Goal: Task Accomplishment & Management: Use online tool/utility

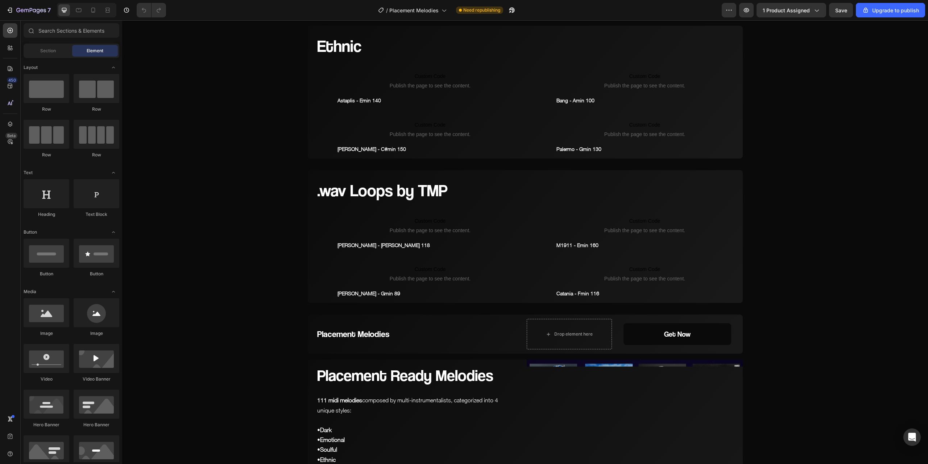
scroll to position [942, 0]
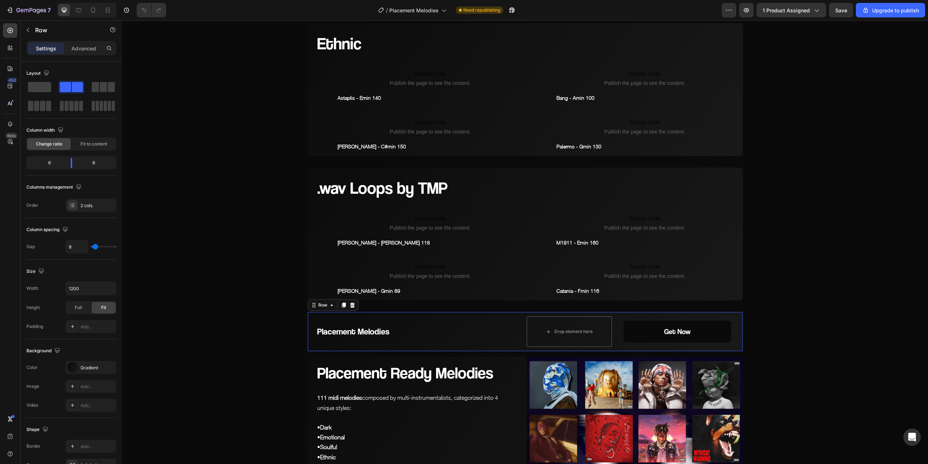
click at [455, 316] on div "Placement Melodies Heading" at bounding box center [416, 331] width 216 height 39
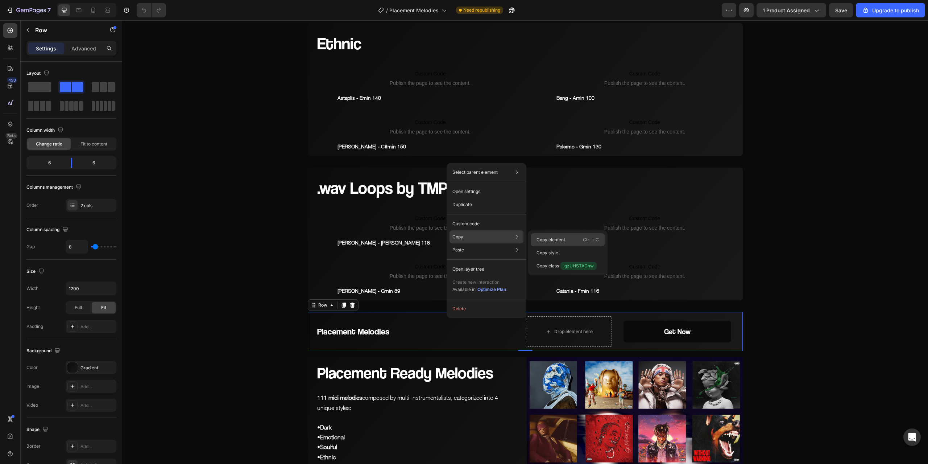
click at [554, 240] on p "Copy element" at bounding box center [550, 239] width 29 height 7
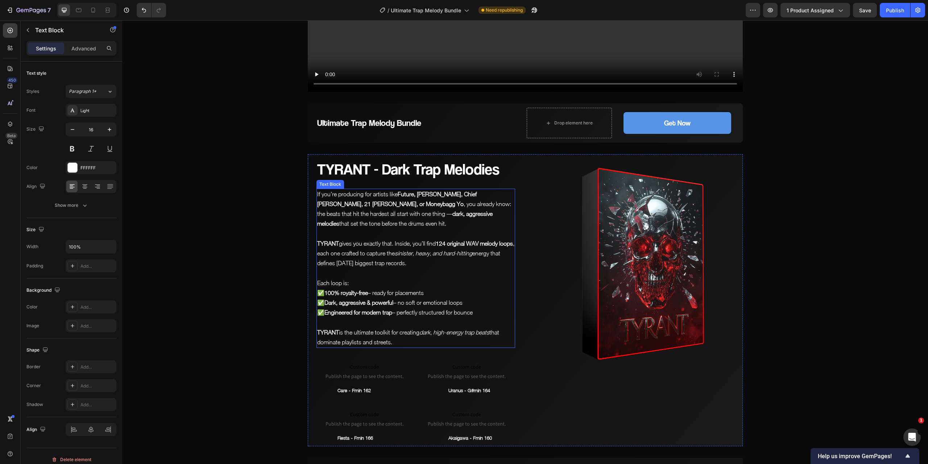
click at [436, 261] on p "TYRANT gives you exactly that. Inside, you’ll find 124 original WAV melody loop…" at bounding box center [415, 253] width 197 height 30
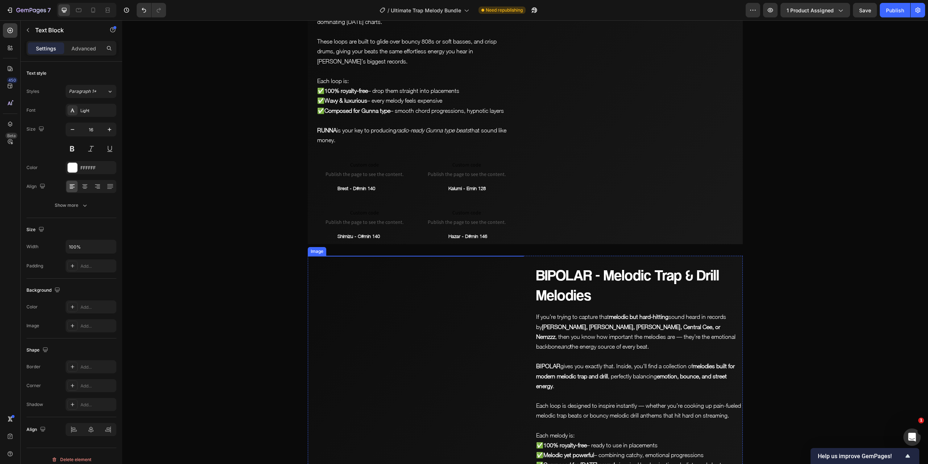
scroll to position [1372, 0]
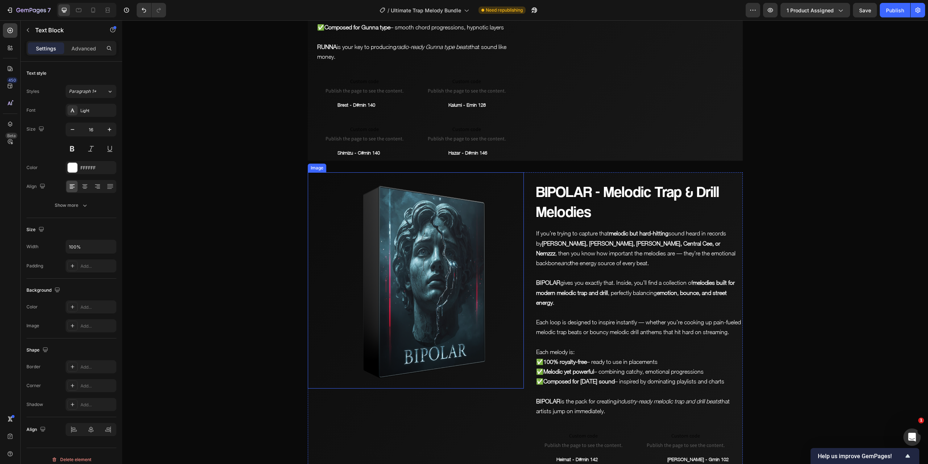
click at [474, 231] on img at bounding box center [416, 280] width 216 height 216
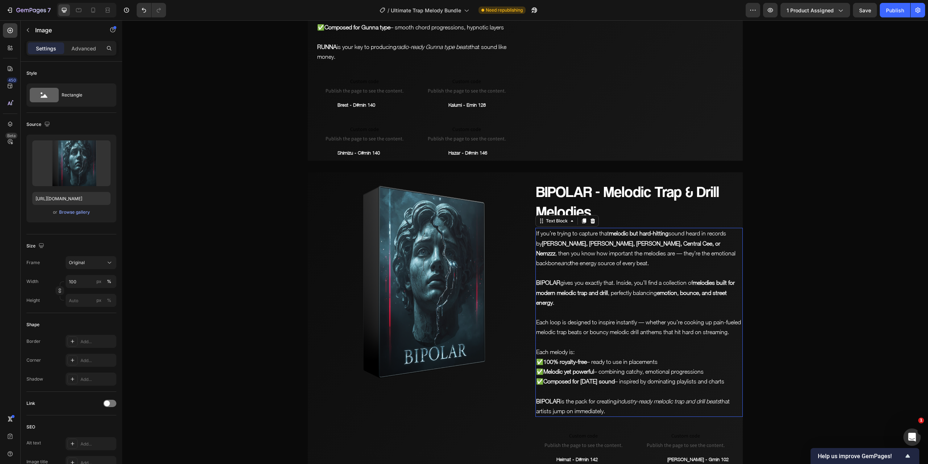
click at [694, 279] on strong "melodies built for modern melodic trap and drill" at bounding box center [635, 287] width 199 height 16
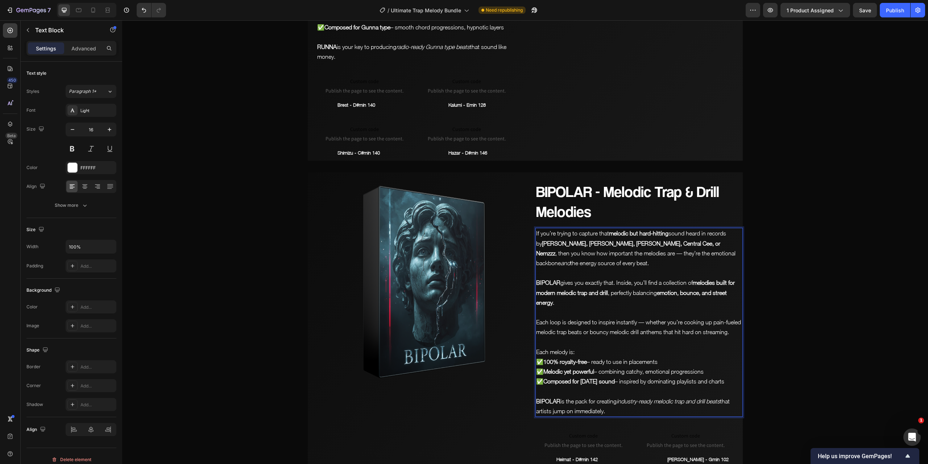
click at [694, 279] on strong "melodies built for modern melodic trap and drill" at bounding box center [635, 287] width 199 height 16
drag, startPoint x: 694, startPoint y: 271, endPoint x: 733, endPoint y: 271, distance: 38.8
click at [733, 278] on p "BIPOLAR gives you exactly that. Inside, you’ll find a collection of 91 original…" at bounding box center [639, 293] width 206 height 30
click at [655, 254] on icon "Editor contextual toolbar" at bounding box center [651, 257] width 7 height 7
click at [627, 291] on p "BIPOLAR gives you exactly that. Inside, you’ll find a collection of 91 original…" at bounding box center [639, 293] width 206 height 30
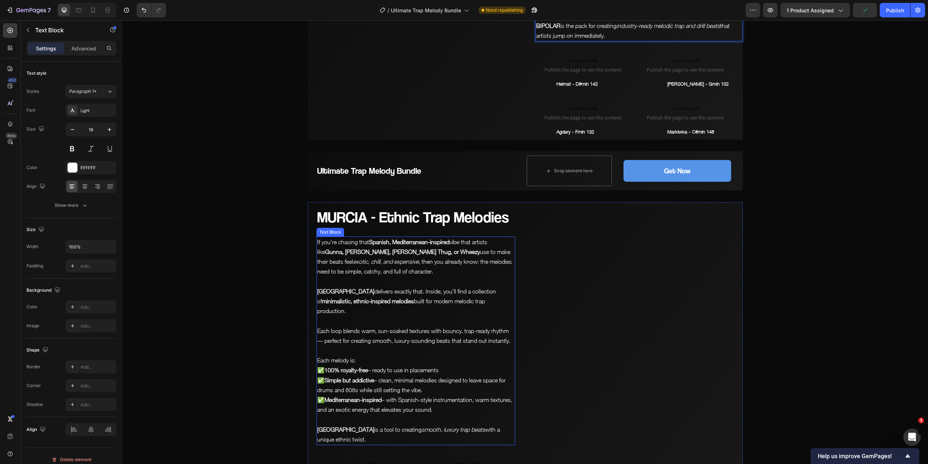
scroll to position [1770, 0]
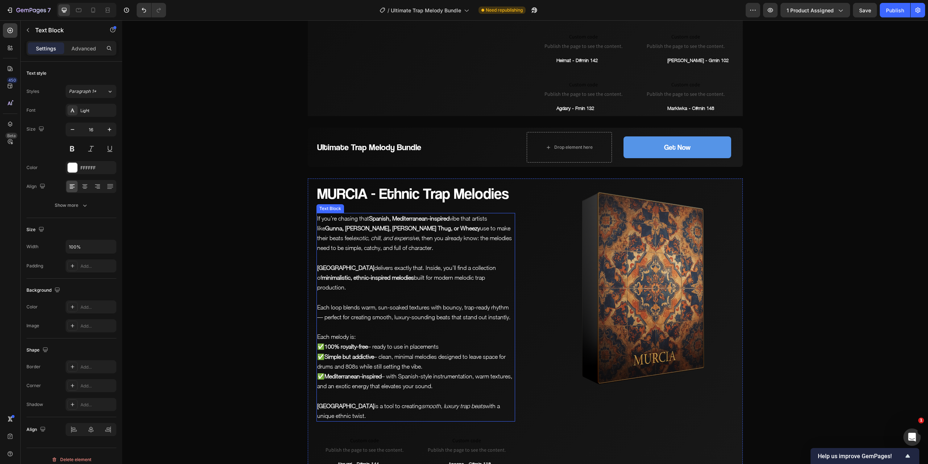
click at [434, 255] on p at bounding box center [415, 258] width 197 height 10
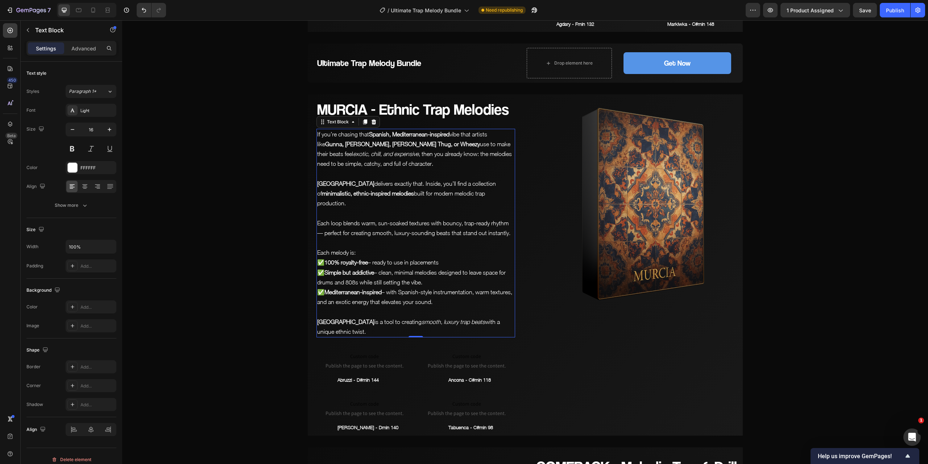
scroll to position [1843, 0]
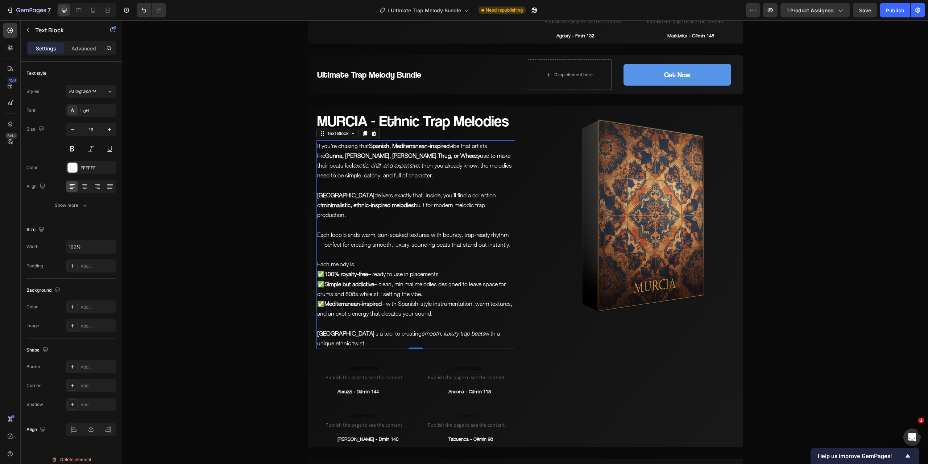
click at [414, 202] on strong "minimalistic, ethnic-inspired melodies" at bounding box center [368, 205] width 92 height 7
click at [494, 194] on p "MURCIA delivers exactly that. Inside, you’ll find a collection of 109 originl m…" at bounding box center [415, 205] width 197 height 30
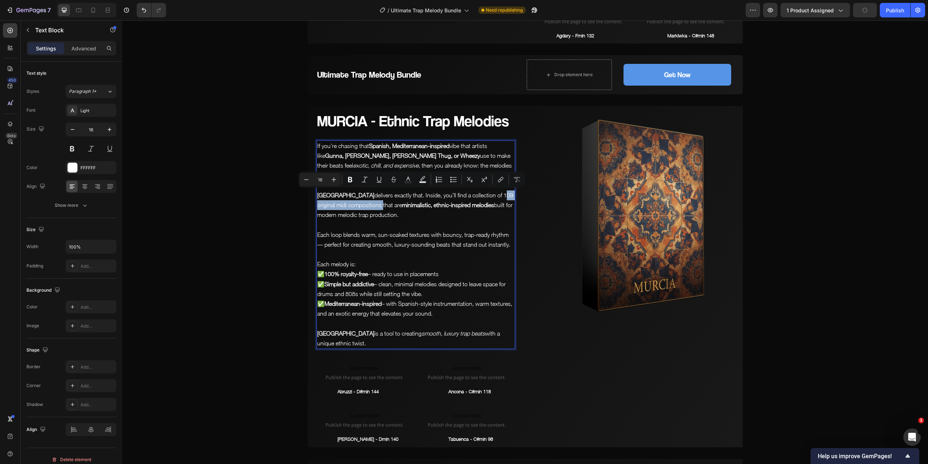
drag, startPoint x: 469, startPoint y: 192, endPoint x: 348, endPoint y: 205, distance: 121.7
click at [348, 205] on p "MURCIA delivers exactly that. Inside, you’ll find a collection of 109 original …" at bounding box center [415, 205] width 197 height 30
click at [348, 178] on icon "Editor contextual toolbar" at bounding box center [350, 179] width 4 height 5
click at [393, 215] on p "MURCIA delivers exactly that. Inside, you’ll find a collection of 109 original …" at bounding box center [415, 205] width 197 height 30
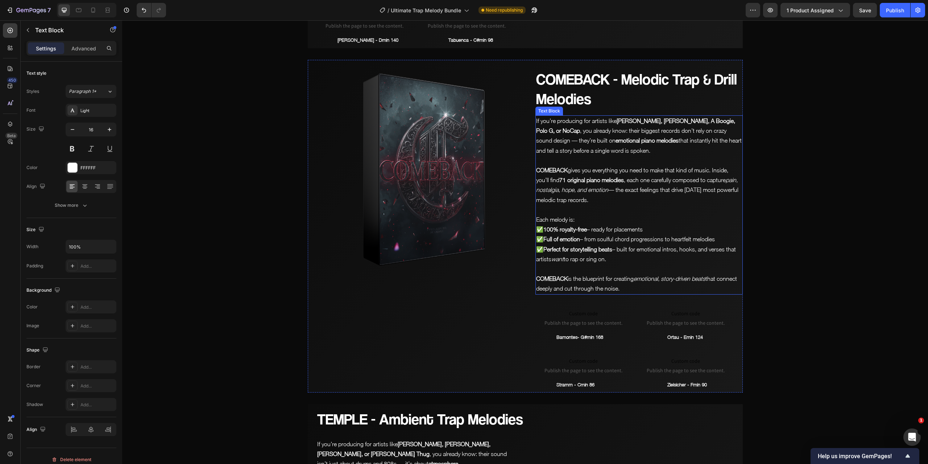
scroll to position [2205, 0]
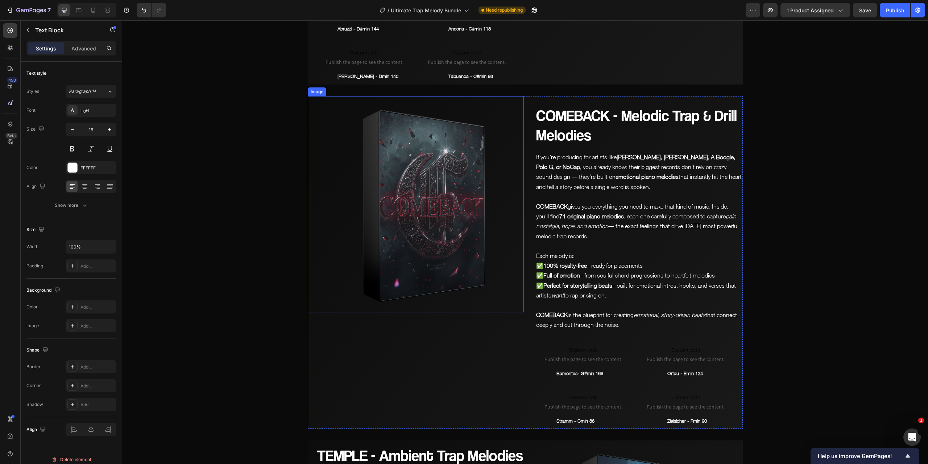
click at [455, 260] on img at bounding box center [416, 204] width 216 height 216
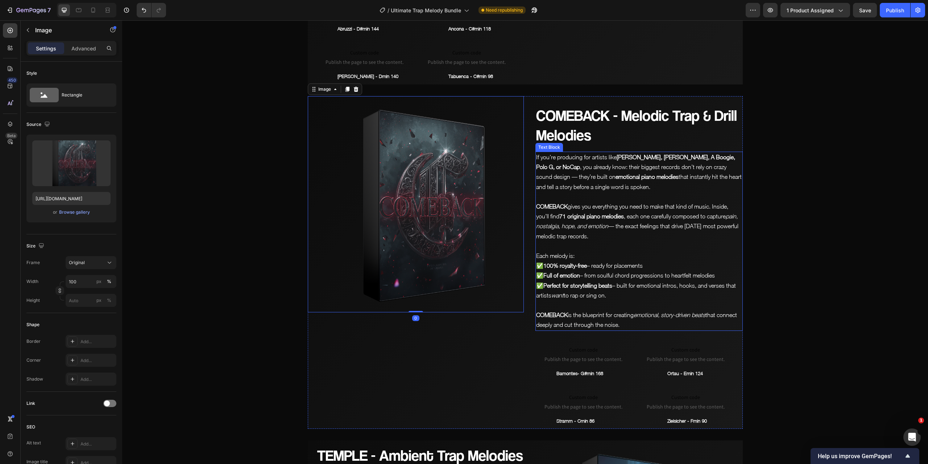
click at [566, 217] on strong "71 original piano melodies" at bounding box center [591, 216] width 65 height 7
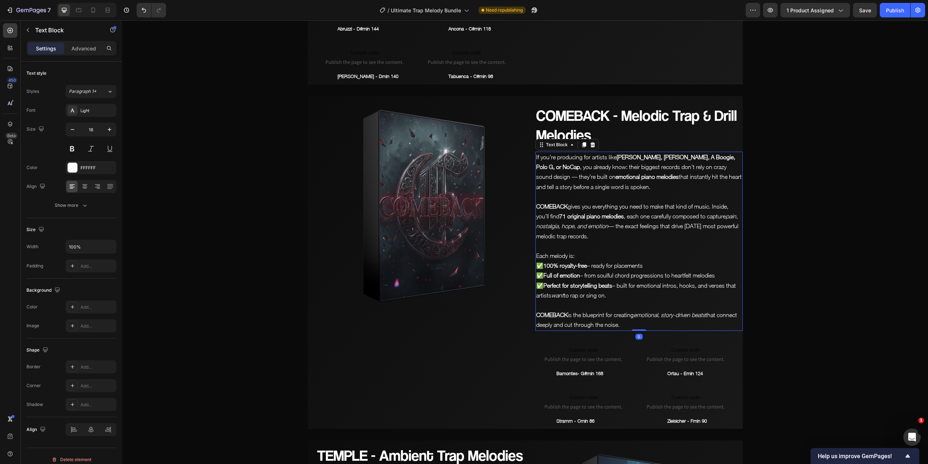
click at [586, 215] on strong "71 original piano melodies" at bounding box center [591, 216] width 65 height 7
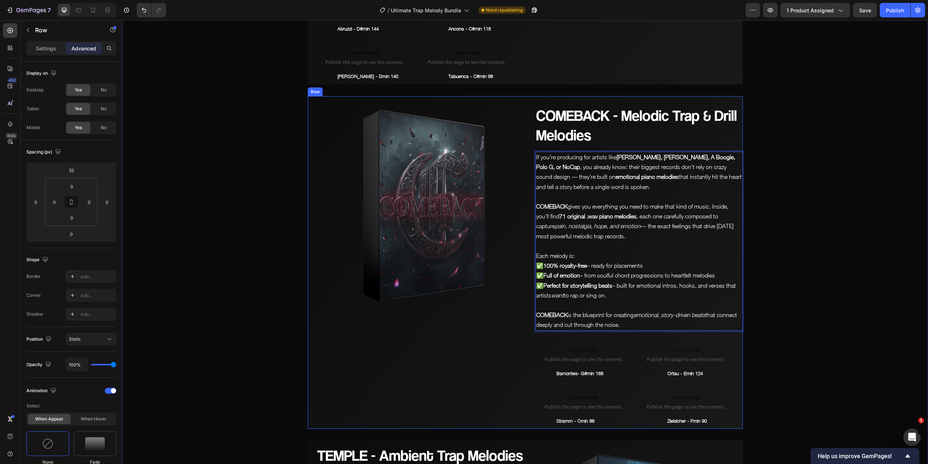
click at [497, 325] on div "Image" at bounding box center [416, 262] width 216 height 333
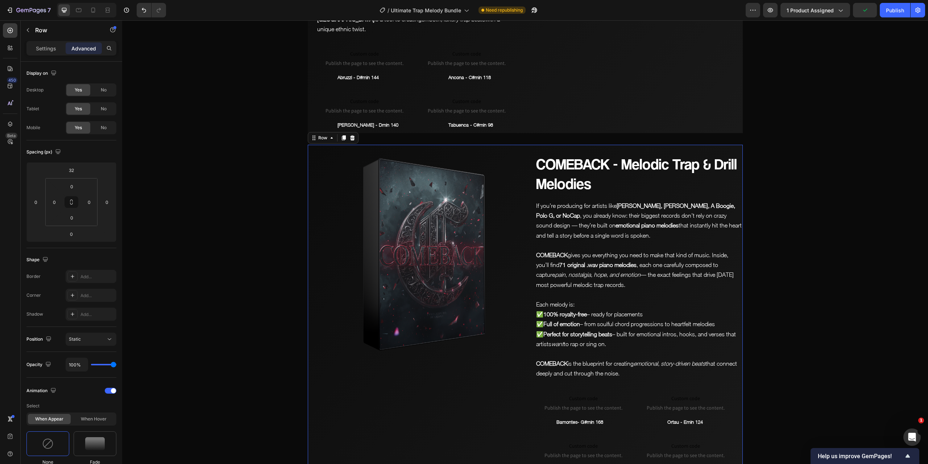
scroll to position [2096, 0]
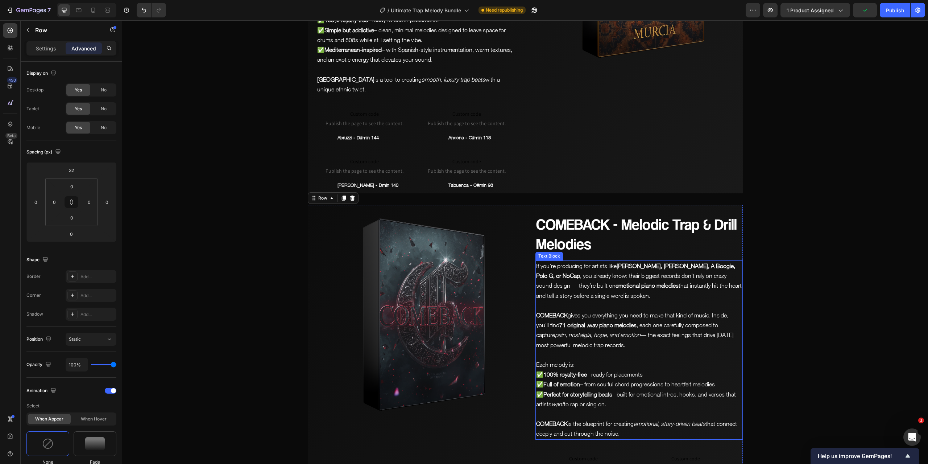
click at [595, 324] on strong "71 original .wav piano melodies" at bounding box center [597, 324] width 77 height 7
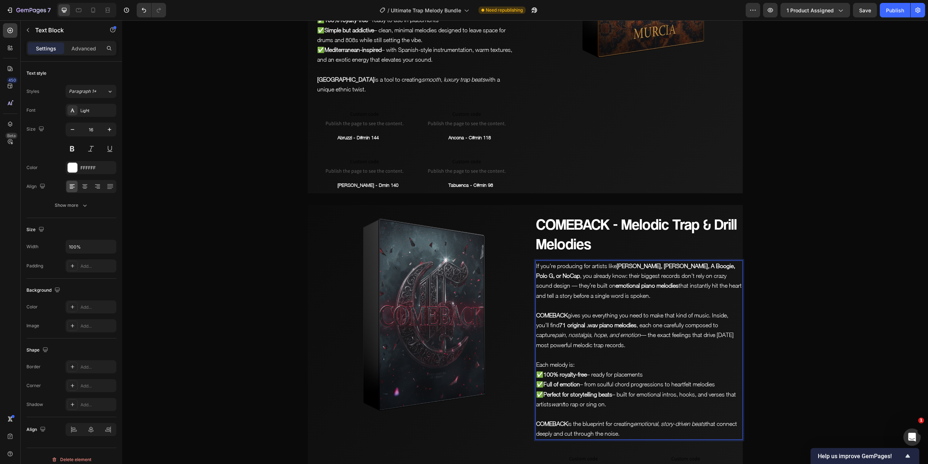
click at [595, 327] on p "COMEBACK gives you everything you need to make that kind of music. Inside, you’…" at bounding box center [639, 330] width 206 height 40
click at [596, 324] on strong "71 original .wav piano melodies" at bounding box center [597, 324] width 77 height 7
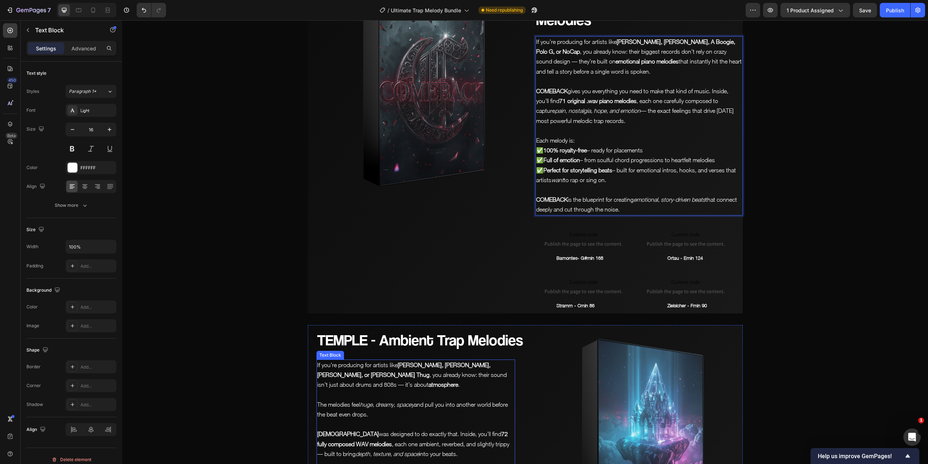
scroll to position [2423, 0]
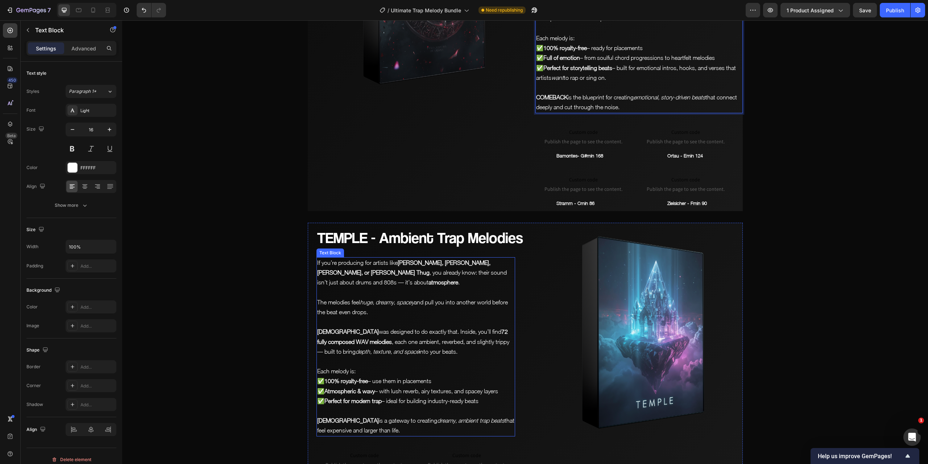
click at [325, 344] on strong "72 fully composed WAV melodies" at bounding box center [412, 336] width 191 height 16
click at [398, 356] on p "TEMPLE was designed to do exactly that. Inside, you’ll find 72 fully composed .…" at bounding box center [415, 342] width 197 height 30
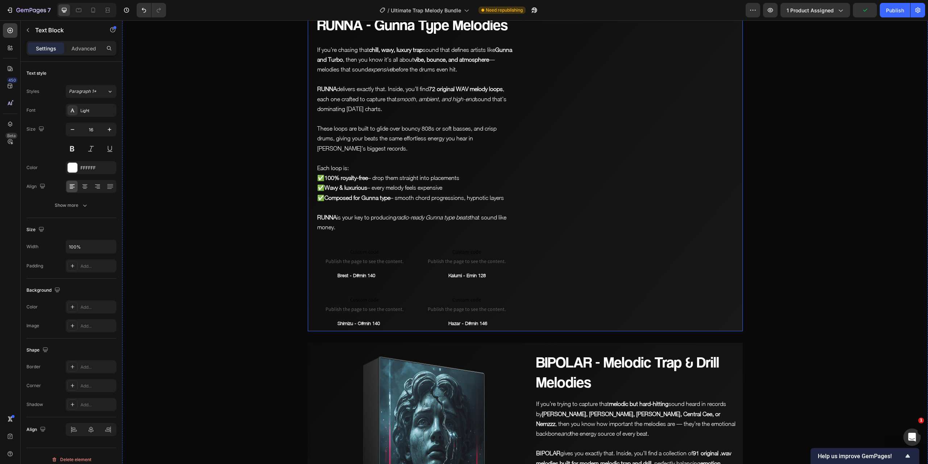
scroll to position [1118, 0]
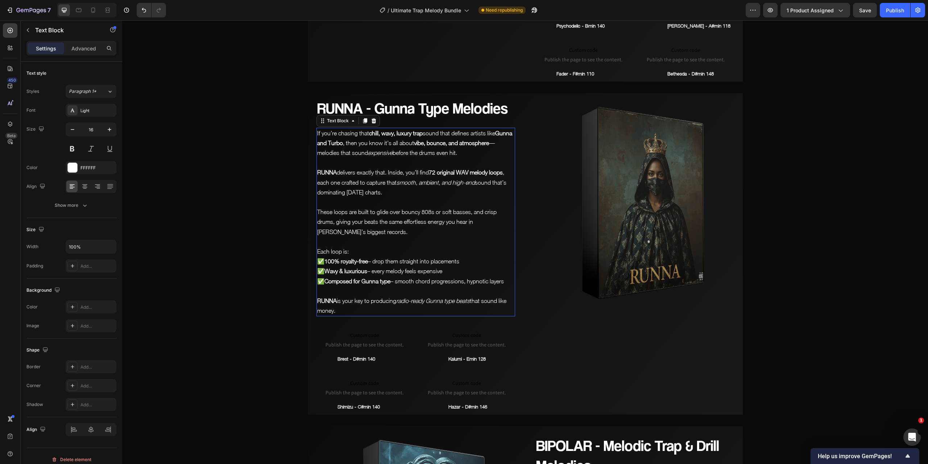
click at [466, 169] on strong "72 original WAV melody loops" at bounding box center [466, 172] width 74 height 7
click at [468, 169] on strong "72 original WAV melody loops" at bounding box center [466, 172] width 74 height 7
drag, startPoint x: 469, startPoint y: 162, endPoint x: 460, endPoint y: 162, distance: 9.8
click at [460, 169] on strong "72 original WAV melody loops" at bounding box center [466, 172] width 74 height 7
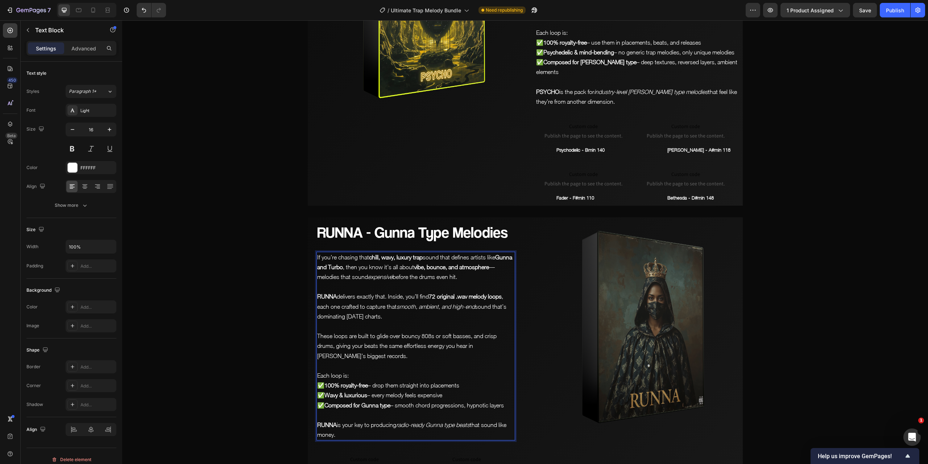
scroll to position [828, 0]
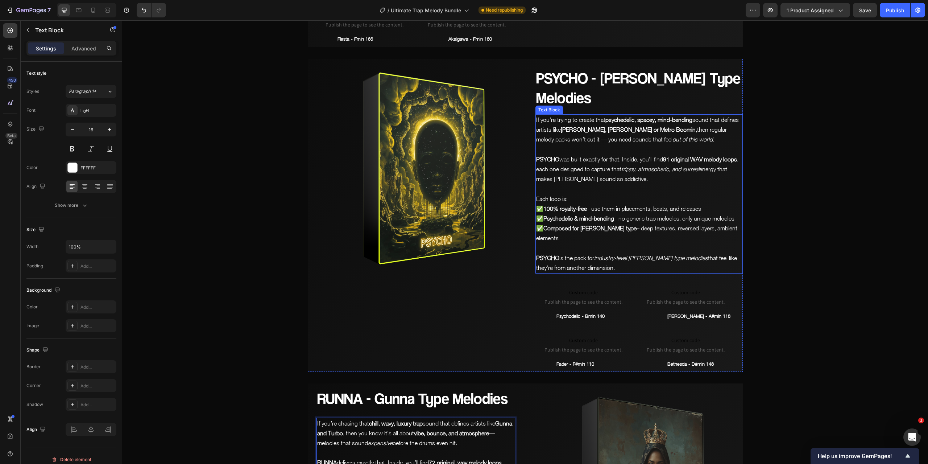
click at [703, 157] on strong "91 original WAV melody loops" at bounding box center [700, 159] width 74 height 7
click at [703, 156] on strong "91 original WAV melody loops" at bounding box center [700, 159] width 74 height 7
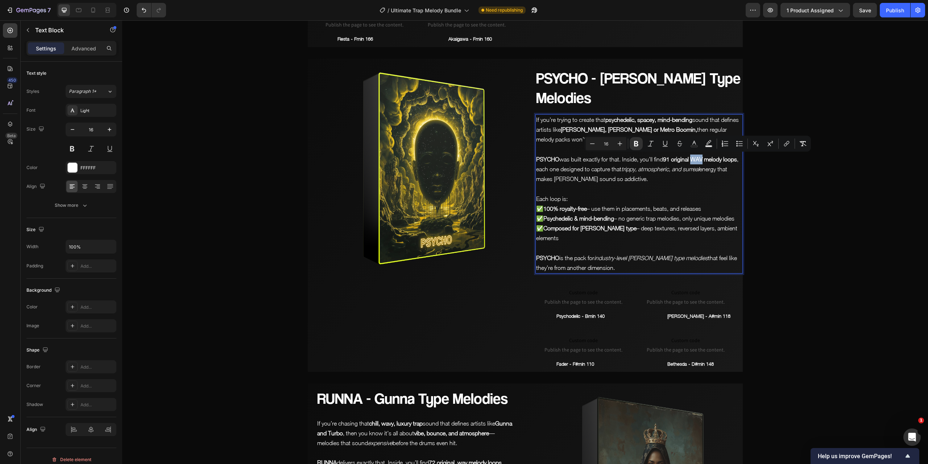
drag, startPoint x: 703, startPoint y: 158, endPoint x: 694, endPoint y: 156, distance: 9.2
click at [694, 156] on strong "91 original WAV melody loops" at bounding box center [700, 159] width 74 height 7
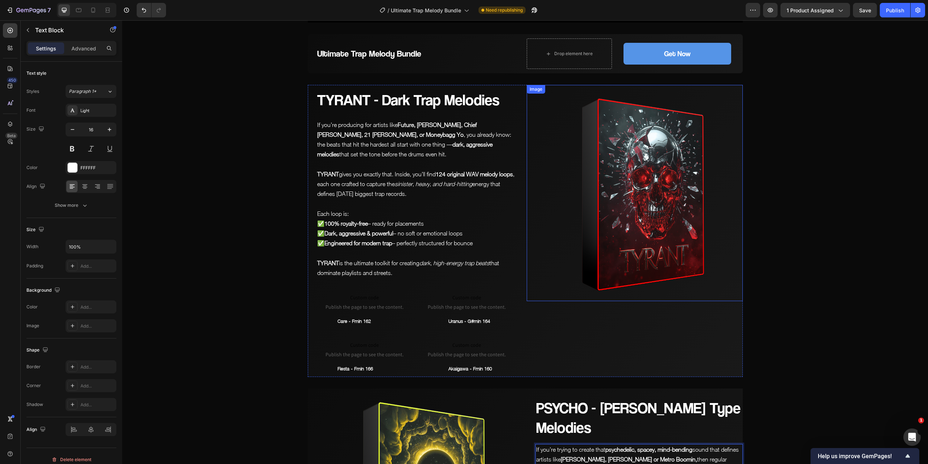
scroll to position [465, 0]
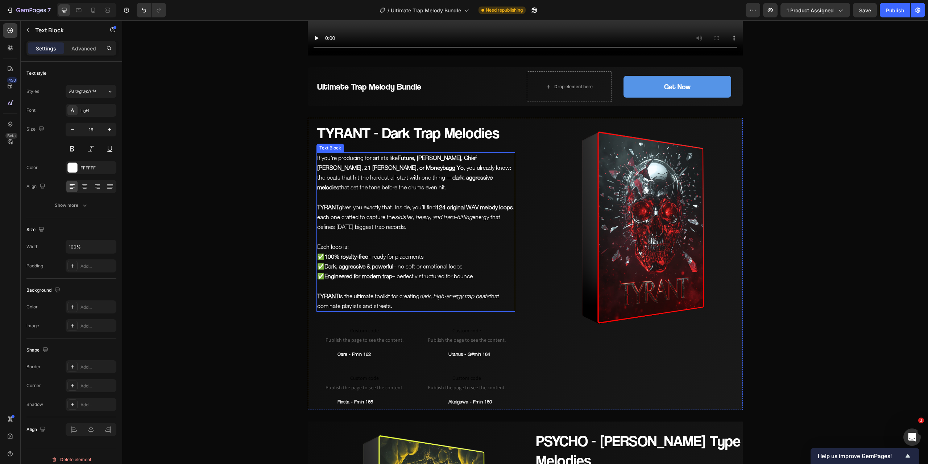
click at [478, 208] on strong "124 original WAV melody loops" at bounding box center [474, 207] width 77 height 7
click at [477, 206] on strong "124 original WAV melody loops" at bounding box center [474, 207] width 77 height 7
drag, startPoint x: 479, startPoint y: 205, endPoint x: 470, endPoint y: 205, distance: 9.4
click at [470, 205] on strong "124 original WAV melody loops" at bounding box center [474, 207] width 77 height 7
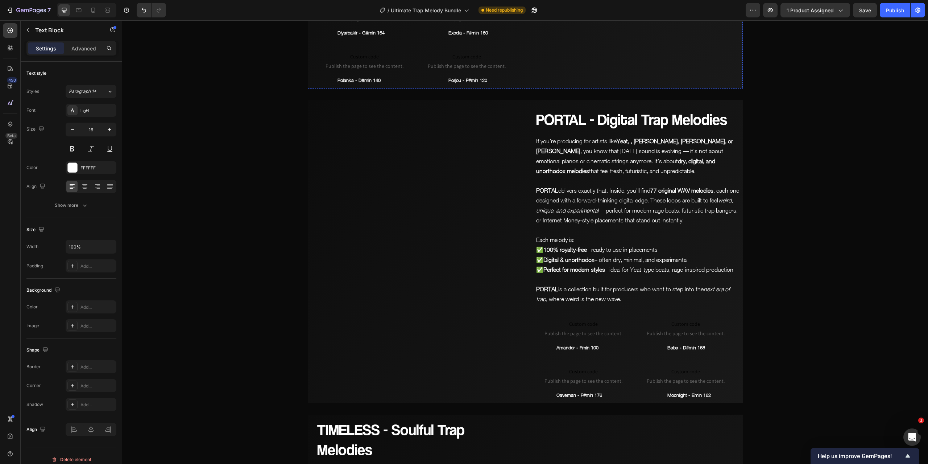
scroll to position [2894, 0]
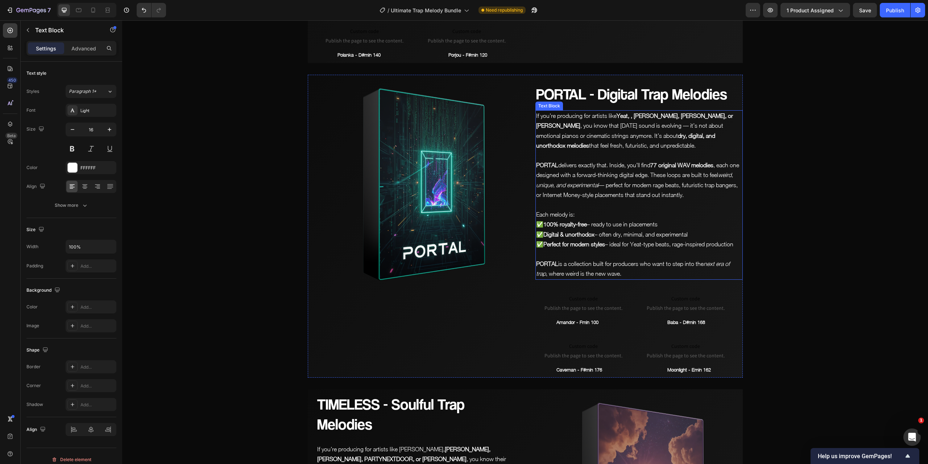
click at [684, 168] on strong "77 original WAV melodies" at bounding box center [681, 165] width 63 height 7
click at [690, 168] on strong "77 original WAV melodies" at bounding box center [681, 165] width 63 height 7
drag, startPoint x: 691, startPoint y: 184, endPoint x: 679, endPoint y: 183, distance: 12.0
click at [679, 168] on strong "77 original WAV melodies" at bounding box center [681, 165] width 63 height 7
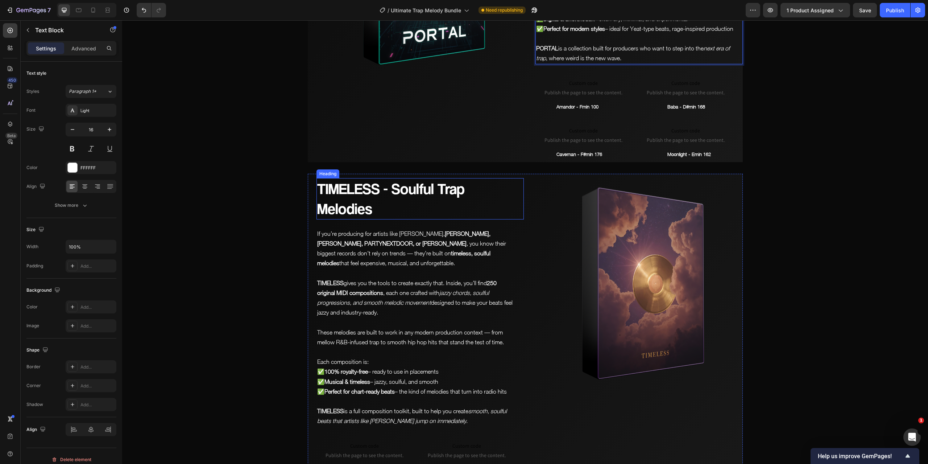
scroll to position [3184, 0]
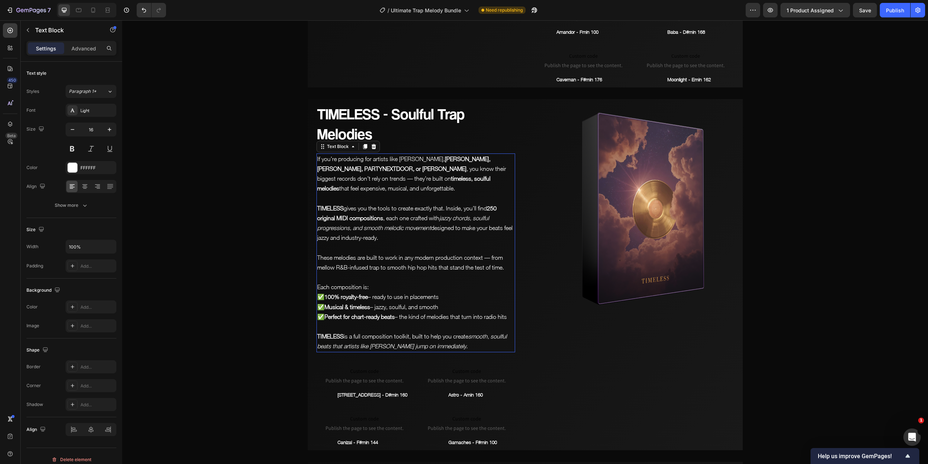
click at [344, 221] on strong "250 original MIDI compositions" at bounding box center [406, 213] width 179 height 16
click at [347, 221] on strong "250 original MIDI compositions" at bounding box center [406, 213] width 179 height 16
click at [344, 221] on strong "250 original MIDI compositions" at bounding box center [406, 213] width 179 height 16
drag, startPoint x: 345, startPoint y: 238, endPoint x: 336, endPoint y: 238, distance: 9.8
click at [336, 221] on strong "250 original MIDI compositions" at bounding box center [406, 213] width 179 height 16
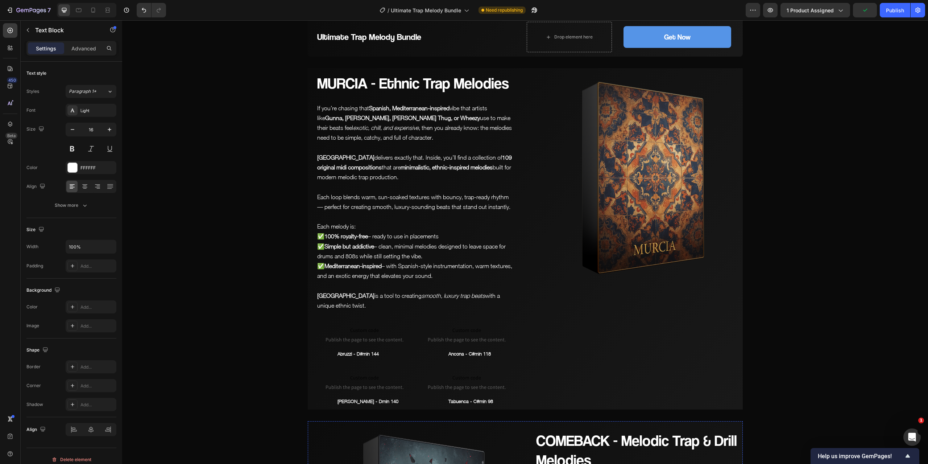
scroll to position [1879, 0]
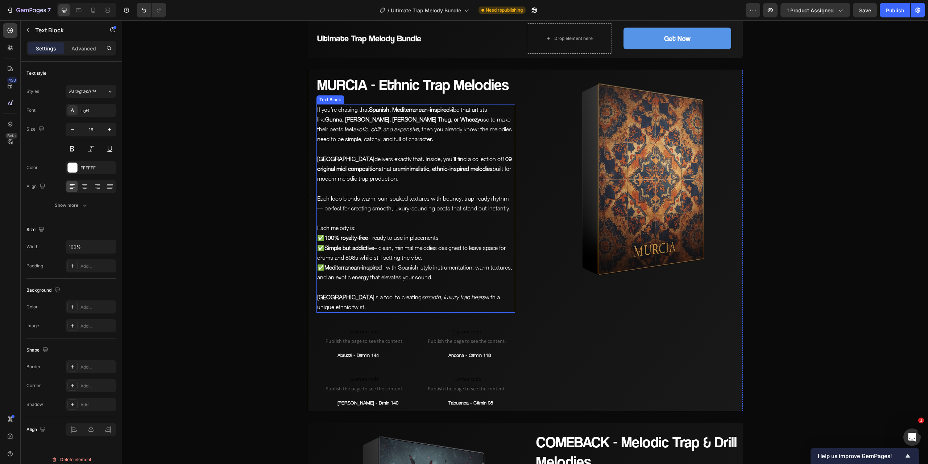
click at [505, 161] on strong "109 original midi compositions" at bounding box center [414, 163] width 195 height 16
click at [499, 157] on strong "109 original midi compositions" at bounding box center [414, 163] width 195 height 16
drag, startPoint x: 498, startPoint y: 158, endPoint x: 509, endPoint y: 158, distance: 11.2
click at [509, 158] on strong "109 original midi compositions" at bounding box center [414, 163] width 195 height 16
click at [498, 155] on strong "109 originalMIDI compositions" at bounding box center [414, 163] width 195 height 16
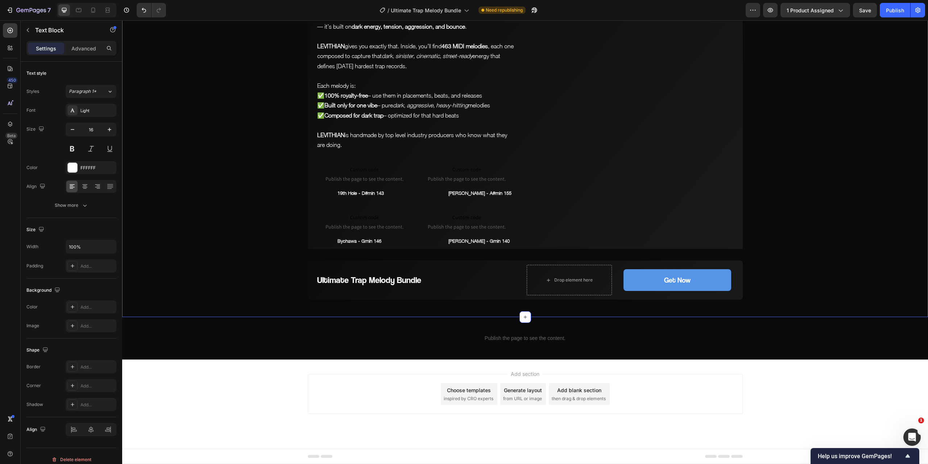
scroll to position [3764, 0]
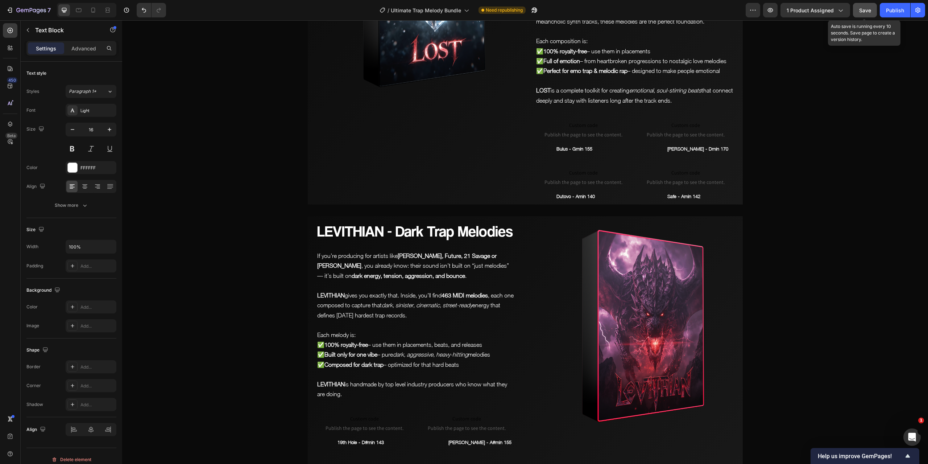
click at [866, 8] on span "Save" at bounding box center [865, 10] width 12 height 6
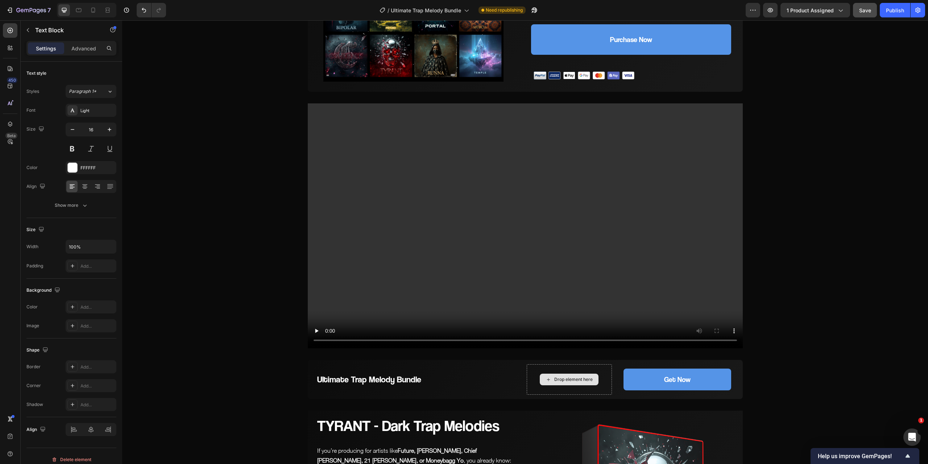
scroll to position [0, 0]
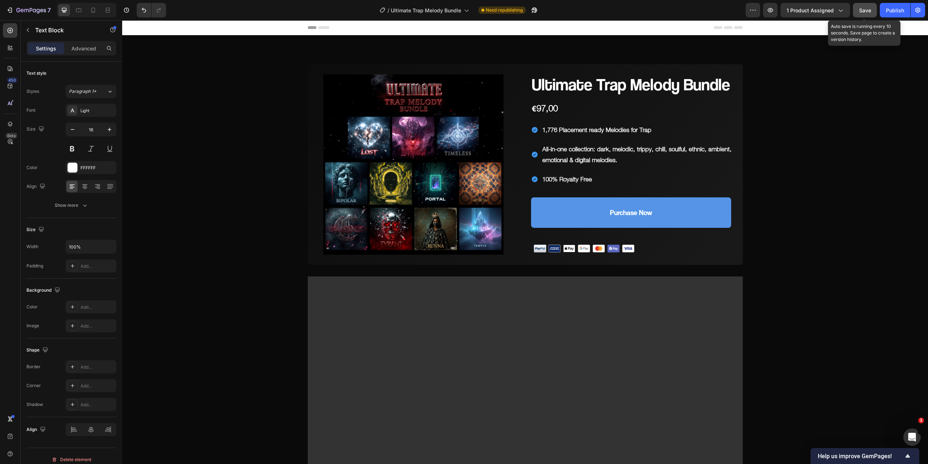
click at [865, 8] on span "Save" at bounding box center [865, 10] width 12 height 6
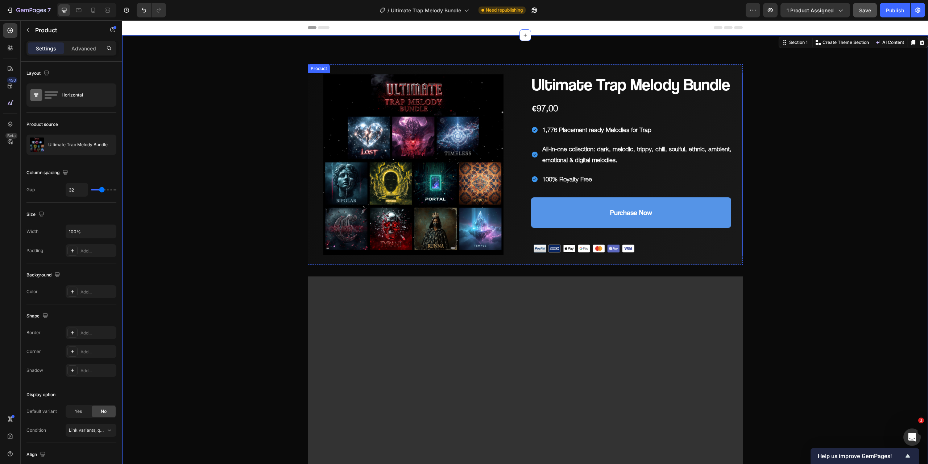
click at [517, 163] on div "Product Images Ultimate Trap Melody Bundle Product Title €97,00 Product Price P…" at bounding box center [525, 164] width 435 height 183
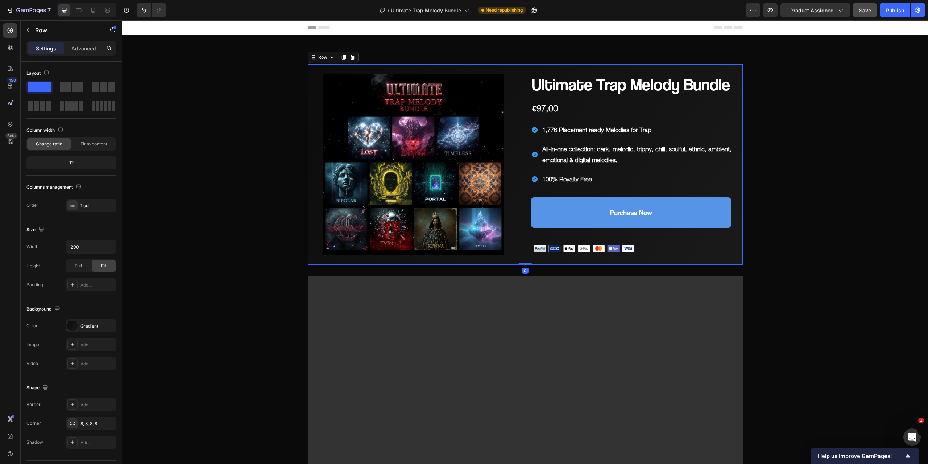
click at [520, 66] on div "Product Images Ultimate Trap Melody Bundle Product Title €97,00 Product Price P…" at bounding box center [525, 164] width 435 height 200
click at [74, 361] on icon at bounding box center [73, 363] width 6 height 6
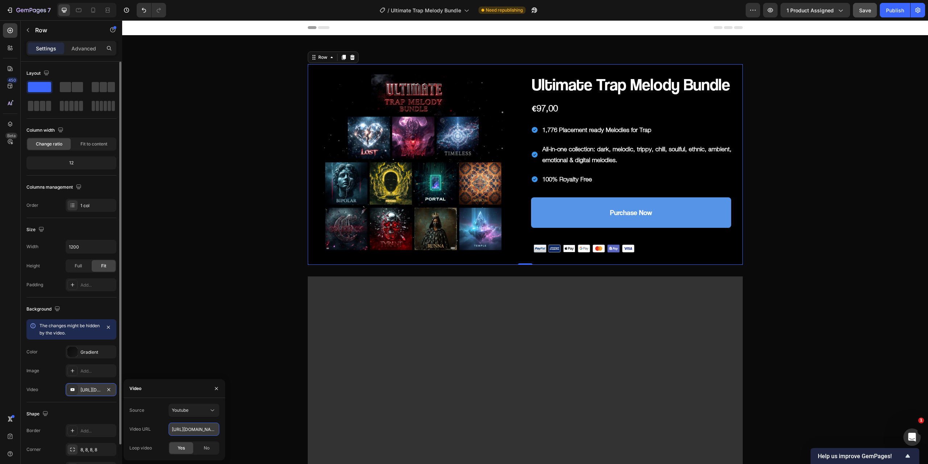
click at [207, 428] on input "https://www.youtube.com/watch?v=drIt4RH_kyQ" at bounding box center [194, 428] width 51 height 13
paste input "hlKzFzsJcYY"
click at [191, 430] on input "https://www.youtube.com/watch?v=hlKzFzsJcYY" at bounding box center [194, 428] width 51 height 13
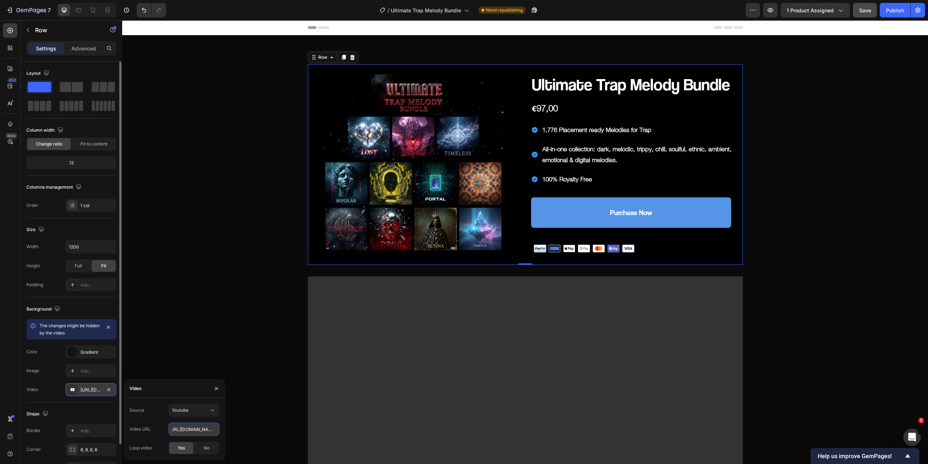
click at [191, 430] on input "https://www.youtube.com/watch?v=hlKzFzsJcYY" at bounding box center [194, 428] width 51 height 13
paste input "text"
type input "https://www.youtube.com/watch?v=hlKzFzsJcYY"
click at [190, 386] on div "Video" at bounding box center [174, 388] width 101 height 19
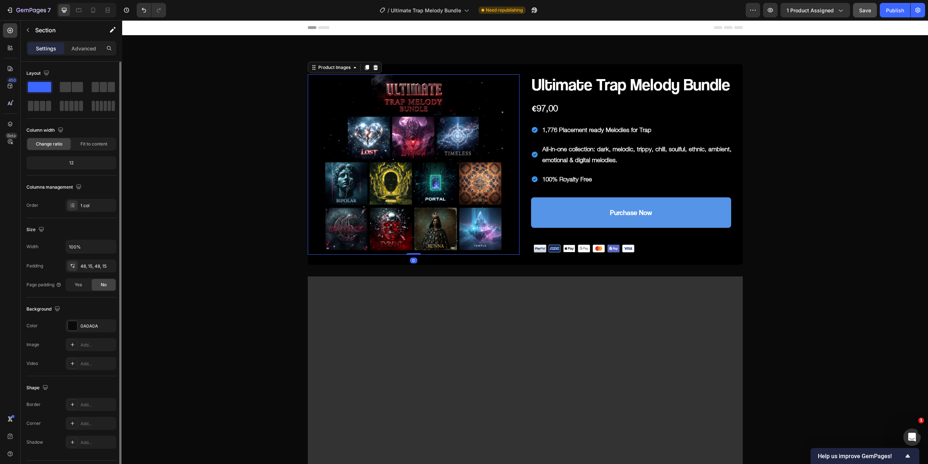
click at [405, 156] on img at bounding box center [413, 164] width 180 height 180
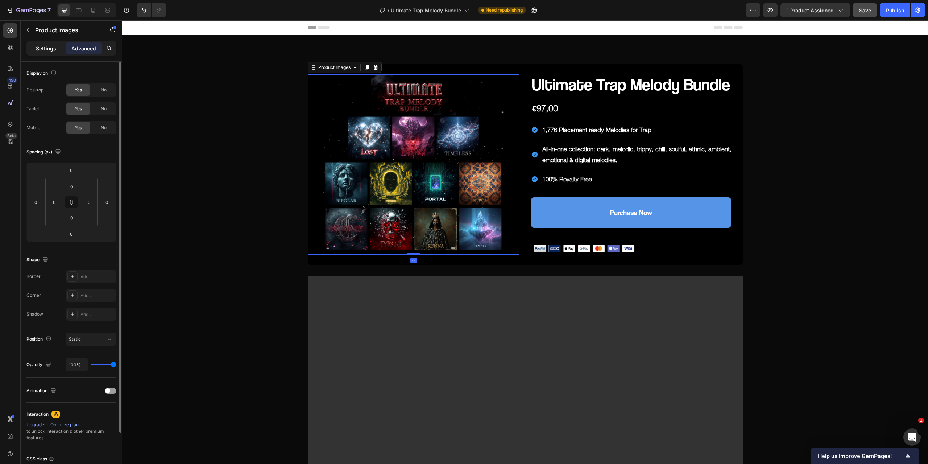
click at [44, 47] on p "Settings" at bounding box center [46, 49] width 20 height 8
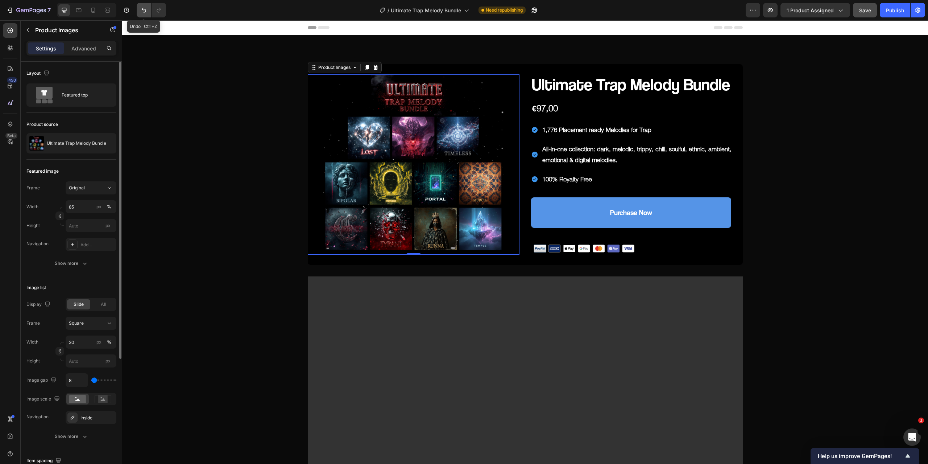
click at [143, 11] on icon "Undo/Redo" at bounding box center [144, 10] width 4 height 5
click at [144, 9] on icon "Undo/Redo" at bounding box center [143, 10] width 7 height 7
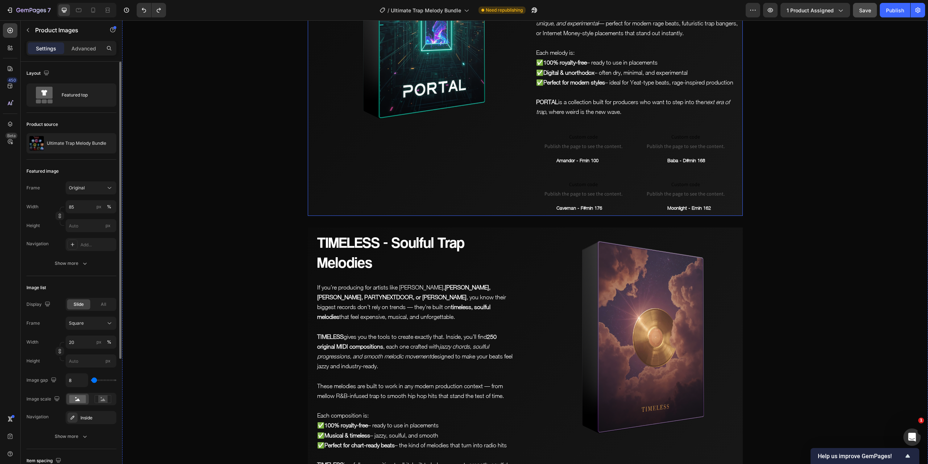
scroll to position [3153, 0]
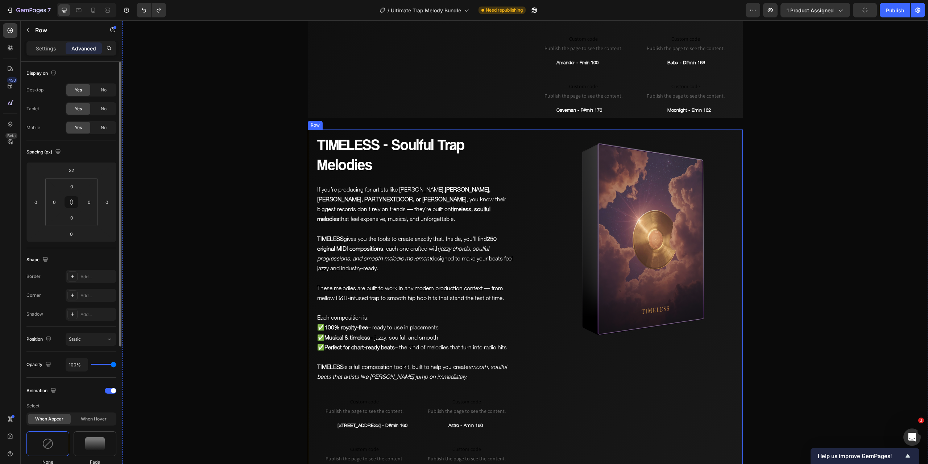
click at [527, 365] on div "Image" at bounding box center [635, 304] width 216 height 351
click at [51, 47] on p "Settings" at bounding box center [46, 49] width 20 height 8
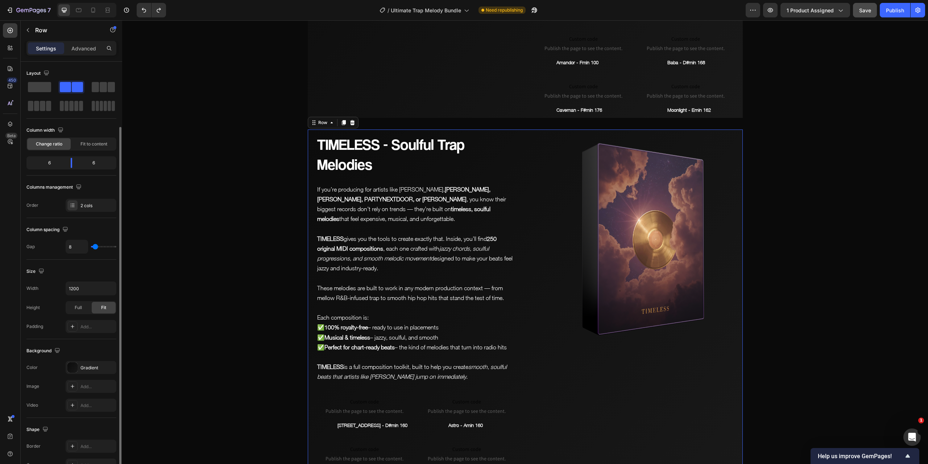
scroll to position [72, 0]
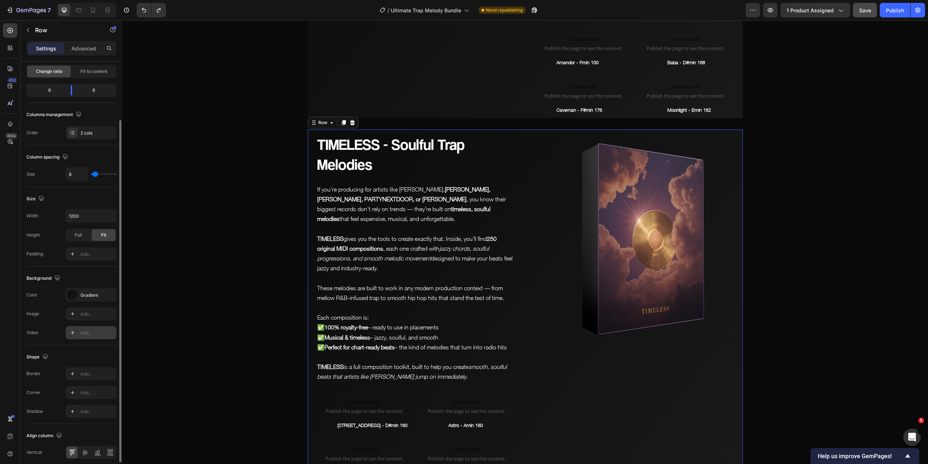
click at [73, 331] on icon at bounding box center [73, 332] width 6 height 6
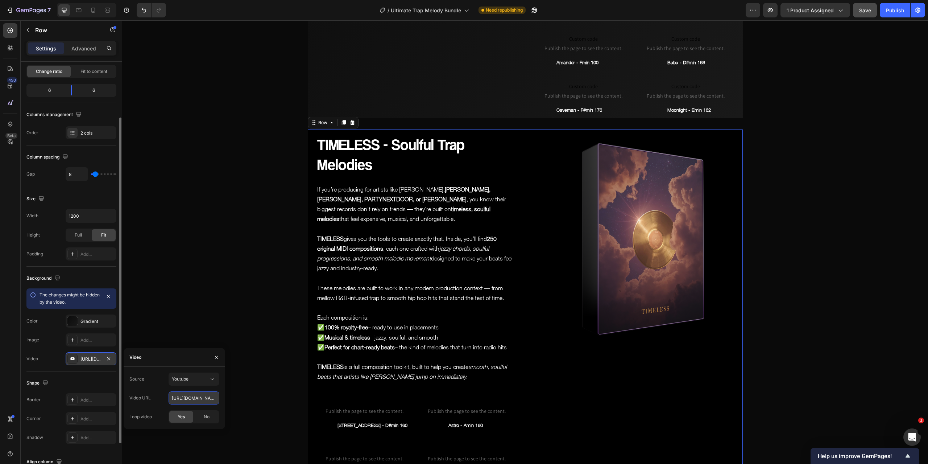
click at [212, 398] on input "https://www.youtube.com/watch?v=drIt4RH_kyQ" at bounding box center [194, 397] width 51 height 13
paste input "hlKzFzsJcYY"
type input "https://www.youtube.com/watch?v=hlKzFzsJcYY"
click at [188, 360] on div "Video" at bounding box center [174, 357] width 101 height 19
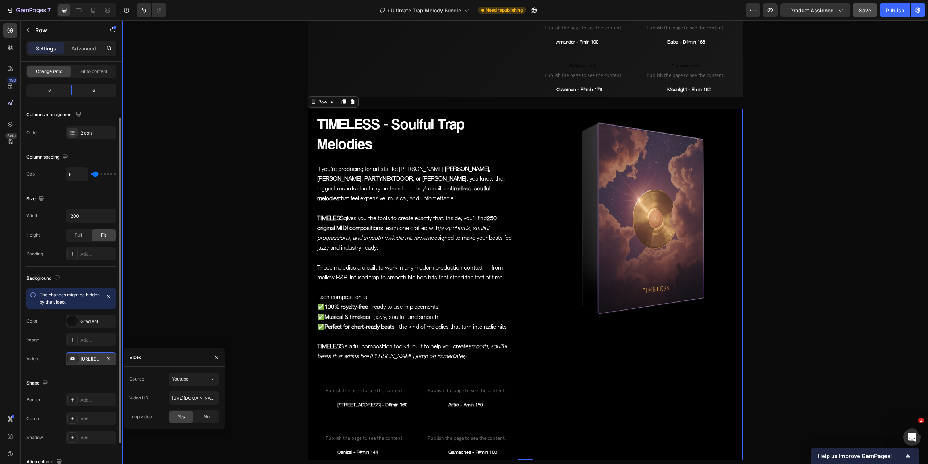
scroll to position [3226, 0]
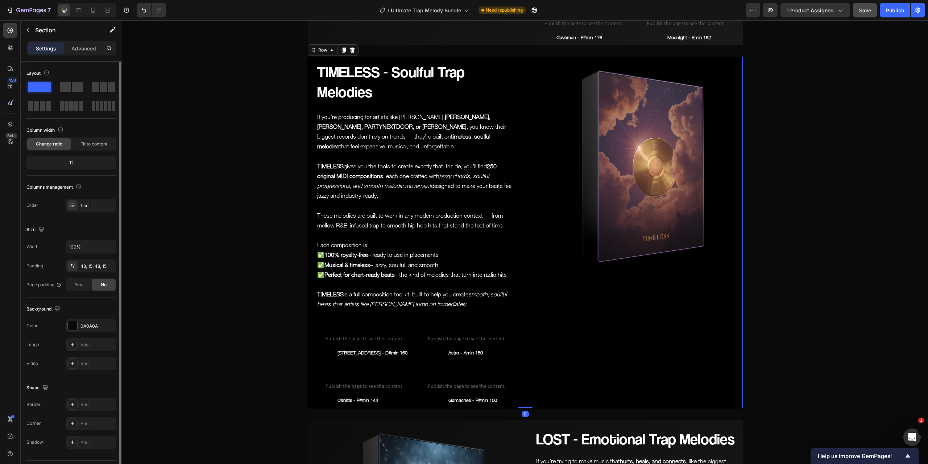
click at [523, 296] on div at bounding box center [525, 232] width 435 height 351
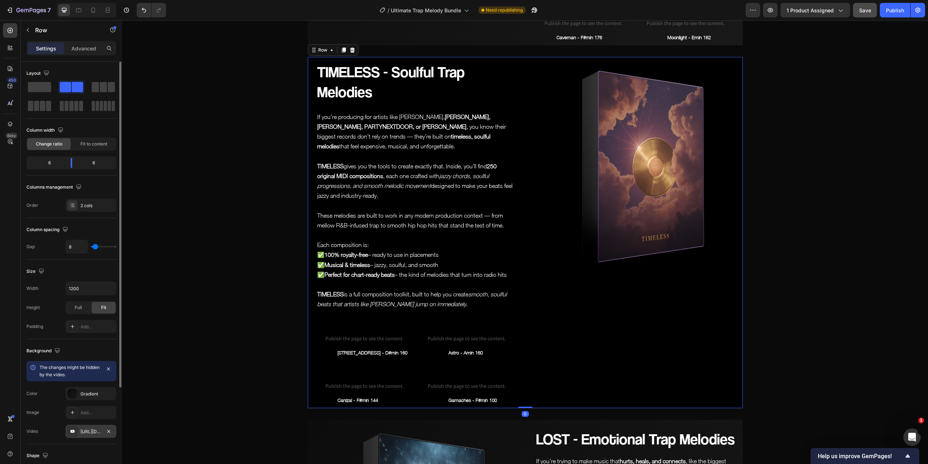
click at [82, 430] on div "https://www.youtube.com/watch?v=hlKzFzsJcYY" at bounding box center [90, 431] width 21 height 7
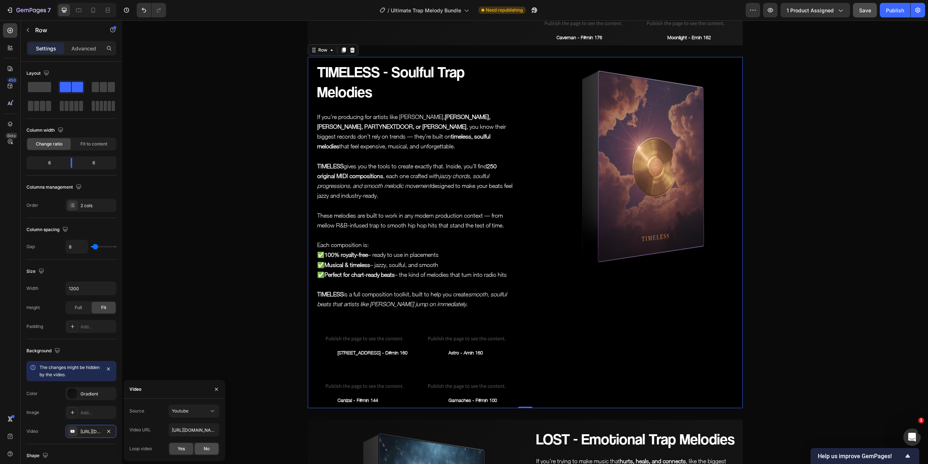
click at [201, 448] on div "No" at bounding box center [207, 449] width 24 height 12
click at [182, 446] on span "Yes" at bounding box center [181, 448] width 7 height 7
click at [109, 429] on icon "button" at bounding box center [108, 430] width 3 height 3
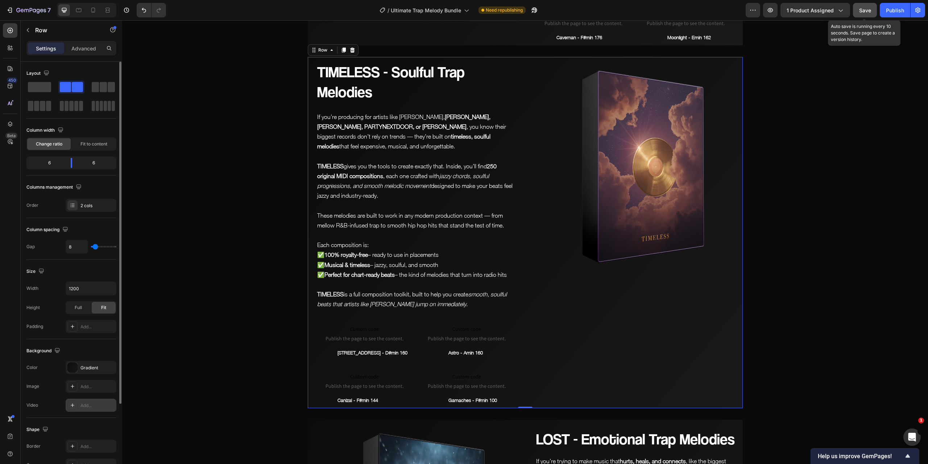
click at [863, 10] on span "Save" at bounding box center [865, 10] width 12 height 6
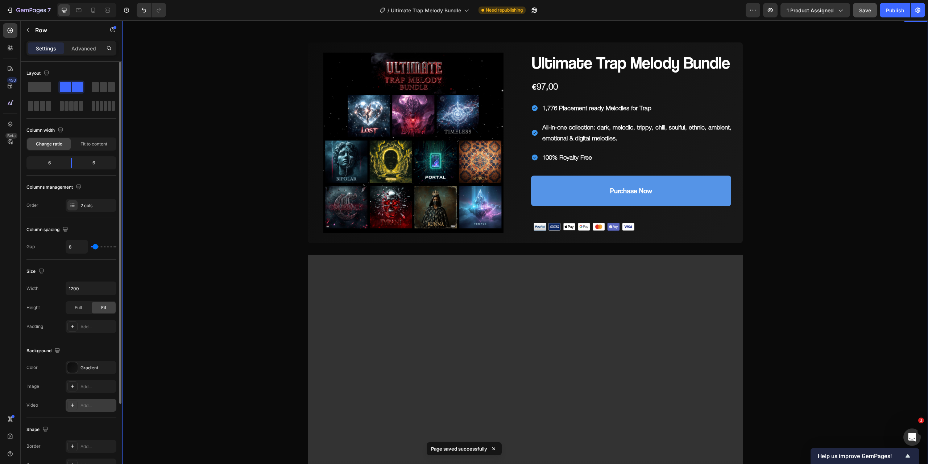
scroll to position [0, 0]
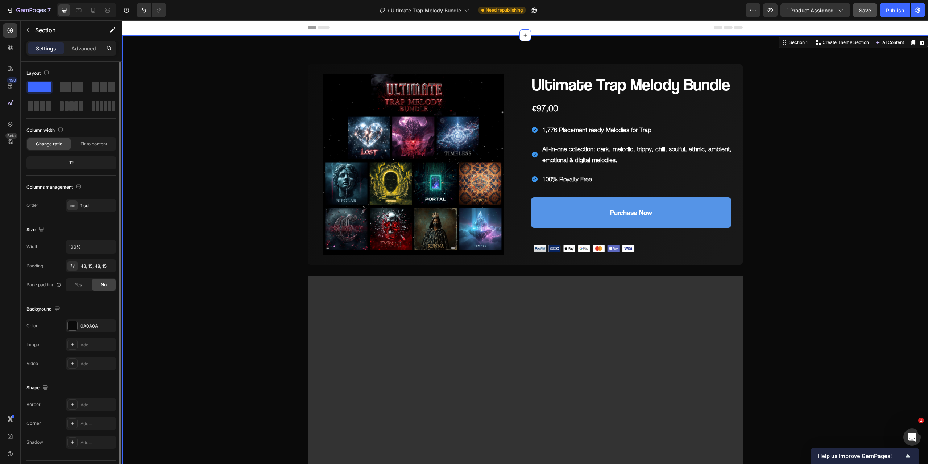
click at [859, 10] on span "Save" at bounding box center [865, 10] width 12 height 6
click at [31, 25] on button "button" at bounding box center [28, 30] width 12 height 12
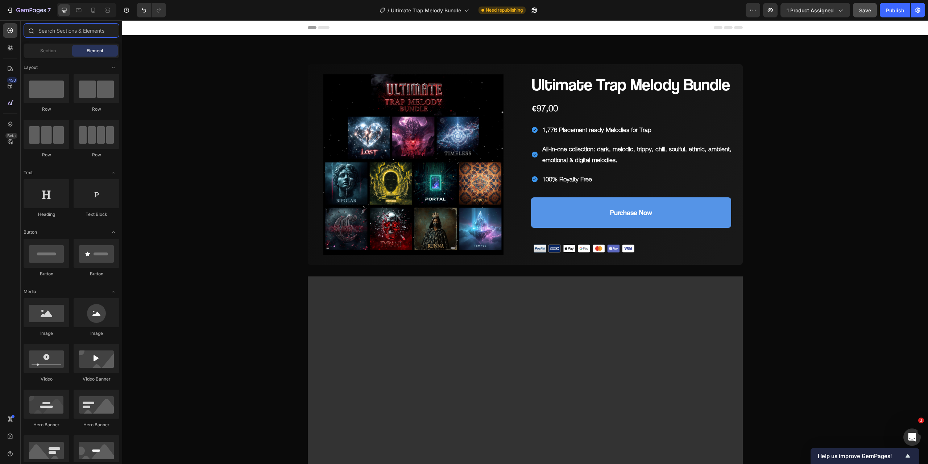
click at [63, 32] on input "text" at bounding box center [72, 30] width 96 height 14
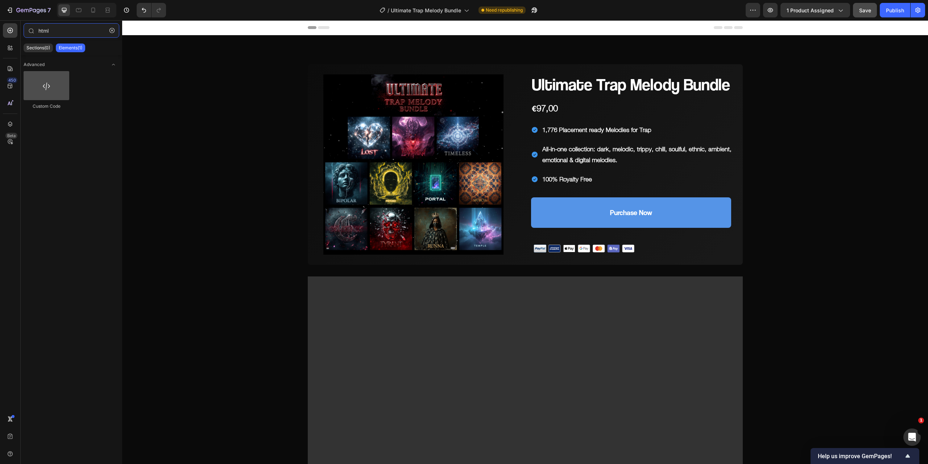
type input "html"
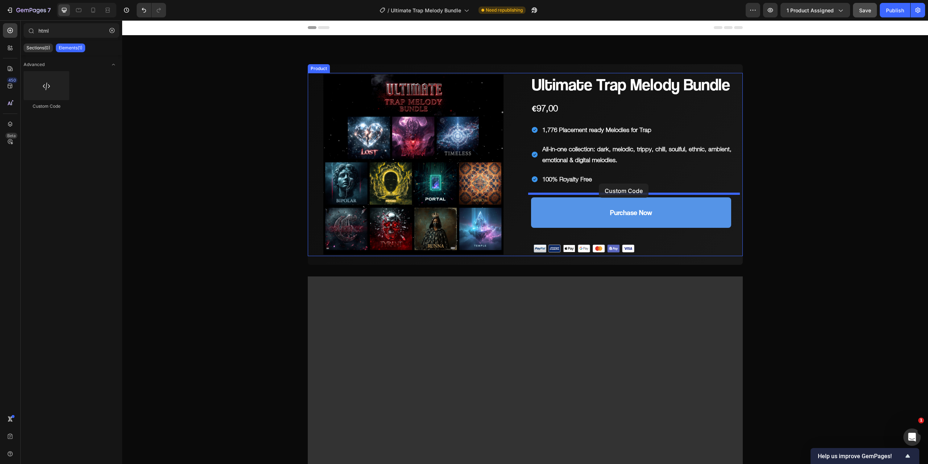
drag, startPoint x: 182, startPoint y: 105, endPoint x: 599, endPoint y: 183, distance: 423.8
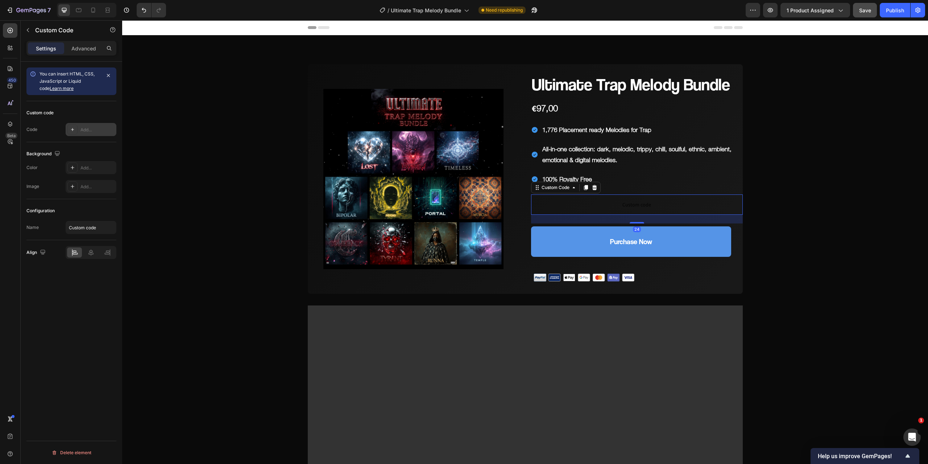
click at [78, 130] on div "Add..." at bounding box center [91, 129] width 51 height 13
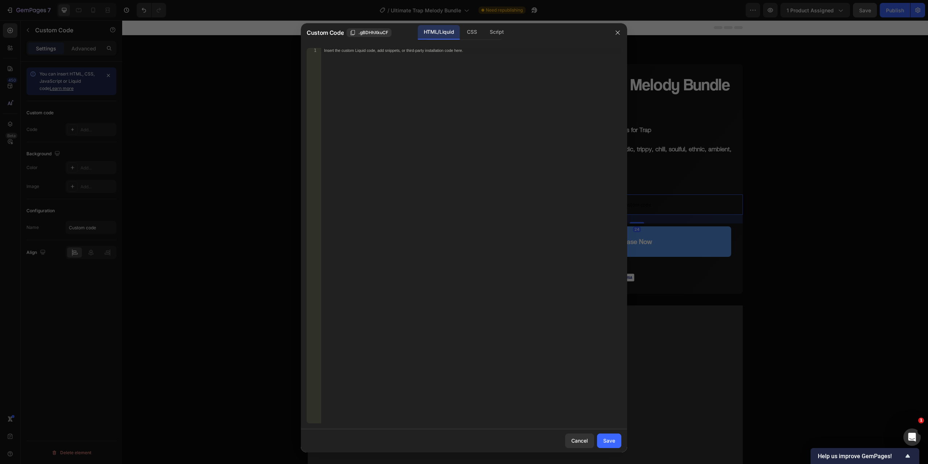
click at [388, 113] on div "Insert the custom Liquid code, add snippets, or third-party installation code h…" at bounding box center [471, 241] width 300 height 386
paste textarea "<div class="elsklip-coupon-box" data-product-id="{{ product.id }}"></div>"
type textarea "<div class="elsklip-coupon-box" data-product-id="{{ product.id }}"></div>"
click at [602, 440] on button "Save" at bounding box center [609, 440] width 24 height 14
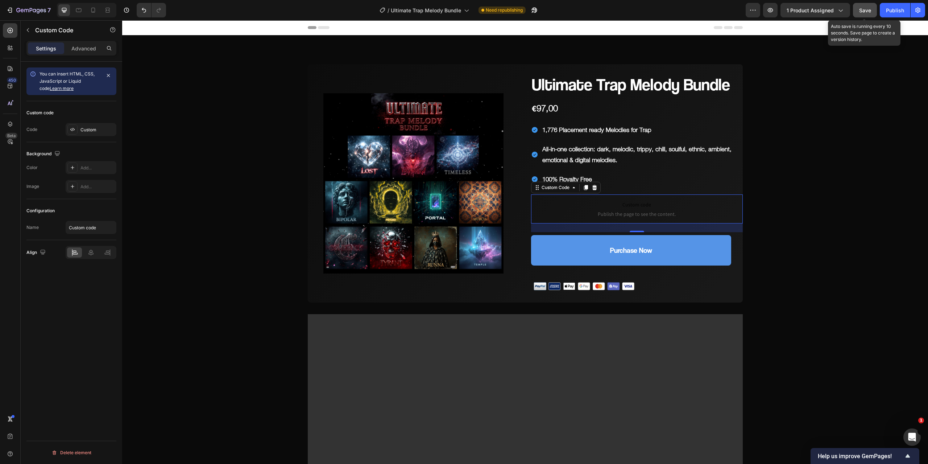
click at [870, 8] on span "Save" at bounding box center [865, 10] width 12 height 6
click at [766, 11] on button "button" at bounding box center [770, 10] width 14 height 14
click at [594, 188] on icon at bounding box center [595, 187] width 6 height 6
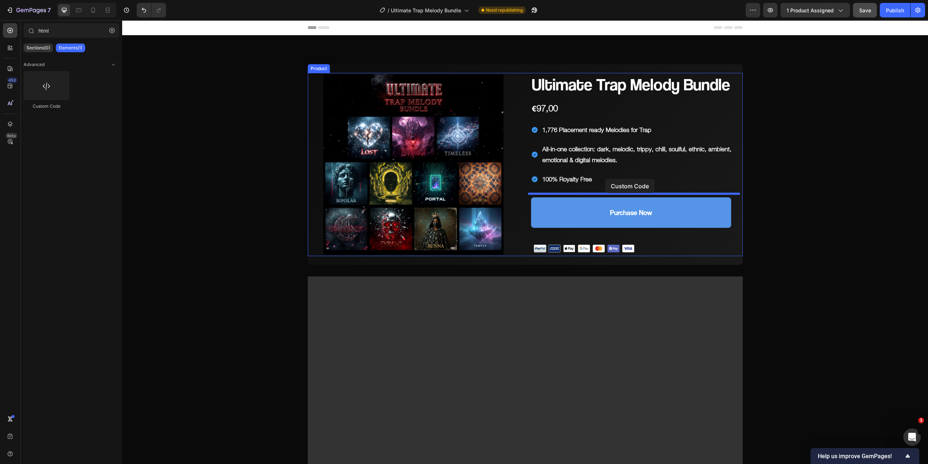
drag, startPoint x: 199, startPoint y: 116, endPoint x: 605, endPoint y: 179, distance: 410.5
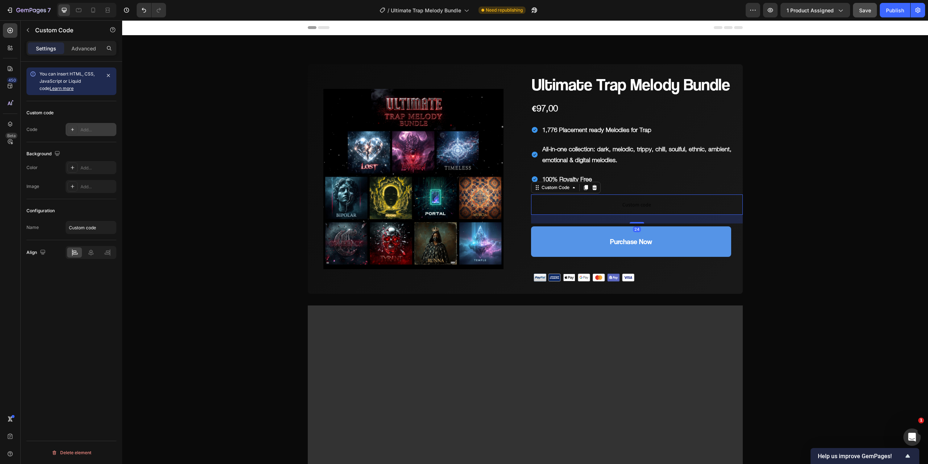
click at [83, 126] on div "Add..." at bounding box center [97, 129] width 34 height 7
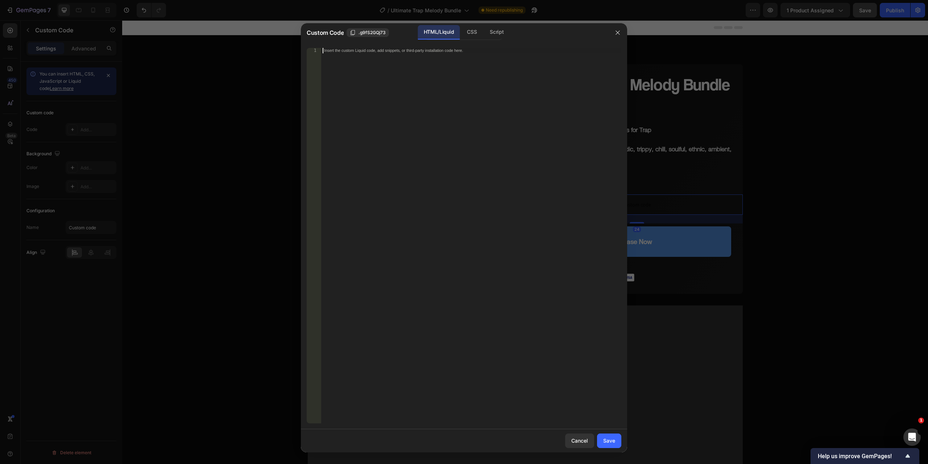
click at [476, 107] on div "Insert the custom Liquid code, add snippets, or third-party installation code h…" at bounding box center [471, 241] width 300 height 386
paste textarea "<div class="elsklip-coupon-box"></div>"
type textarea "<div class="elsklip-coupon-box"></div>"
click at [609, 445] on button "Save" at bounding box center [609, 440] width 24 height 14
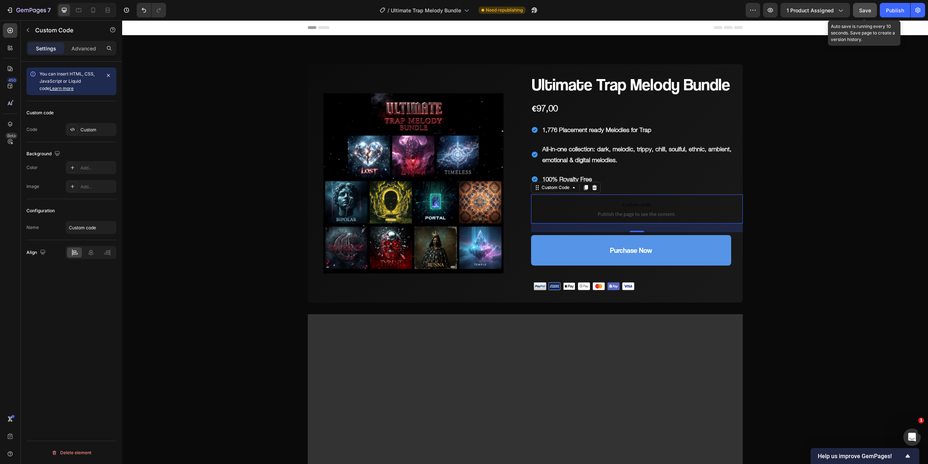
click at [868, 9] on span "Save" at bounding box center [865, 10] width 12 height 6
click at [766, 11] on button "button" at bounding box center [770, 10] width 14 height 14
click at [892, 11] on div "Publish" at bounding box center [895, 11] width 18 height 8
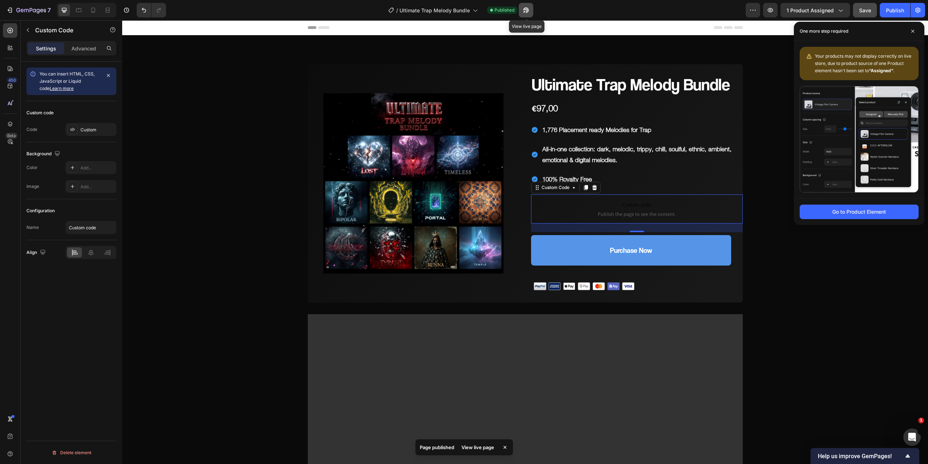
click at [528, 12] on icon "button" at bounding box center [525, 10] width 5 height 5
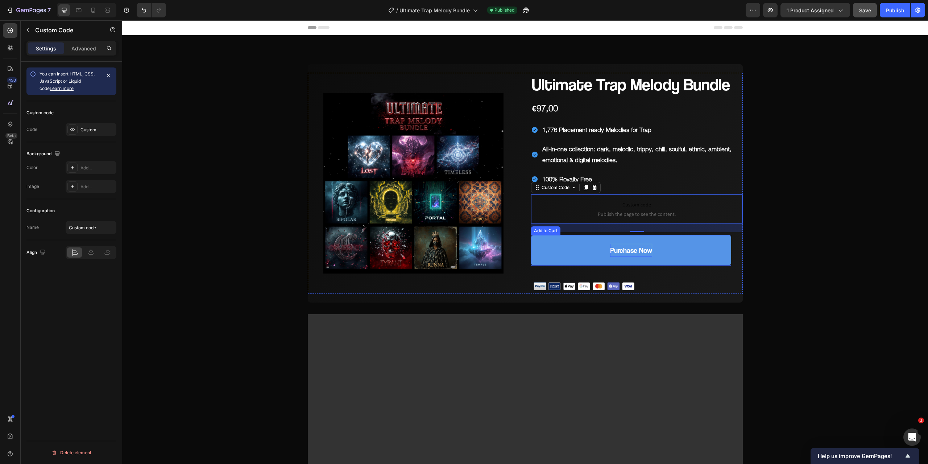
click at [629, 249] on p "Purchase Now" at bounding box center [631, 250] width 42 height 13
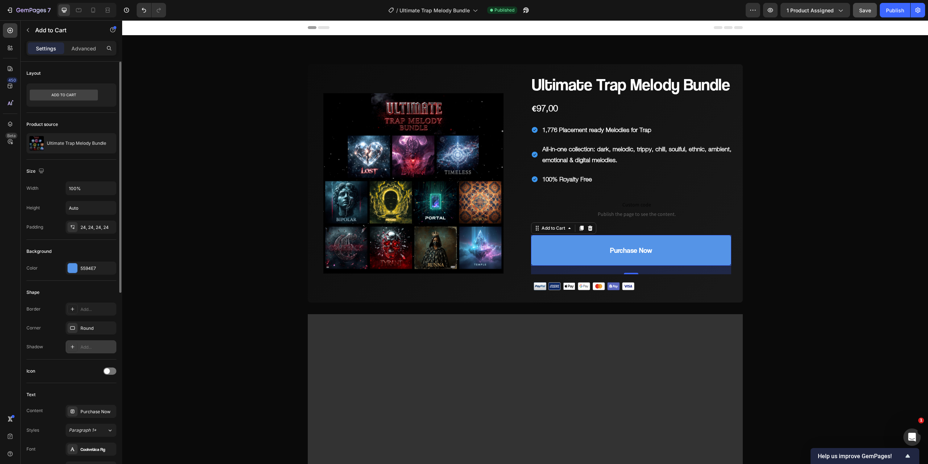
scroll to position [109, 0]
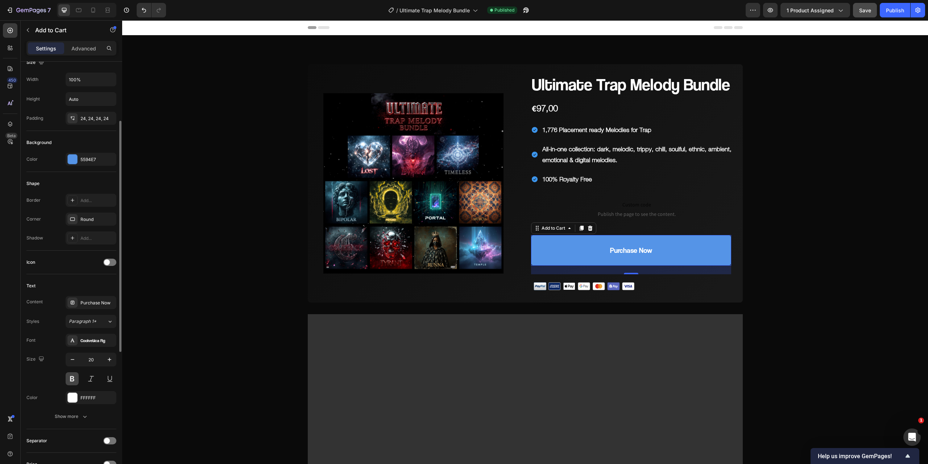
click at [70, 376] on button at bounding box center [72, 378] width 13 height 13
click at [526, 9] on icon "button" at bounding box center [525, 10] width 5 height 5
click at [681, 251] on button "Purchase Now" at bounding box center [631, 250] width 200 height 30
click at [79, 156] on div "5594E7" at bounding box center [91, 159] width 51 height 13
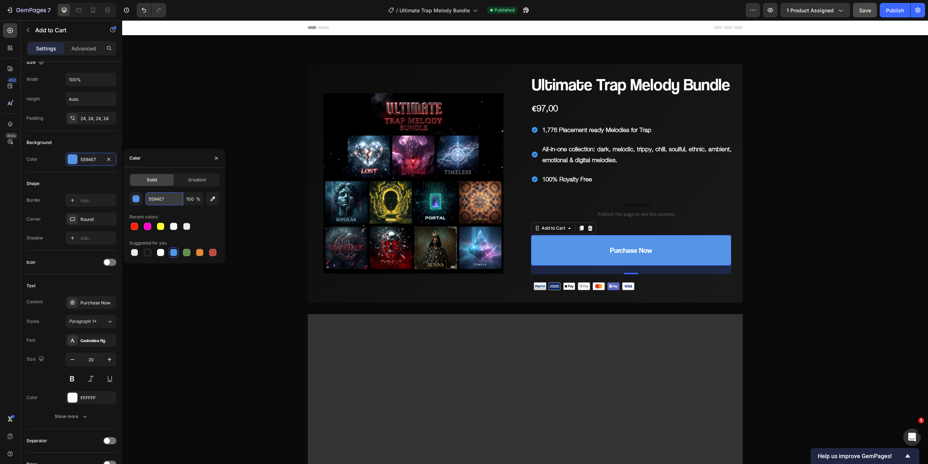
click at [170, 198] on input "5594E7" at bounding box center [164, 198] width 38 height 13
click at [527, 8] on icon "button" at bounding box center [525, 10] width 5 height 5
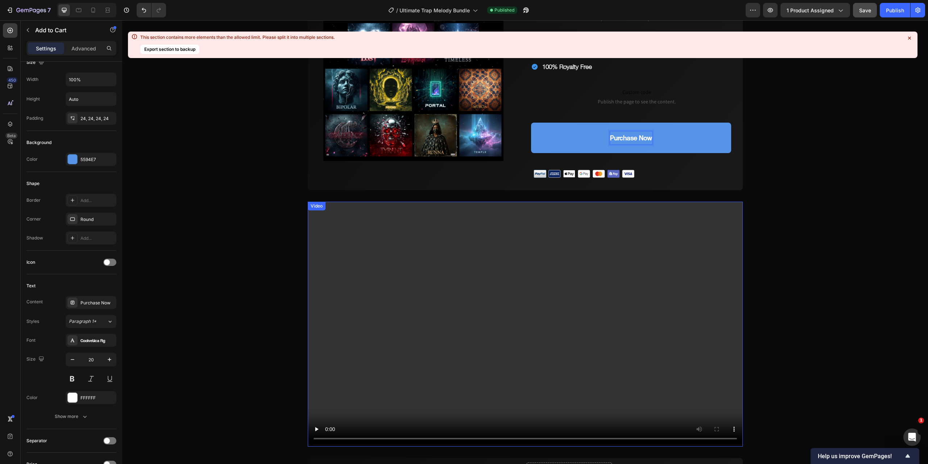
scroll to position [290, 0]
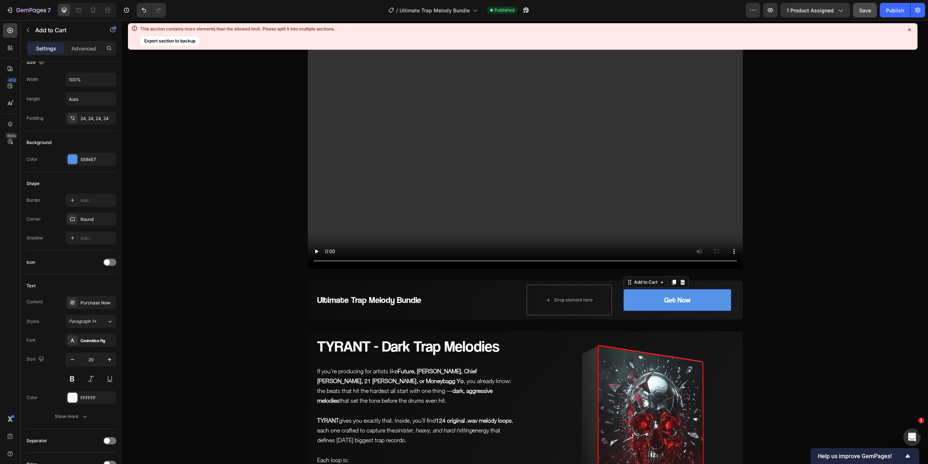
click at [639, 302] on button "Get Now" at bounding box center [677, 300] width 108 height 22
click at [870, 10] on span "Save" at bounding box center [865, 10] width 12 height 6
click at [893, 13] on div "Publish" at bounding box center [895, 11] width 18 height 8
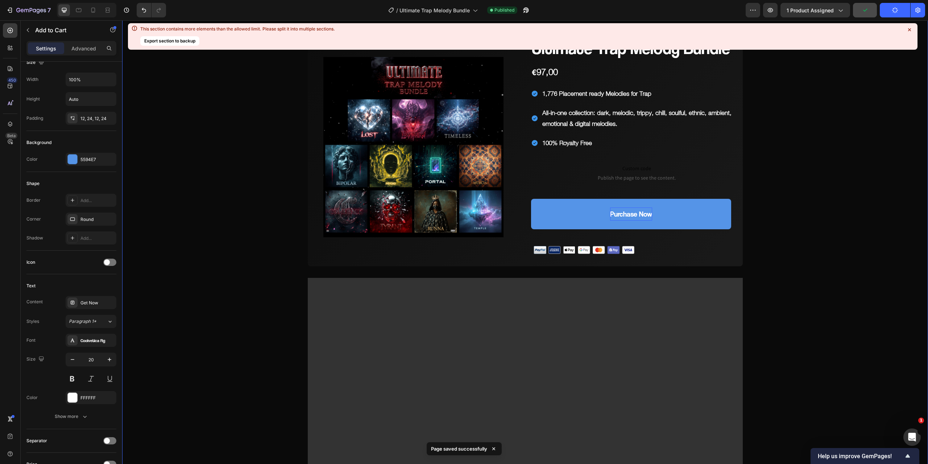
scroll to position [0, 0]
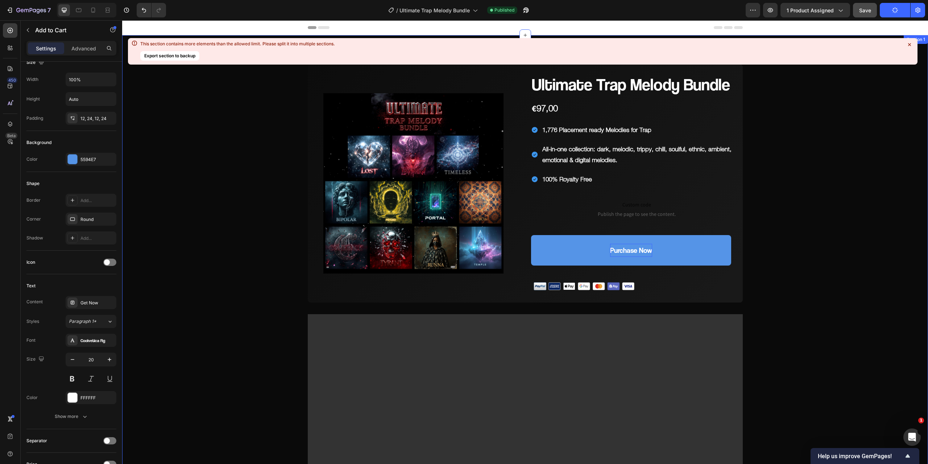
click at [908, 44] on icon at bounding box center [909, 44] width 7 height 7
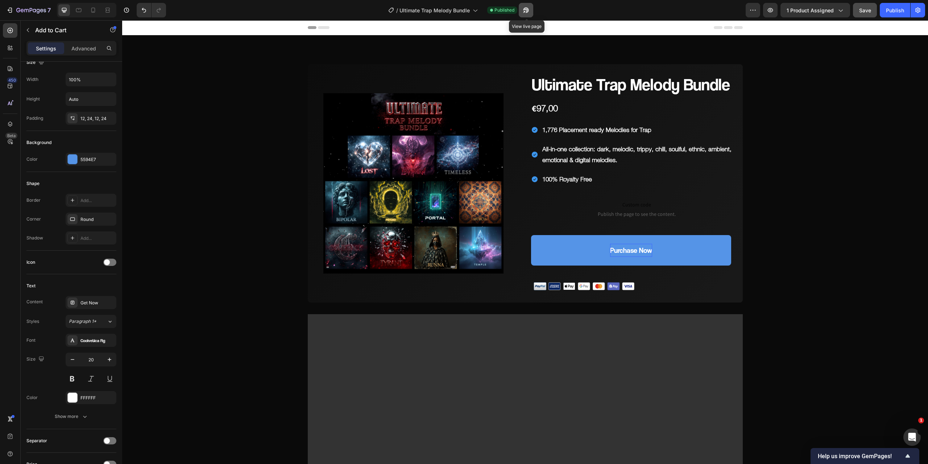
click at [531, 9] on button "button" at bounding box center [526, 10] width 14 height 14
click at [632, 249] on p "Purchase Now" at bounding box center [631, 250] width 42 height 13
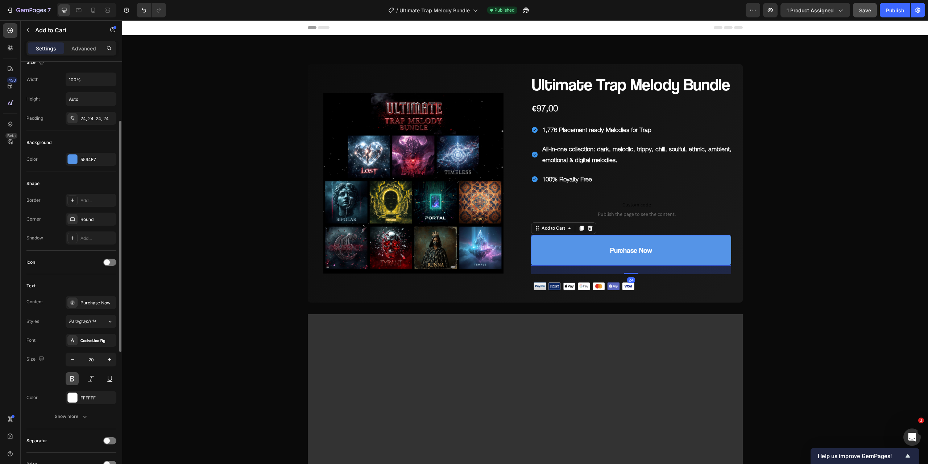
click at [73, 377] on button at bounding box center [72, 378] width 13 height 13
click at [866, 10] on span "Save" at bounding box center [865, 10] width 12 height 6
click at [903, 5] on button "Publish" at bounding box center [895, 10] width 30 height 14
click at [522, 11] on button "button" at bounding box center [526, 10] width 14 height 14
click at [549, 108] on div "€97,00" at bounding box center [545, 108] width 28 height 13
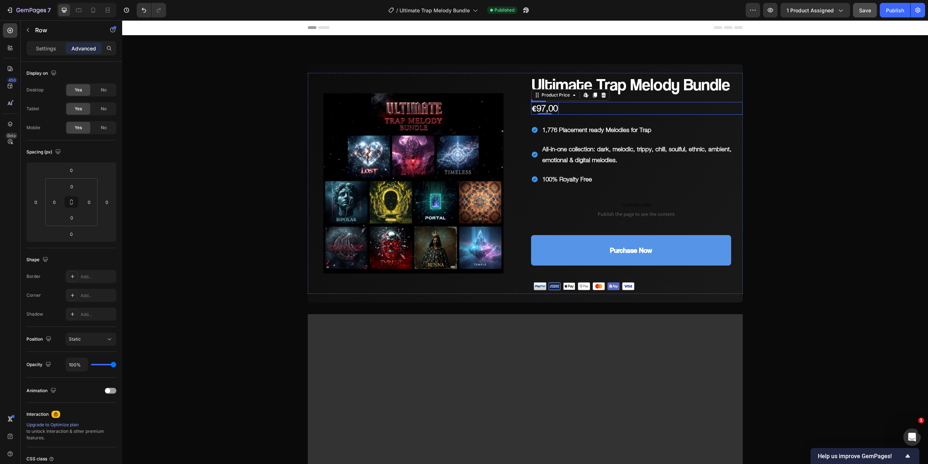
click at [568, 108] on div "€97,00 Product Price Edit content in Shopify 0 Product Price Edit content in Sh…" at bounding box center [637, 108] width 212 height 13
click at [49, 47] on p "Settings" at bounding box center [46, 49] width 20 height 8
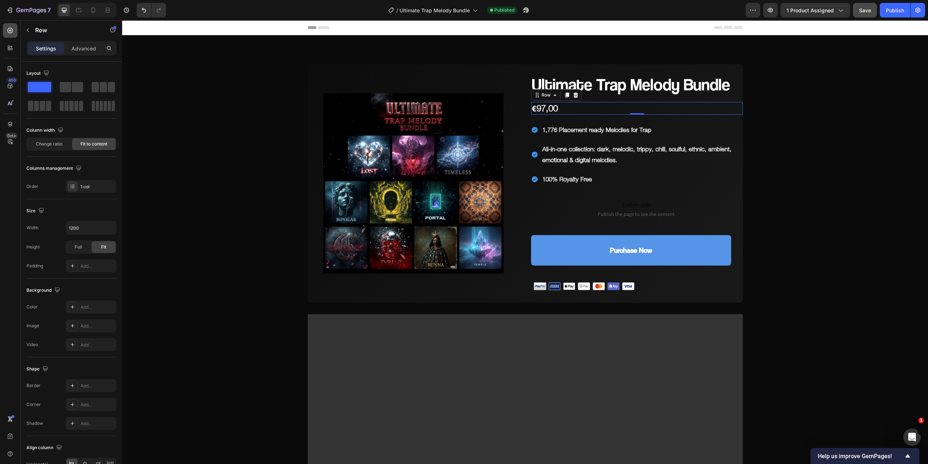
click at [13, 29] on icon at bounding box center [10, 30] width 7 height 7
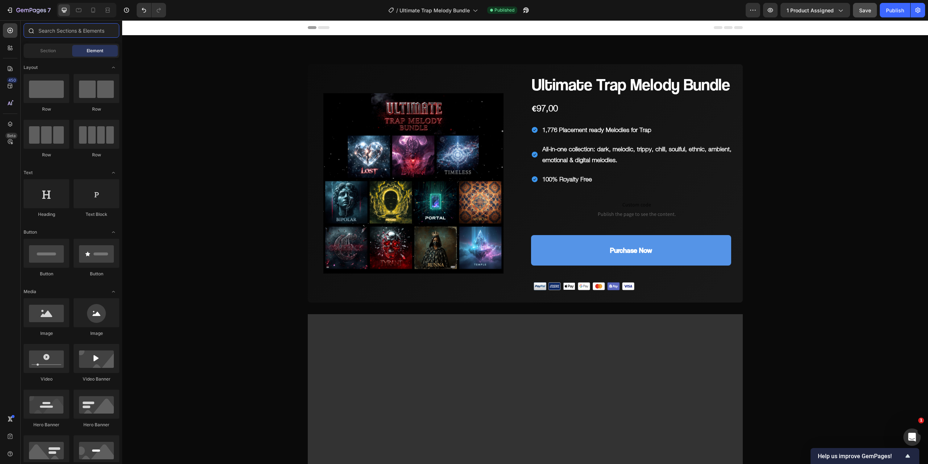
click at [57, 32] on input "text" at bounding box center [72, 30] width 96 height 14
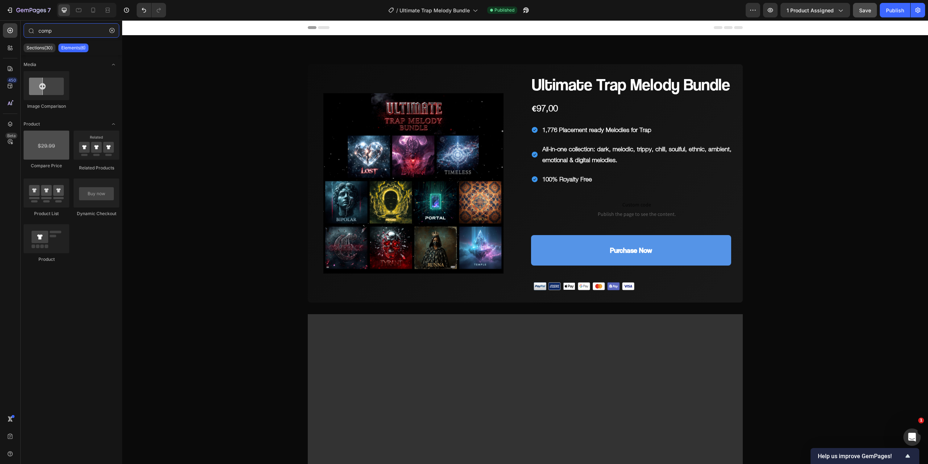
type input "comp"
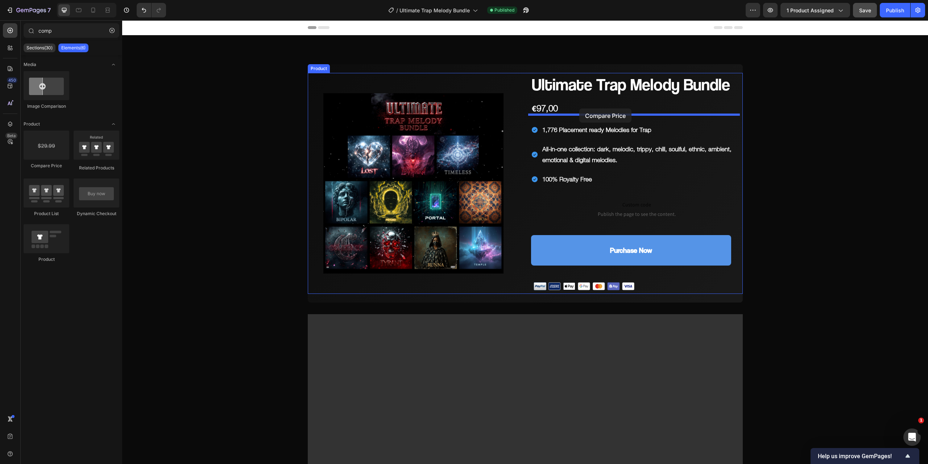
drag, startPoint x: 175, startPoint y: 169, endPoint x: 579, endPoint y: 108, distance: 408.2
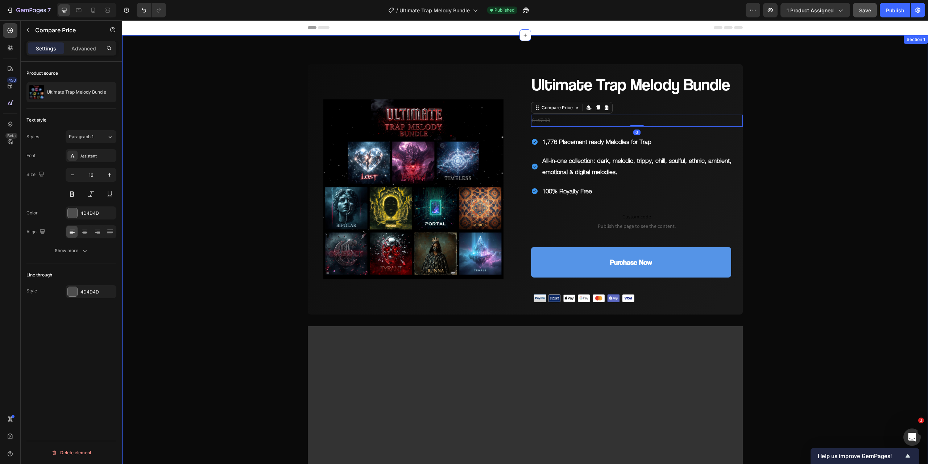
click at [546, 109] on div "Compare Price" at bounding box center [549, 110] width 34 height 7
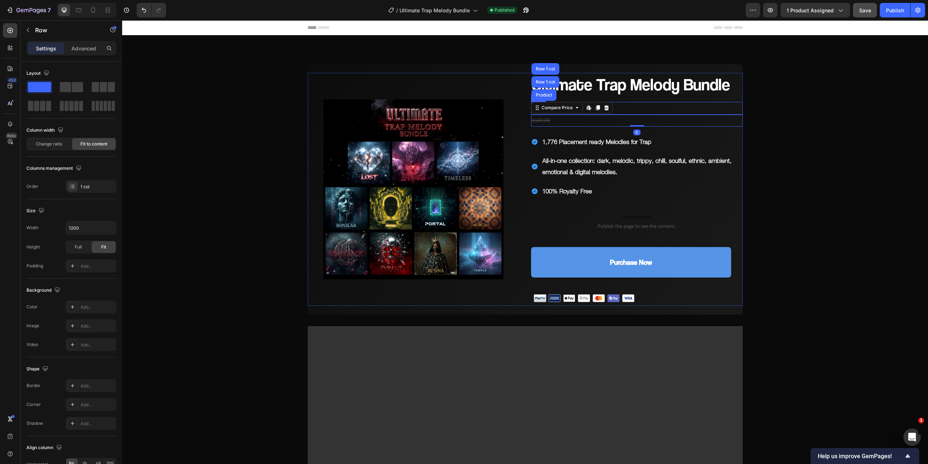
click at [630, 109] on div "€97,00 Product Price Product Price Row" at bounding box center [637, 108] width 212 height 13
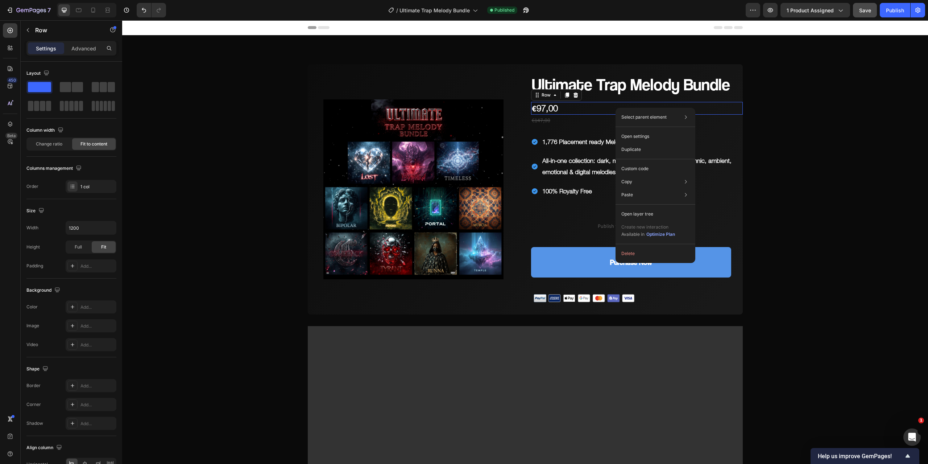
click at [592, 108] on div "€97,00 Product Price Product Price Row 0" at bounding box center [637, 108] width 212 height 13
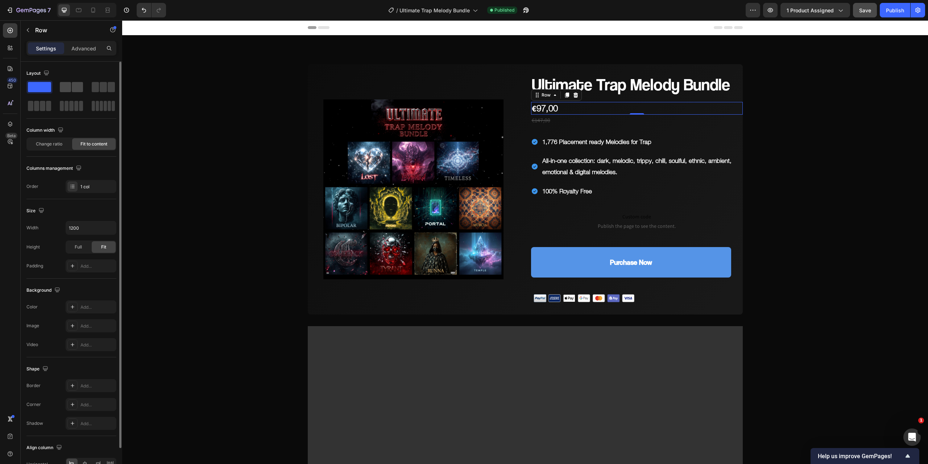
click at [72, 83] on span at bounding box center [77, 87] width 11 height 10
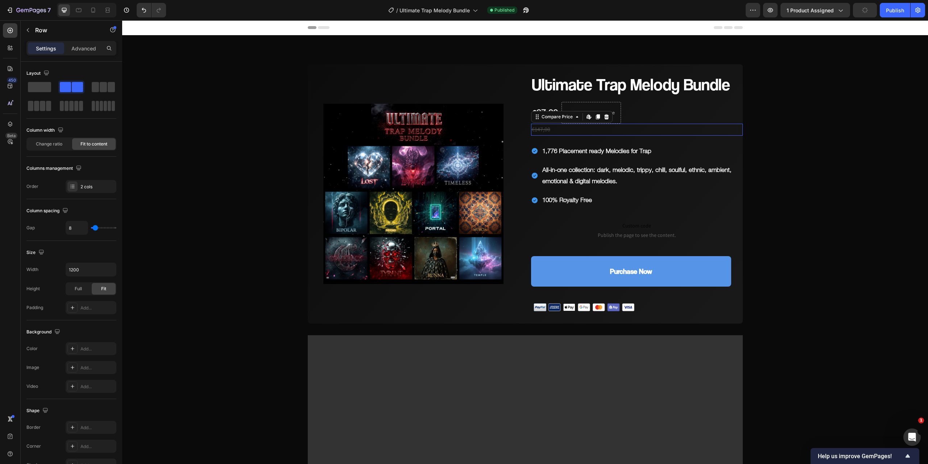
click at [539, 130] on div "€147,00" at bounding box center [637, 130] width 212 height 12
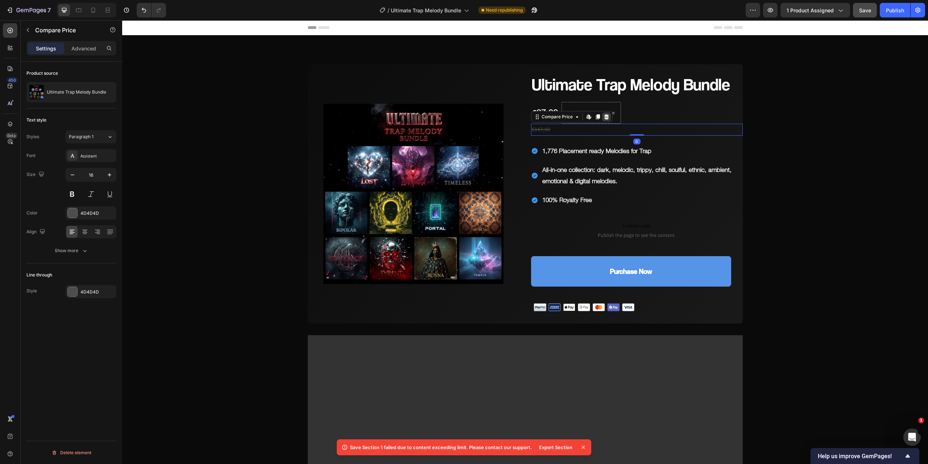
click at [605, 117] on icon at bounding box center [606, 117] width 6 height 6
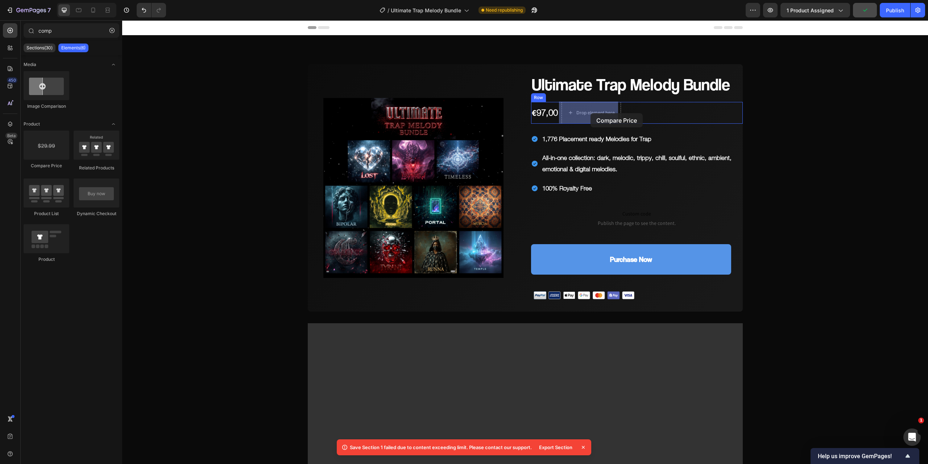
drag, startPoint x: 177, startPoint y: 169, endPoint x: 590, endPoint y: 113, distance: 417.3
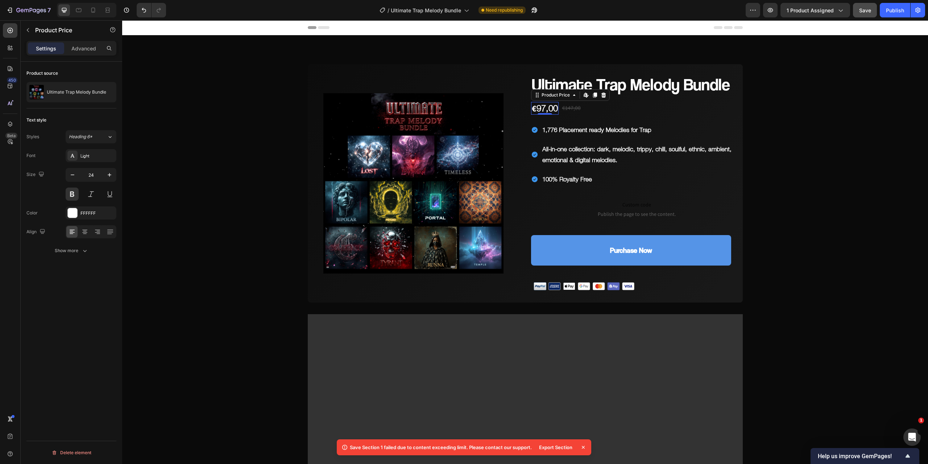
click at [542, 107] on div "€97,00" at bounding box center [545, 108] width 28 height 13
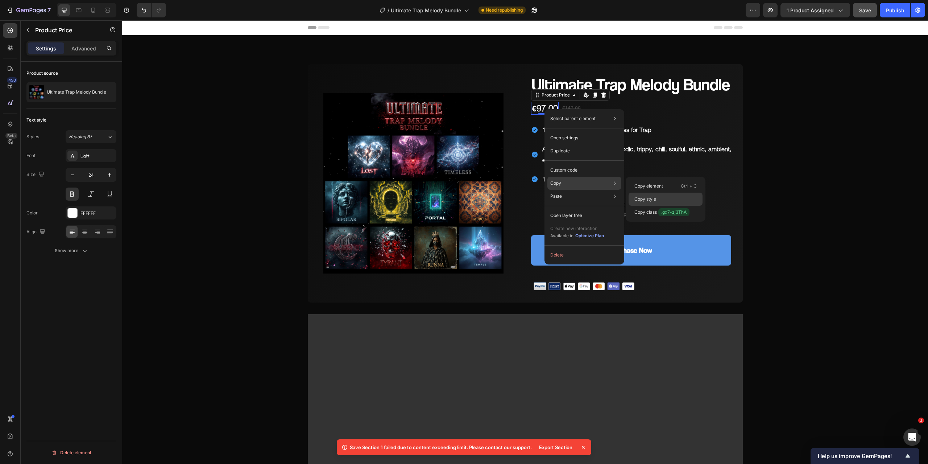
click at [653, 199] on p "Copy style" at bounding box center [645, 199] width 22 height 7
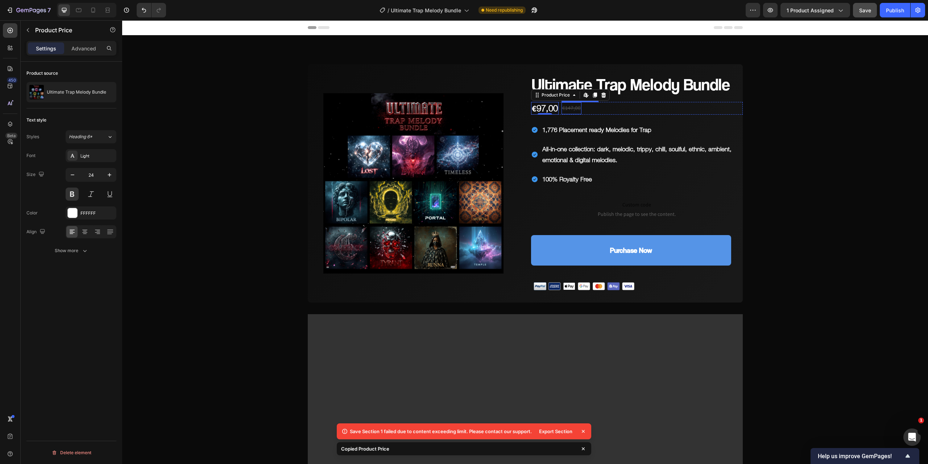
click at [569, 108] on div "€147,00" at bounding box center [571, 108] width 20 height 12
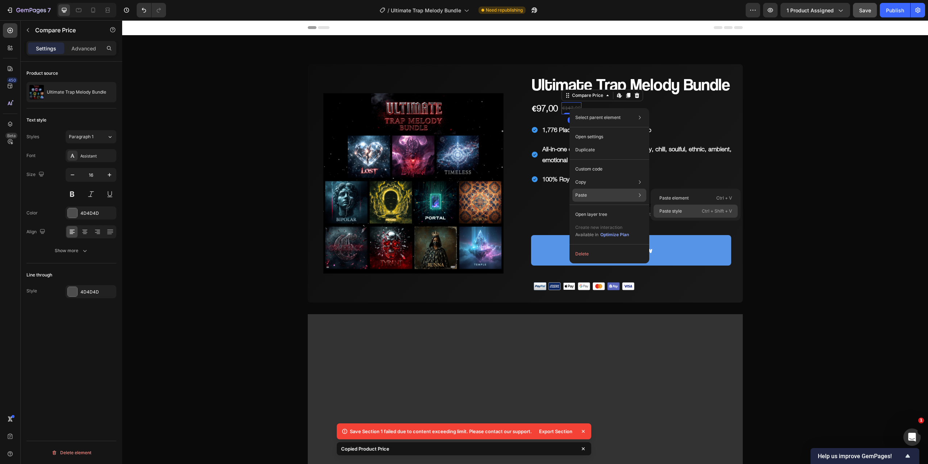
click at [682, 210] on div "Paste style Ctrl + Shift + V" at bounding box center [696, 210] width 84 height 13
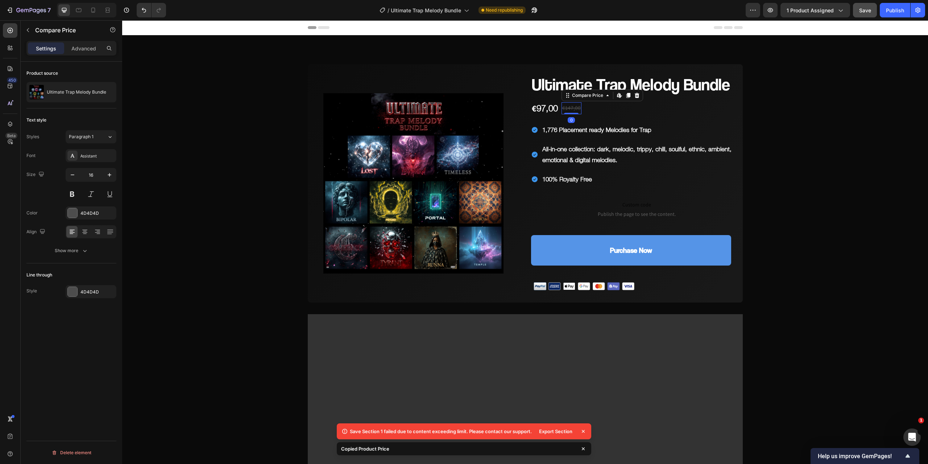
type input "24"
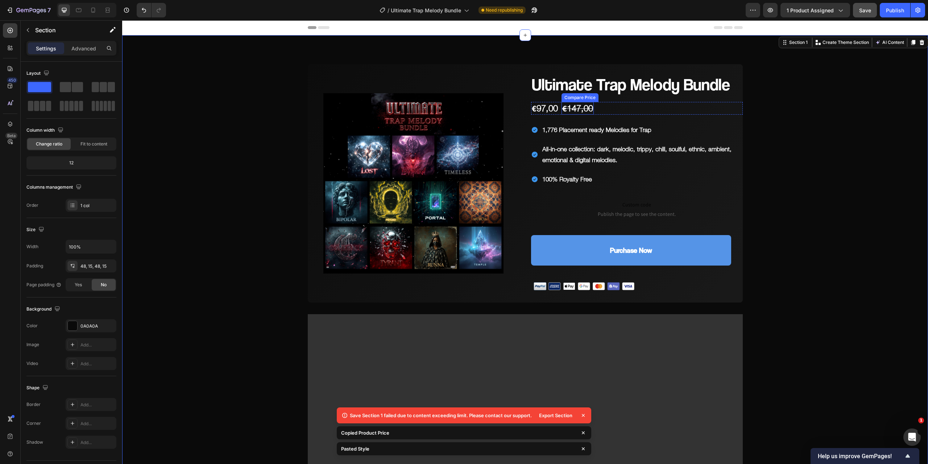
click at [576, 110] on div "€147,00" at bounding box center [577, 108] width 32 height 13
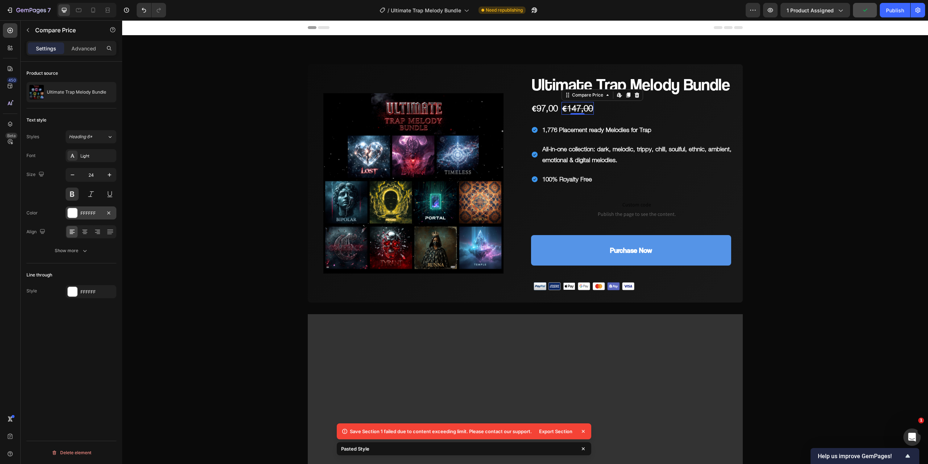
click at [72, 215] on div at bounding box center [72, 212] width 9 height 9
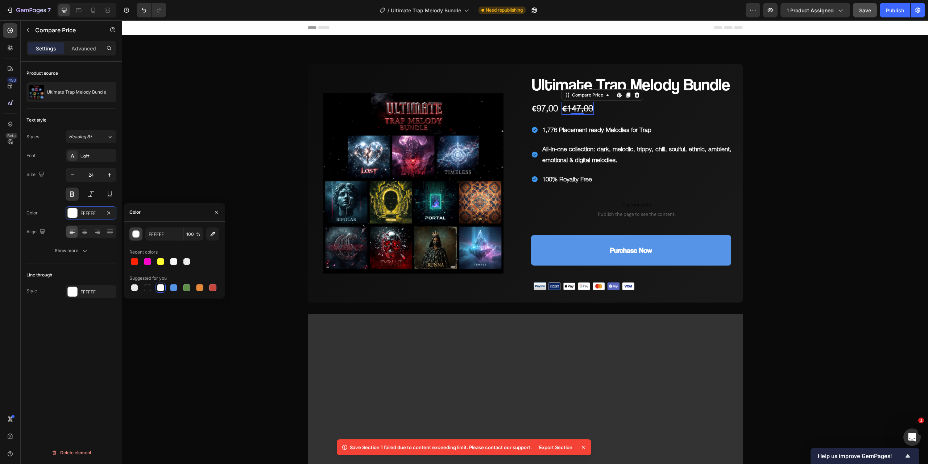
click at [136, 234] on div "button" at bounding box center [136, 234] width 7 height 7
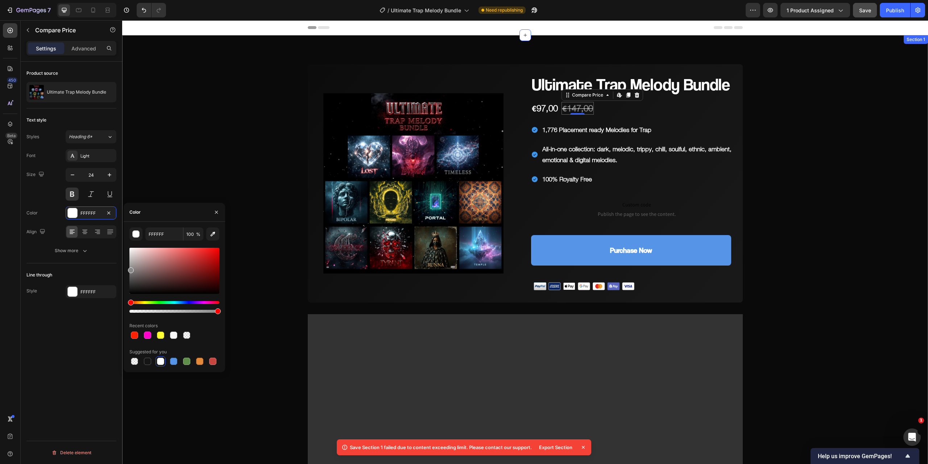
drag, startPoint x: 256, startPoint y: 287, endPoint x: 123, endPoint y: 269, distance: 133.5
drag, startPoint x: 133, startPoint y: 276, endPoint x: 124, endPoint y: 278, distance: 9.4
click at [124, 278] on div "565656 100 % Recent colors Suggested for you" at bounding box center [174, 296] width 101 height 139
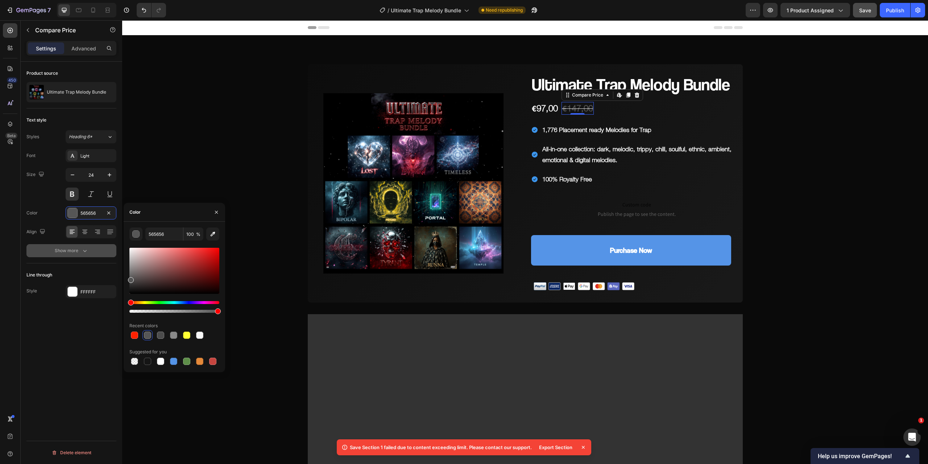
type input "545454"
click at [73, 175] on icon "button" at bounding box center [72, 174] width 7 height 7
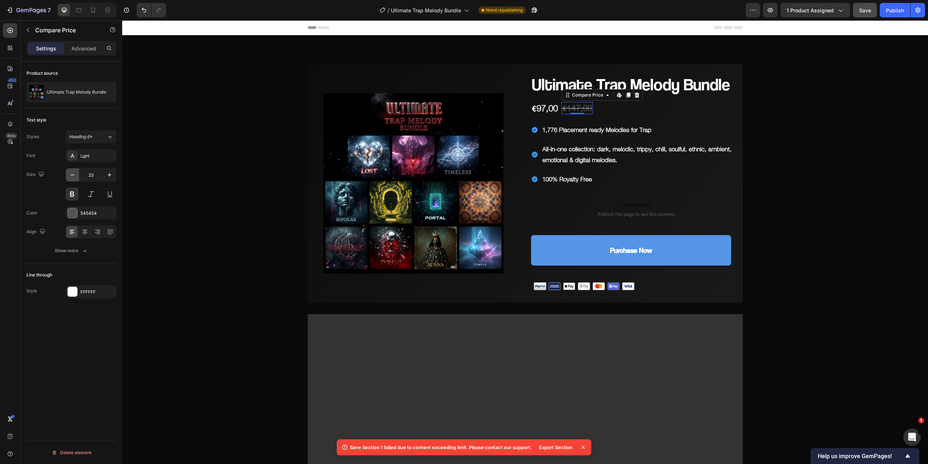
click at [73, 175] on icon "button" at bounding box center [72, 174] width 7 height 7
click at [109, 174] on icon "button" at bounding box center [110, 175] width 4 height 4
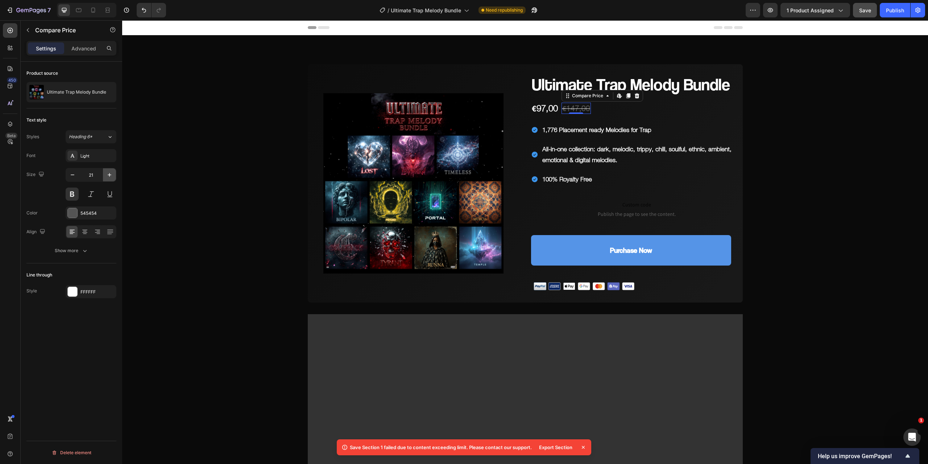
type input "22"
click at [87, 251] on icon "button" at bounding box center [84, 250] width 7 height 7
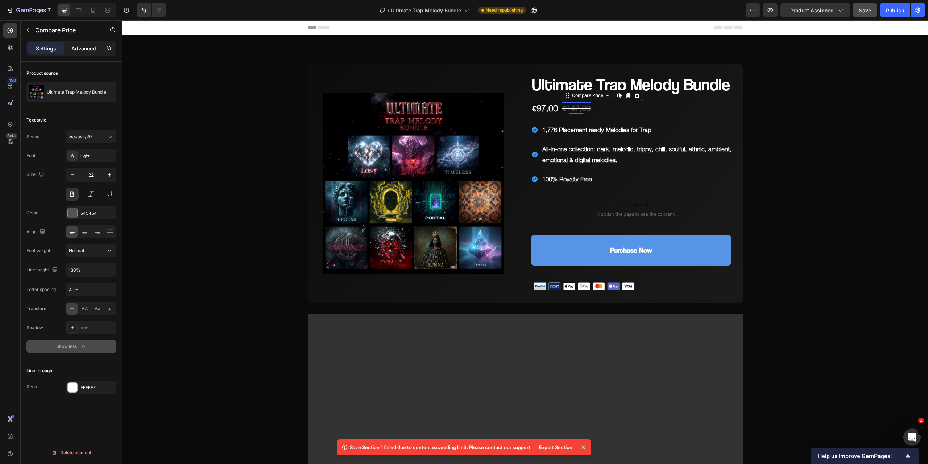
click at [89, 44] on div "Advanced" at bounding box center [84, 48] width 36 height 12
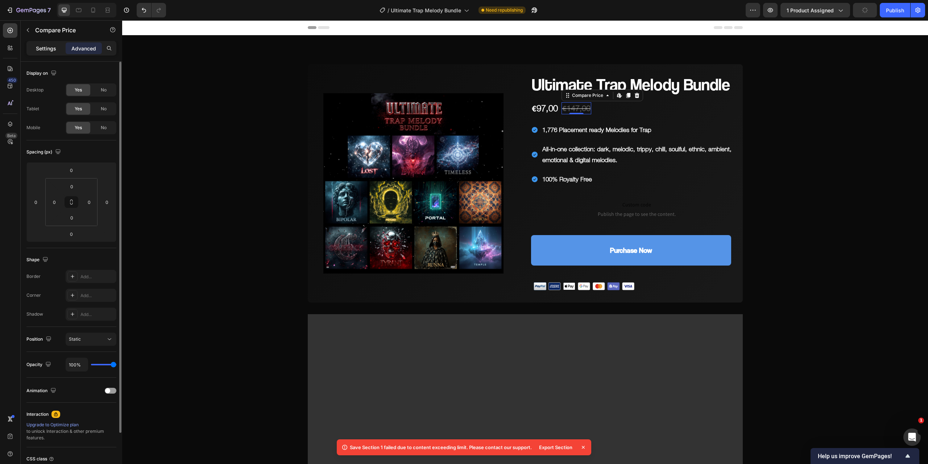
click at [48, 47] on p "Settings" at bounding box center [46, 49] width 20 height 8
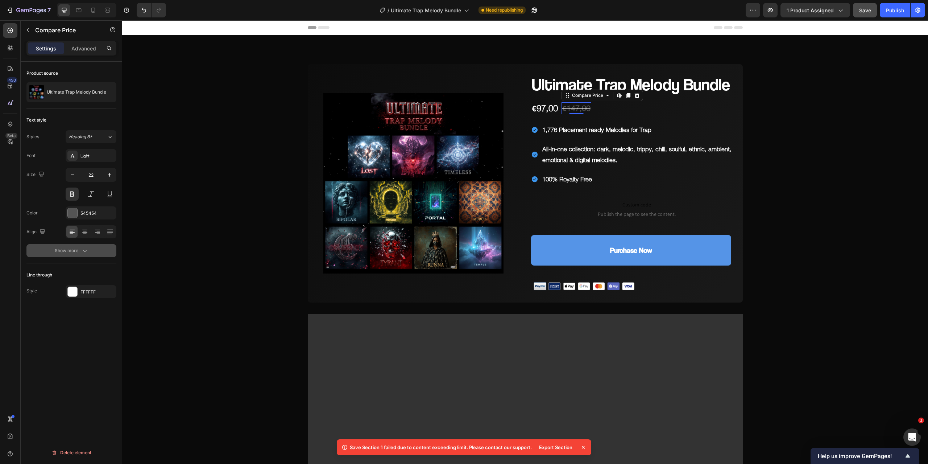
click at [83, 251] on icon "button" at bounding box center [84, 250] width 7 height 7
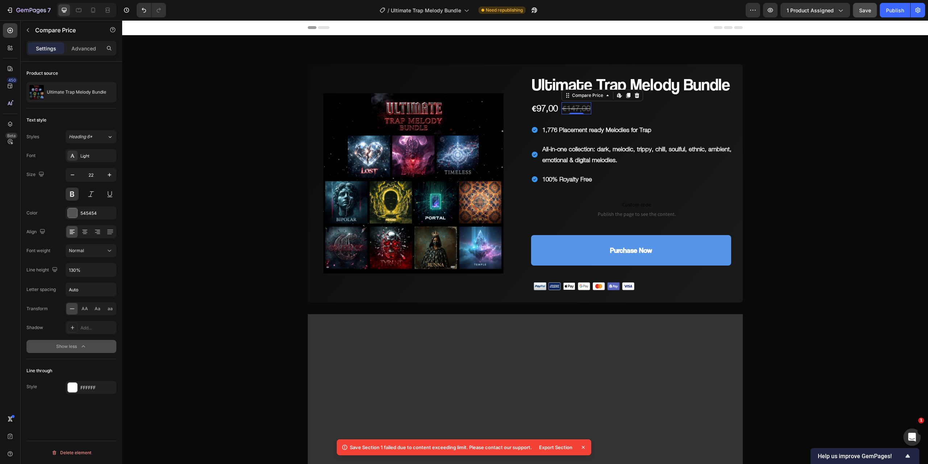
click at [83, 251] on span "Normal" at bounding box center [76, 250] width 15 height 5
click at [77, 212] on div at bounding box center [72, 212] width 9 height 9
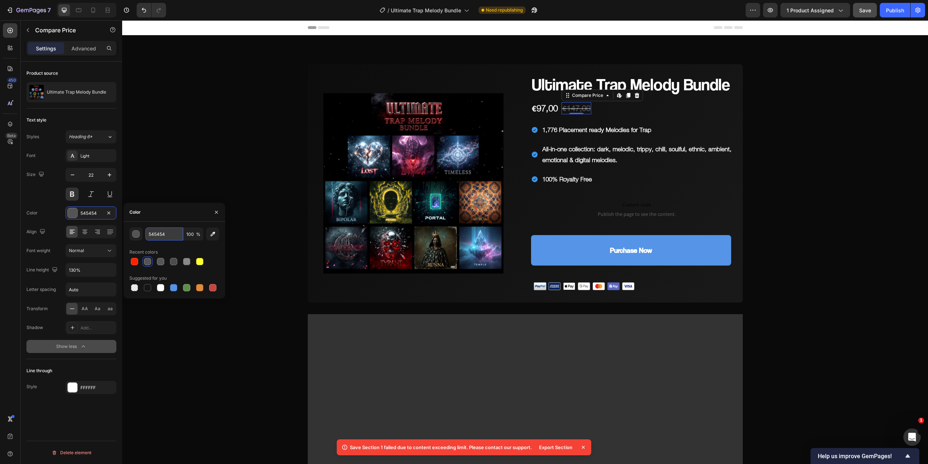
click at [172, 232] on input "545454" at bounding box center [164, 233] width 38 height 13
click at [72, 387] on div at bounding box center [72, 386] width 9 height 9
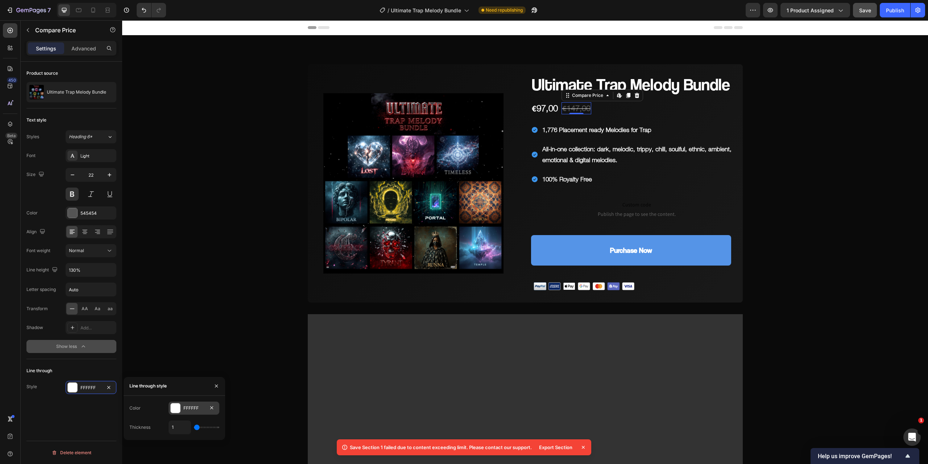
click at [191, 406] on div "FFFFFF" at bounding box center [193, 408] width 21 height 7
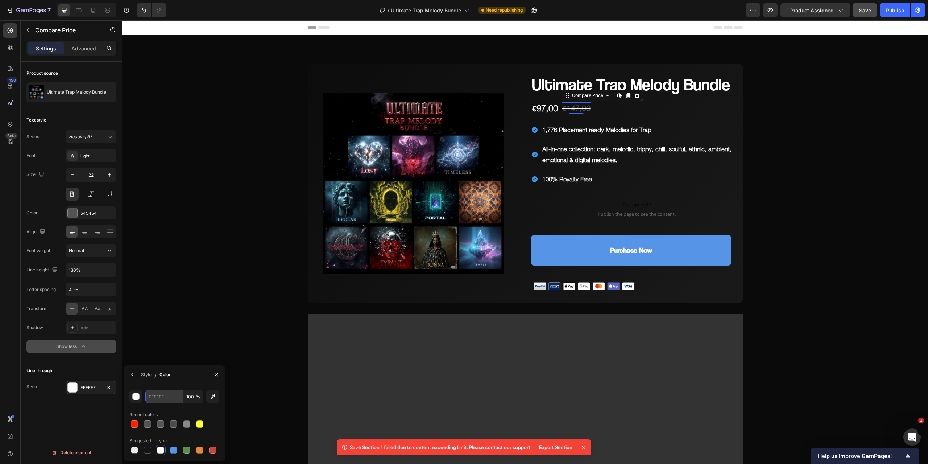
click at [170, 397] on input "FFFFFF" at bounding box center [164, 396] width 38 height 13
paste input "545454"
type input "545454"
click at [87, 410] on div "Product source Ultimate Trap Melody Bundle Text style Styles Heading 6* Font Li…" at bounding box center [71, 273] width 101 height 423
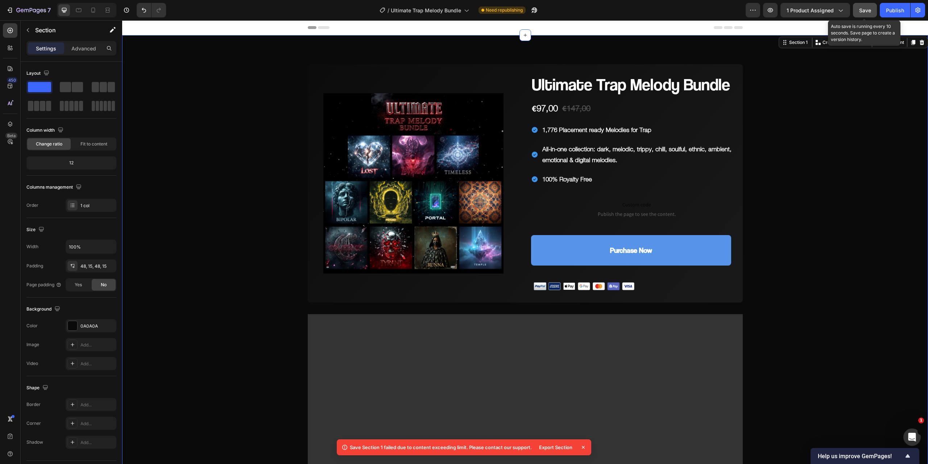
click at [868, 7] on span "Save" at bounding box center [865, 10] width 12 height 6
click at [896, 11] on div "Publish" at bounding box center [895, 11] width 18 height 8
click at [538, 9] on icon "button" at bounding box center [534, 10] width 7 height 7
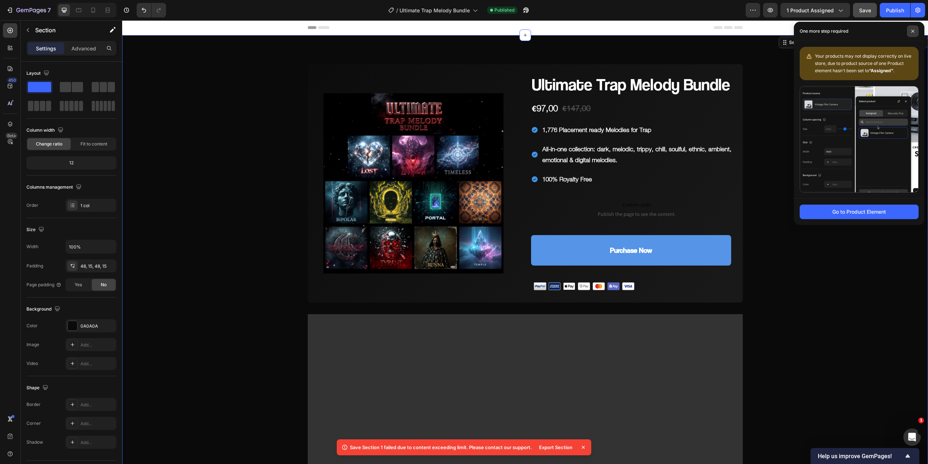
click at [914, 31] on icon at bounding box center [913, 31] width 4 height 4
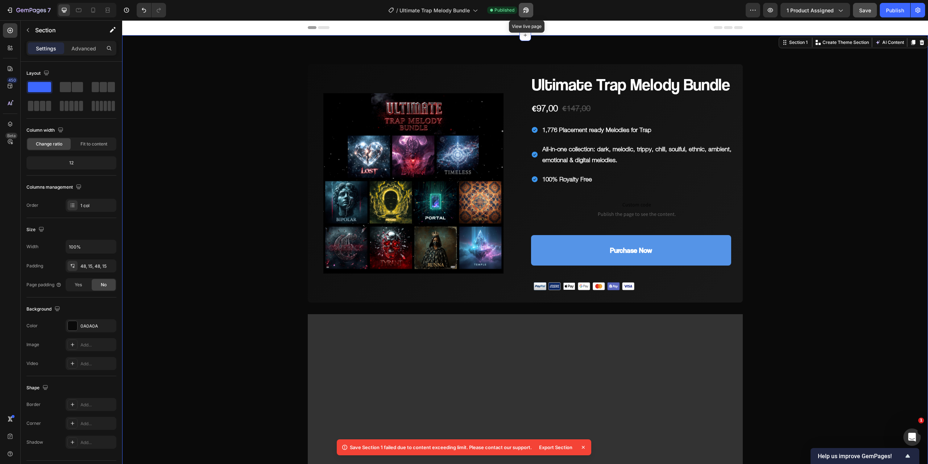
click at [526, 11] on icon "button" at bounding box center [525, 10] width 7 height 7
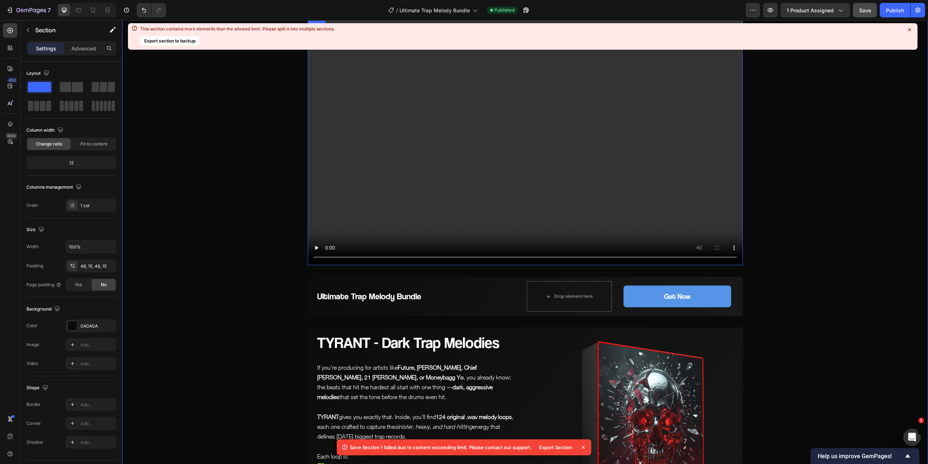
scroll to position [435, 0]
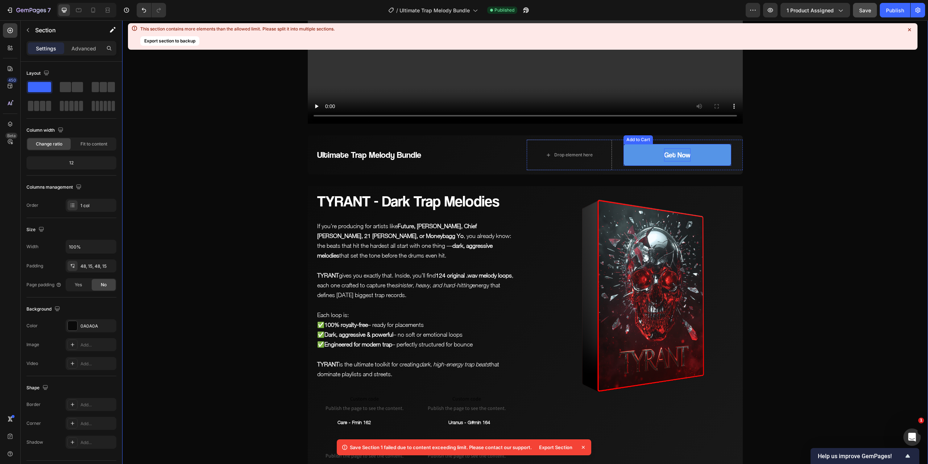
click at [677, 154] on div "Get Now" at bounding box center [677, 154] width 26 height 13
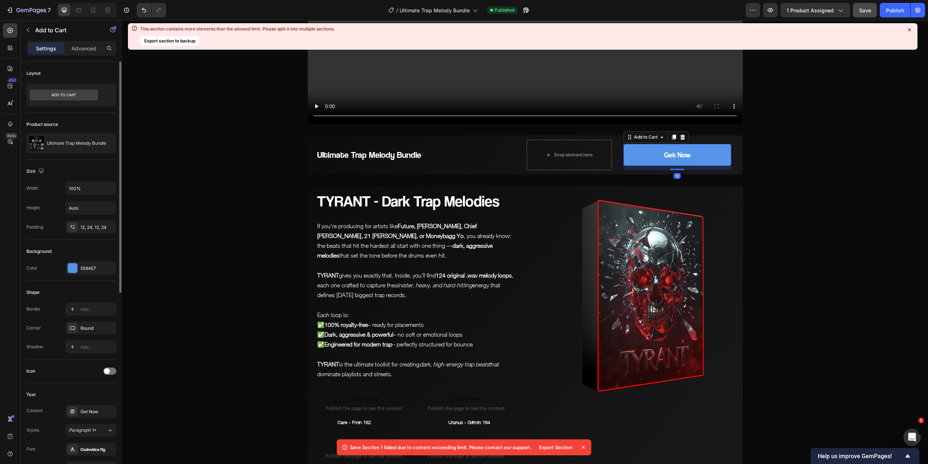
scroll to position [181, 0]
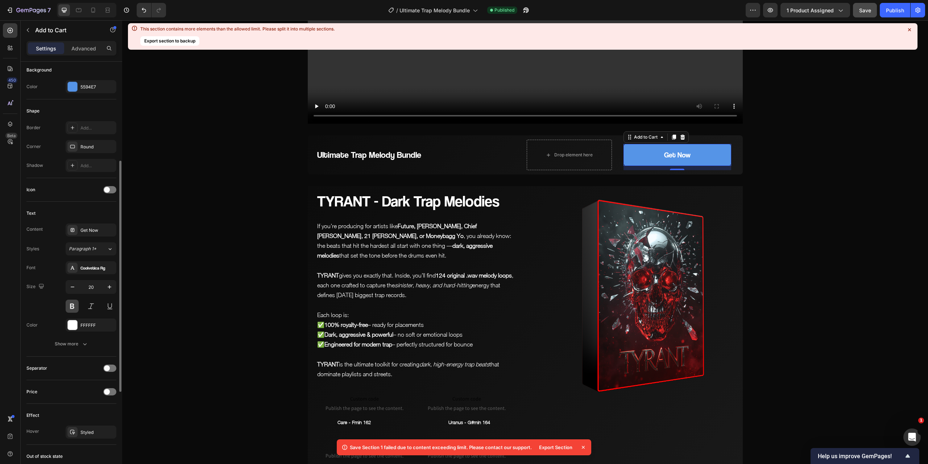
click at [74, 306] on button at bounding box center [72, 305] width 13 height 13
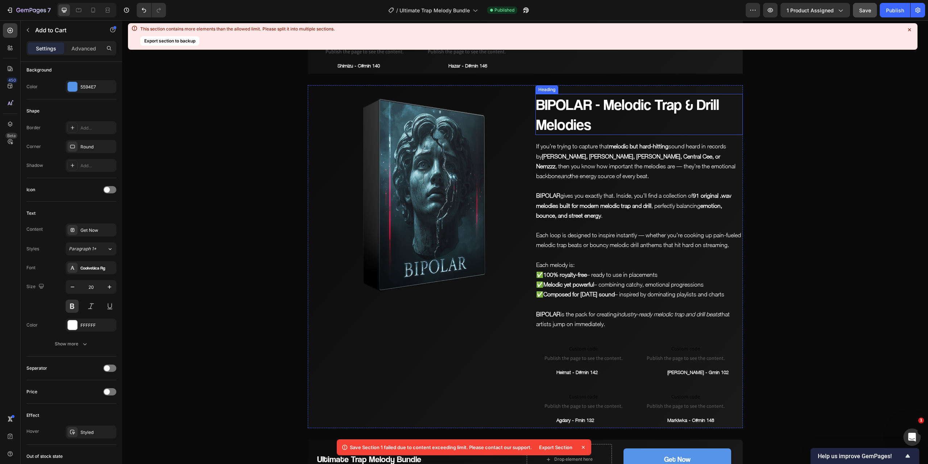
scroll to position [1631, 0]
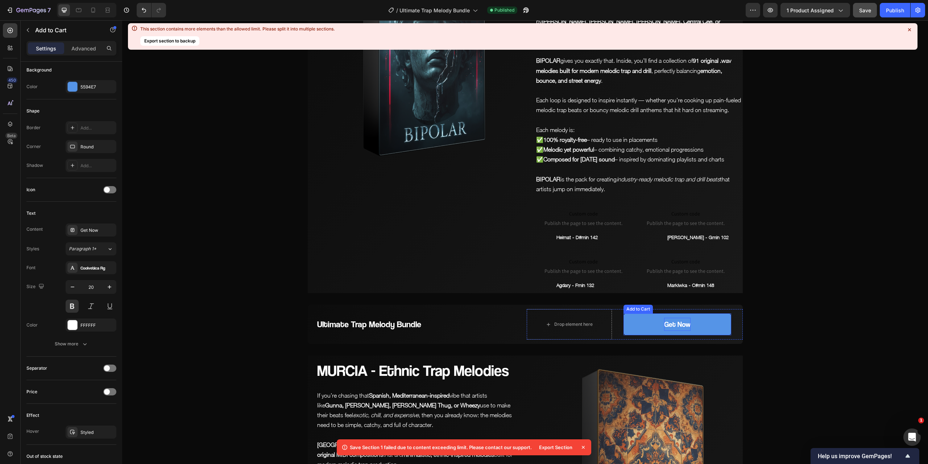
click at [681, 323] on div "Get Now" at bounding box center [677, 324] width 26 height 13
click at [74, 304] on button at bounding box center [72, 305] width 13 height 13
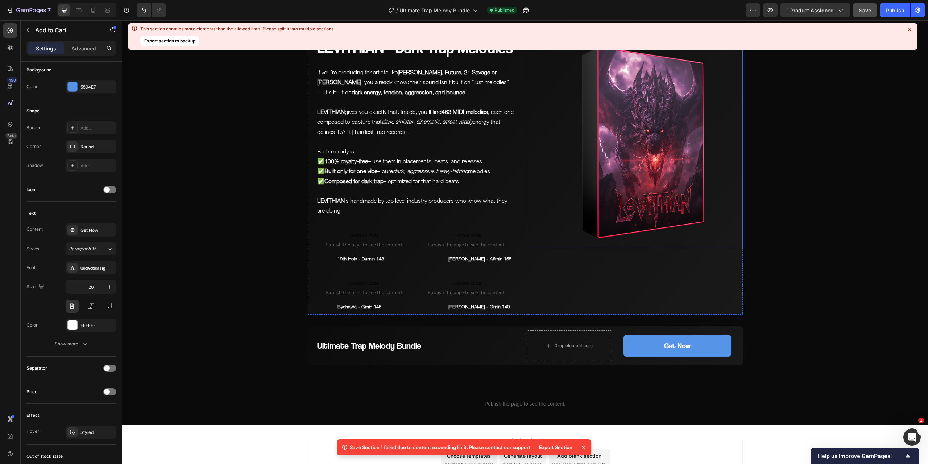
scroll to position [4068, 0]
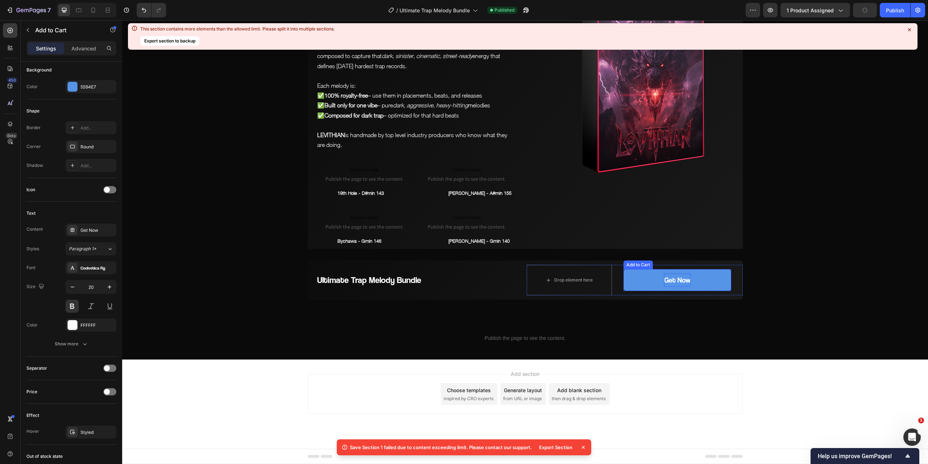
click at [676, 279] on div "Get Now" at bounding box center [677, 279] width 26 height 13
click at [70, 304] on button at bounding box center [72, 305] width 13 height 13
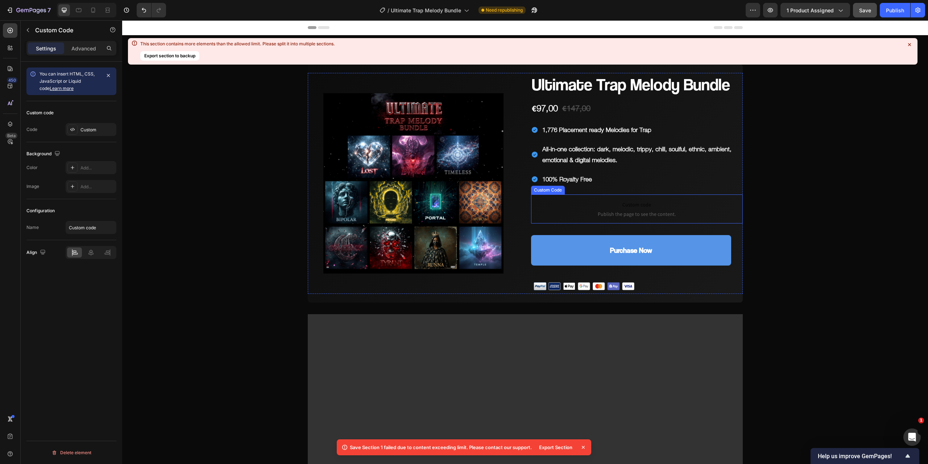
scroll to position [0, 0]
click at [608, 202] on span "Custom code" at bounding box center [637, 204] width 212 height 9
click at [585, 187] on icon at bounding box center [586, 187] width 4 height 5
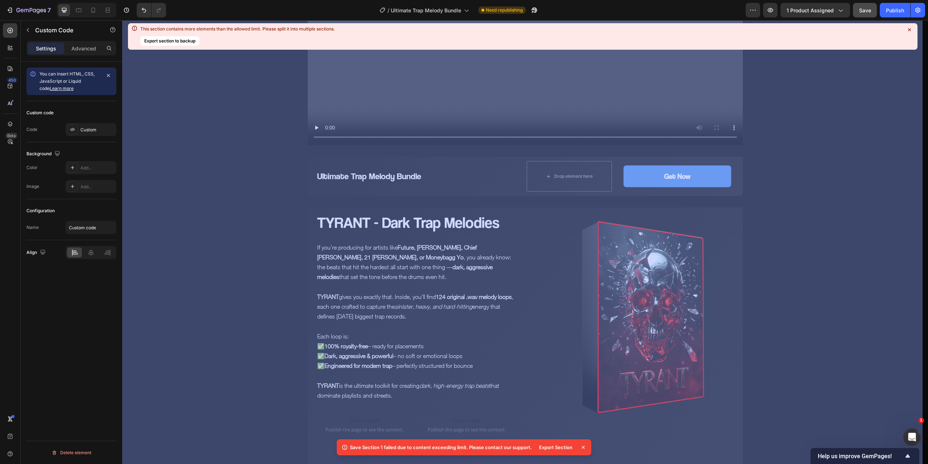
scroll to position [466, 0]
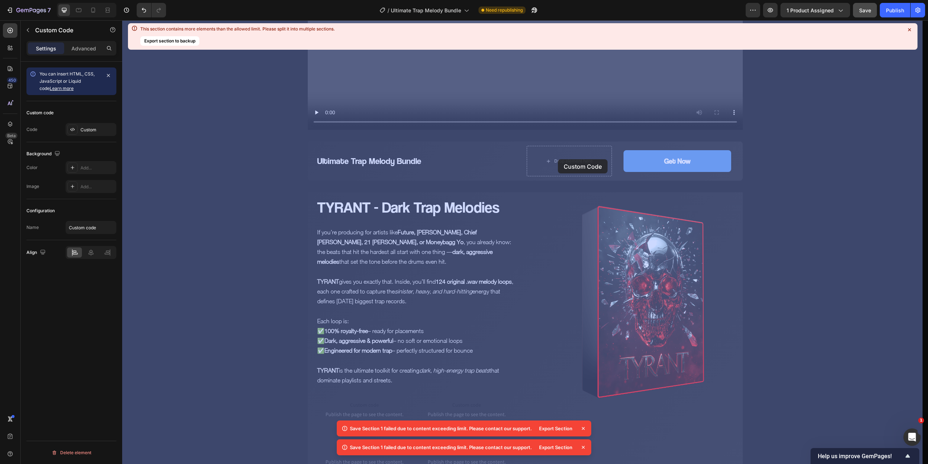
drag, startPoint x: 535, startPoint y: 233, endPoint x: 558, endPoint y: 159, distance: 77.4
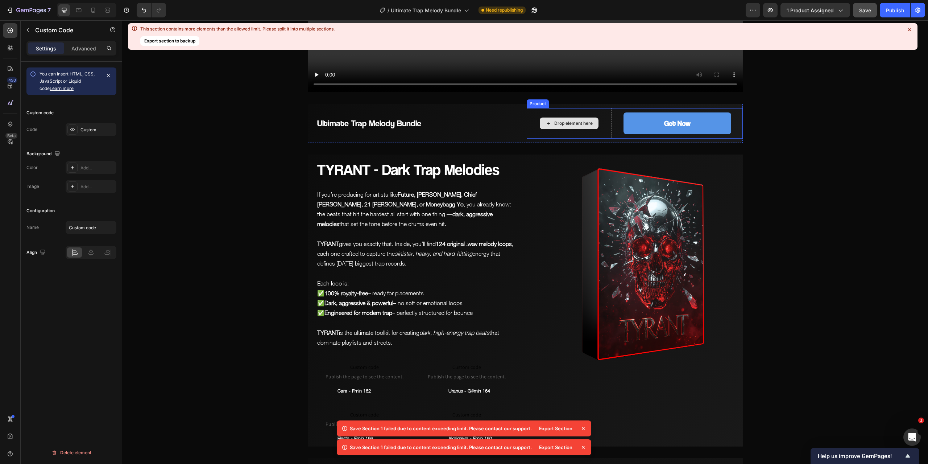
scroll to position [429, 0]
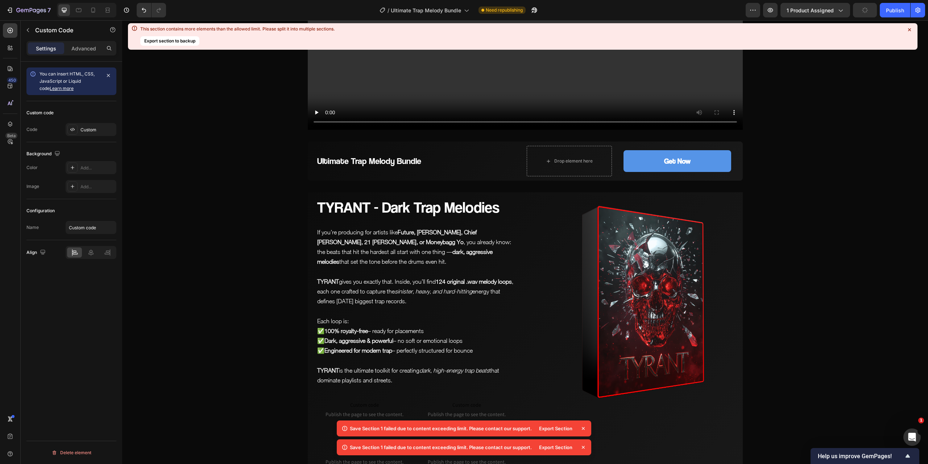
click at [581, 429] on icon at bounding box center [583, 427] width 7 height 7
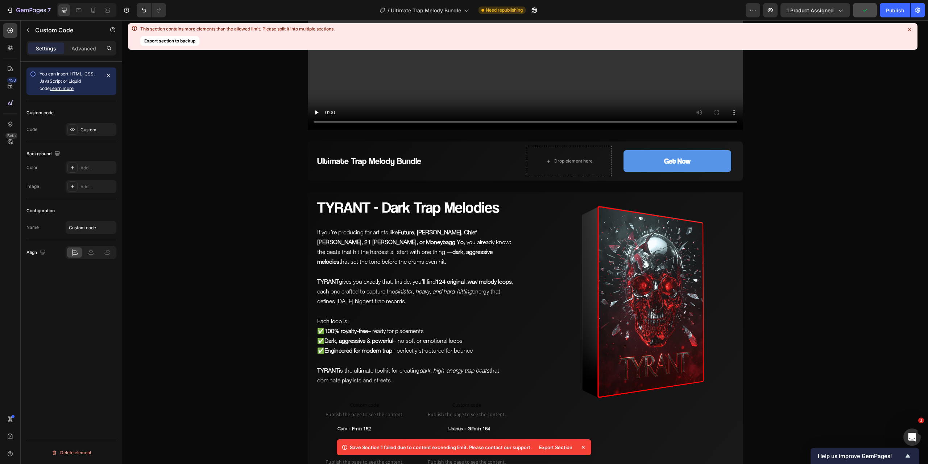
click at [581, 447] on icon at bounding box center [583, 446] width 7 height 7
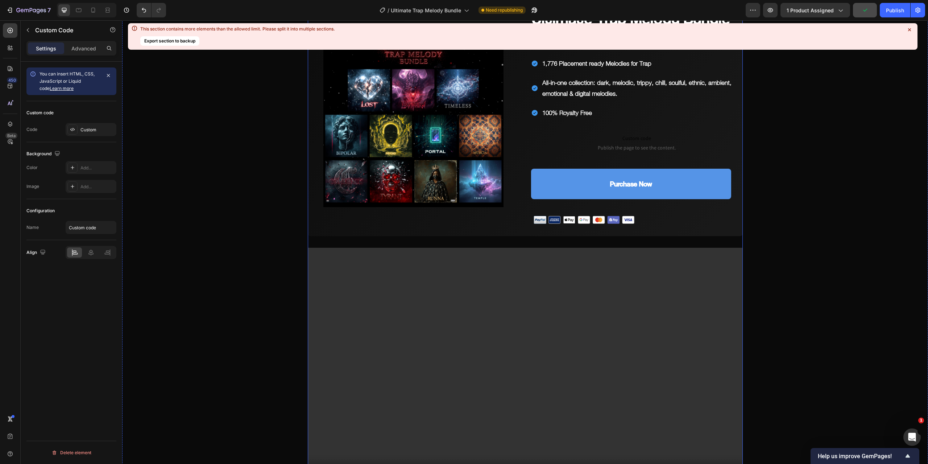
scroll to position [0, 0]
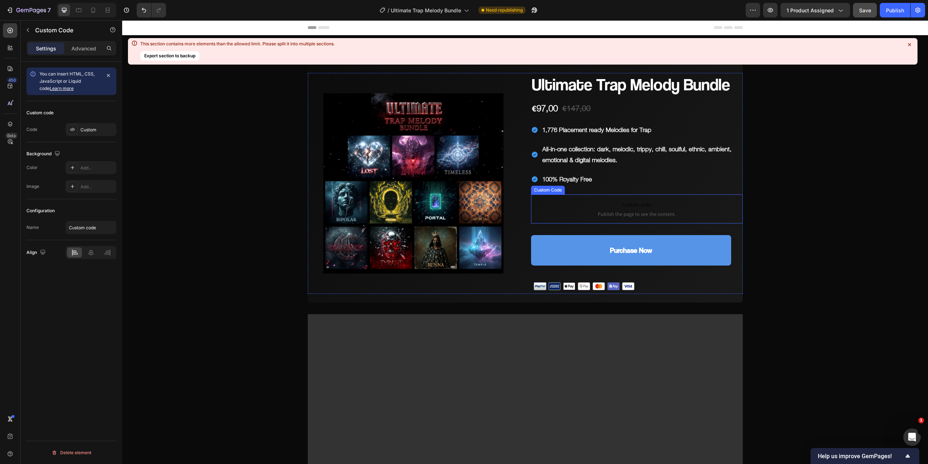
click at [615, 205] on span "Custom code" at bounding box center [637, 204] width 212 height 9
click at [584, 186] on icon at bounding box center [586, 187] width 4 height 5
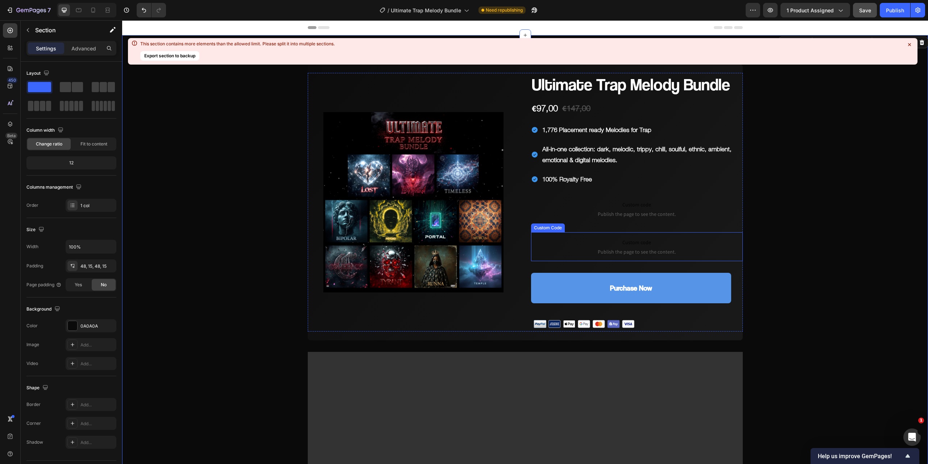
click at [615, 242] on span "Custom code" at bounding box center [637, 242] width 212 height 9
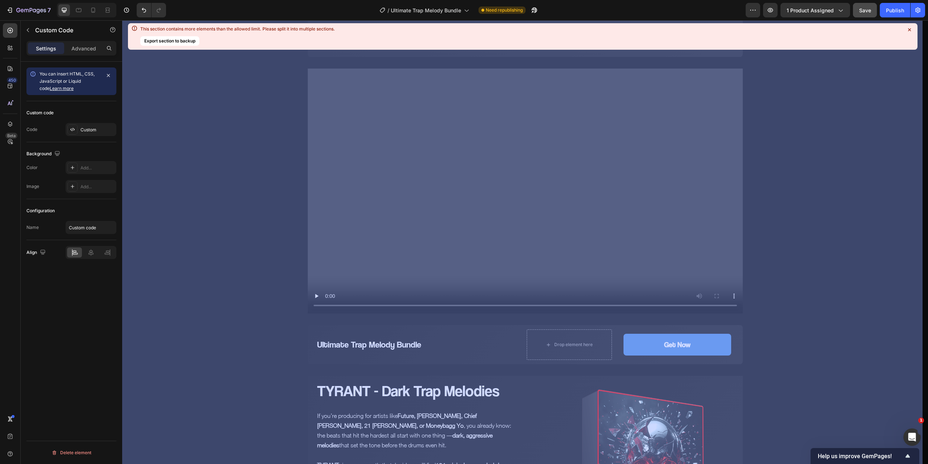
scroll to position [302, 0]
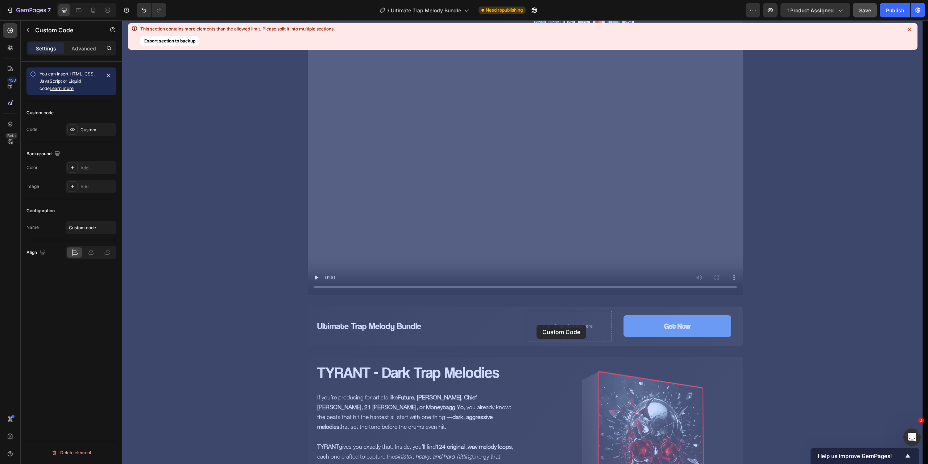
drag, startPoint x: 534, startPoint y: 225, endPoint x: 536, endPoint y: 324, distance: 99.4
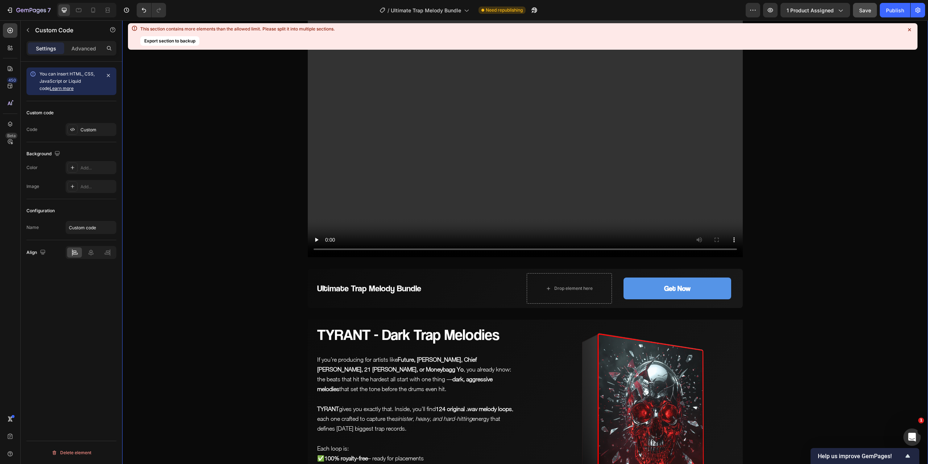
click at [910, 29] on icon at bounding box center [909, 29] width 3 height 3
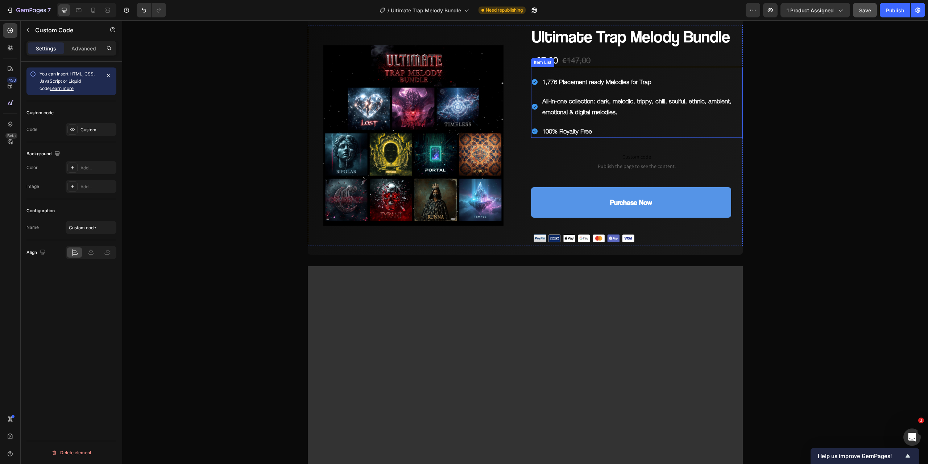
scroll to position [0, 0]
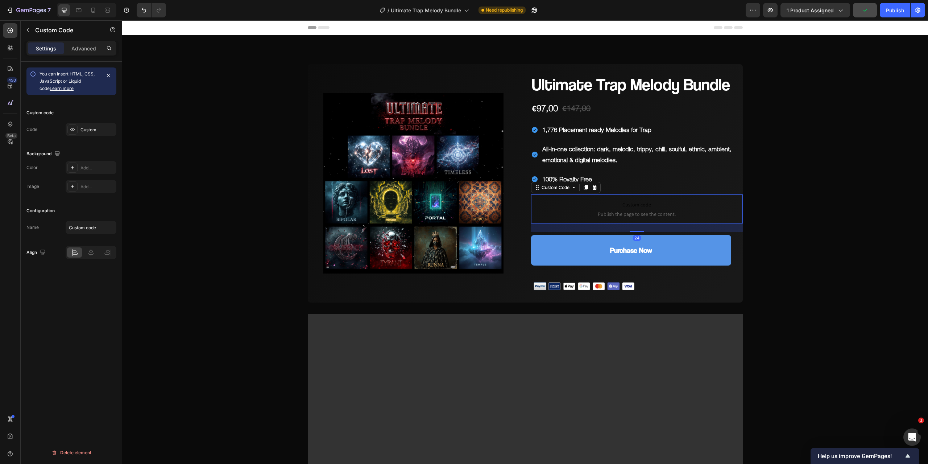
click at [592, 208] on span "Custom code" at bounding box center [637, 204] width 212 height 9
click at [584, 186] on icon at bounding box center [586, 187] width 4 height 5
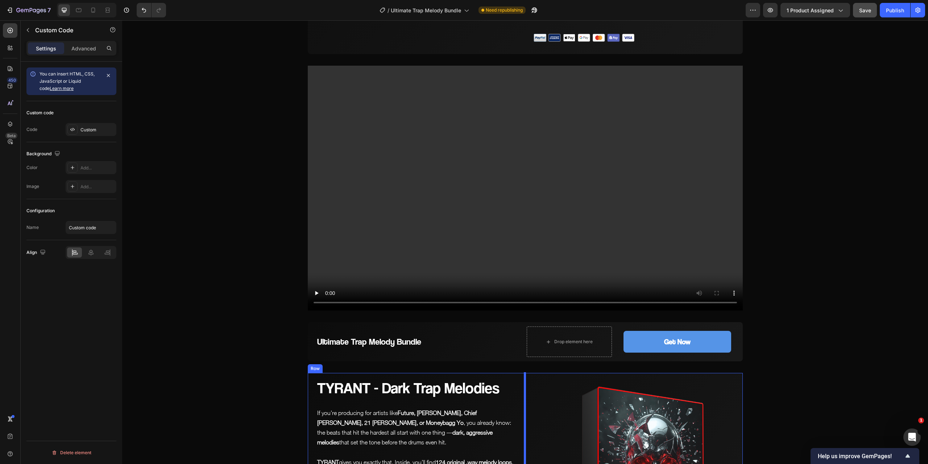
scroll to position [304, 0]
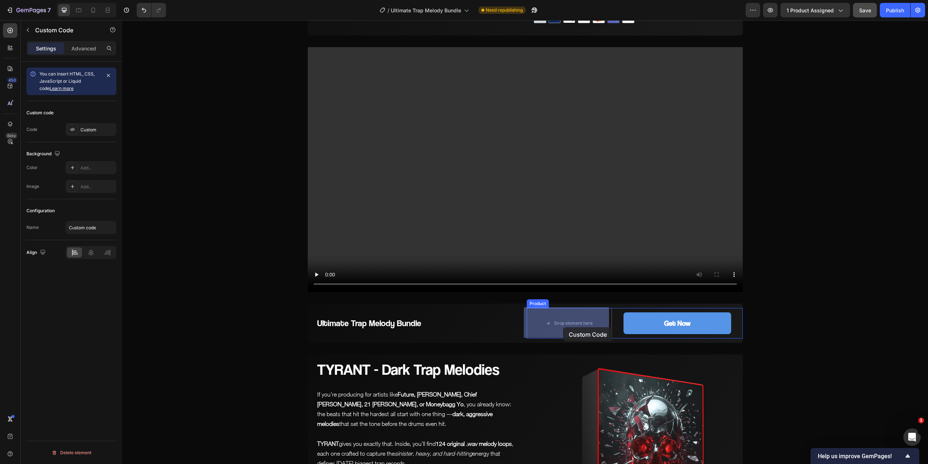
drag, startPoint x: 535, startPoint y: 226, endPoint x: 563, endPoint y: 327, distance: 104.7
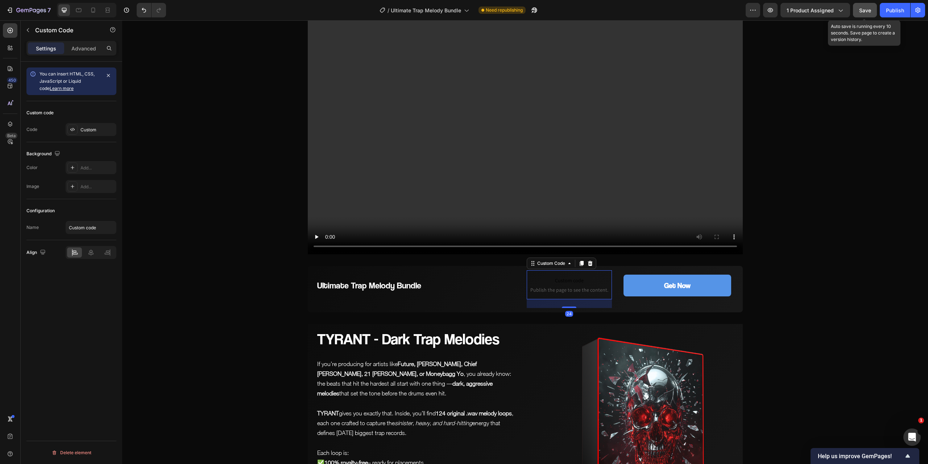
click at [866, 15] on button "Save" at bounding box center [865, 10] width 24 height 14
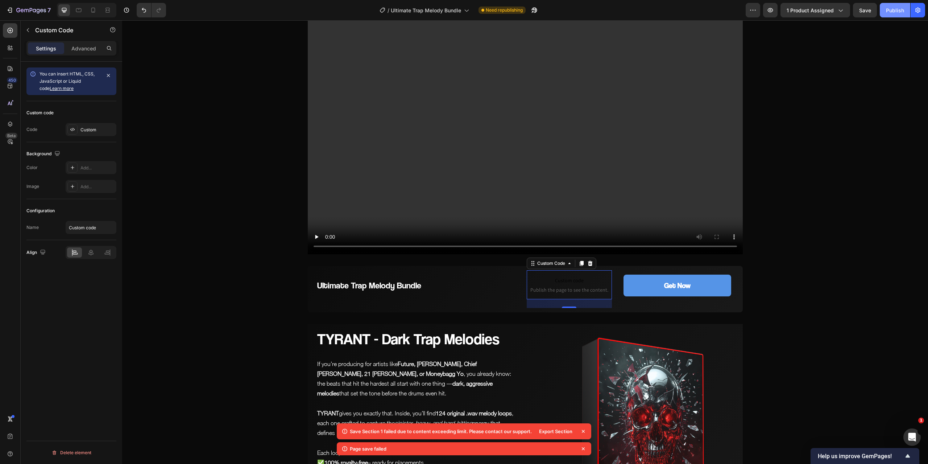
click at [897, 11] on div "Publish" at bounding box center [895, 11] width 18 height 8
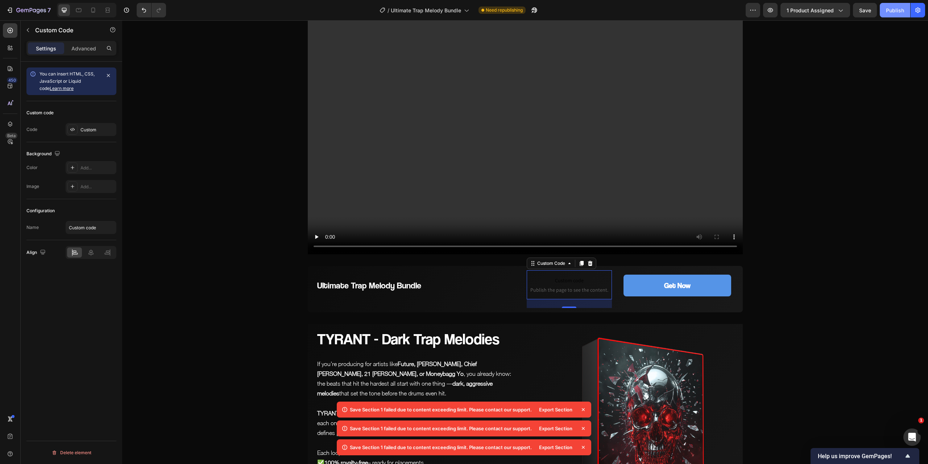
click at [896, 10] on div "Publish" at bounding box center [895, 11] width 18 height 8
click at [890, 9] on div "Publish" at bounding box center [895, 11] width 18 height 8
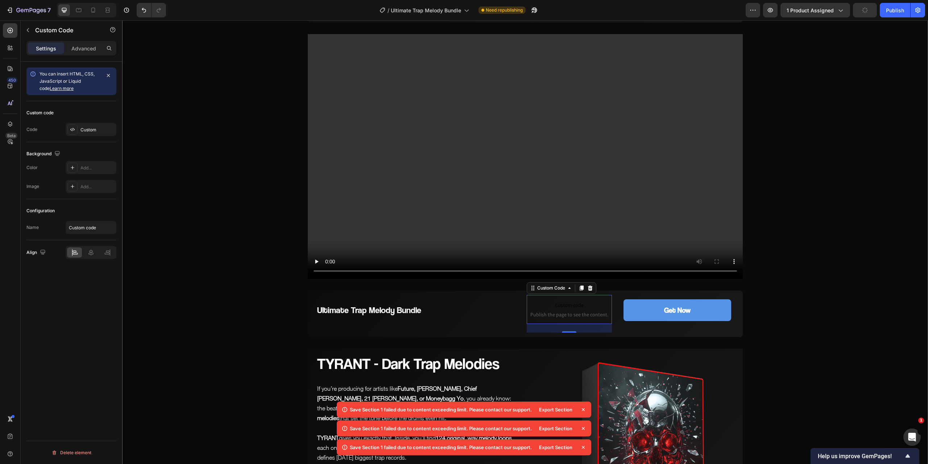
scroll to position [268, 0]
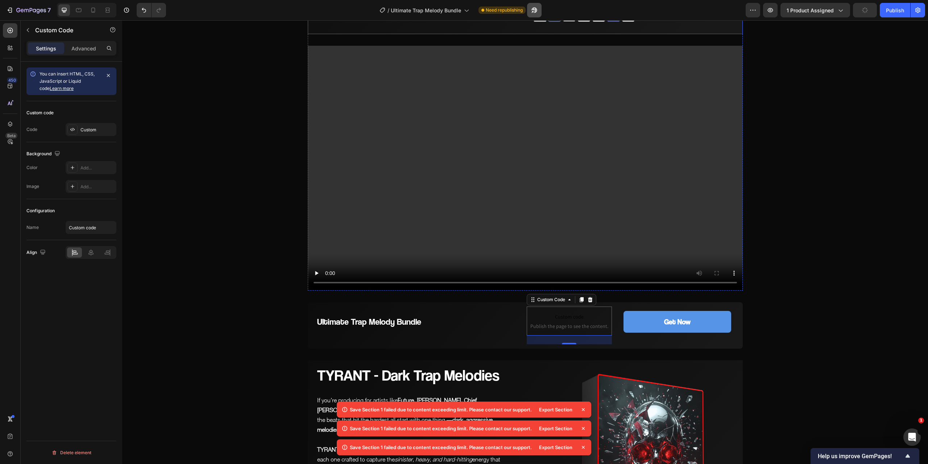
click at [537, 11] on icon "button" at bounding box center [534, 10] width 5 height 5
click at [583, 408] on icon at bounding box center [583, 409] width 7 height 7
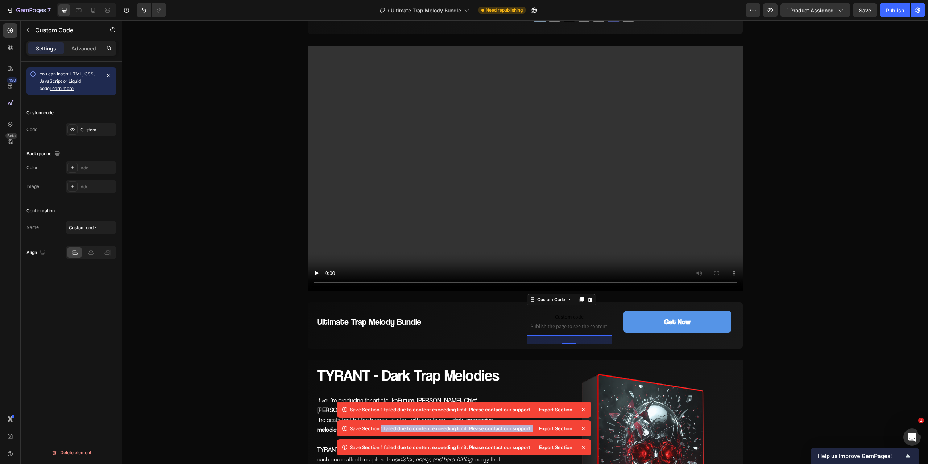
click at [583, 408] on icon at bounding box center [583, 409] width 7 height 7
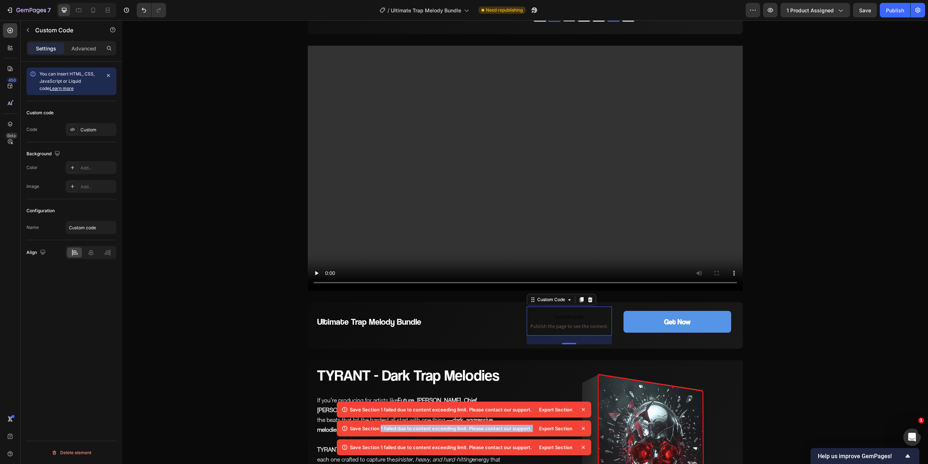
click at [583, 408] on icon at bounding box center [583, 409] width 7 height 7
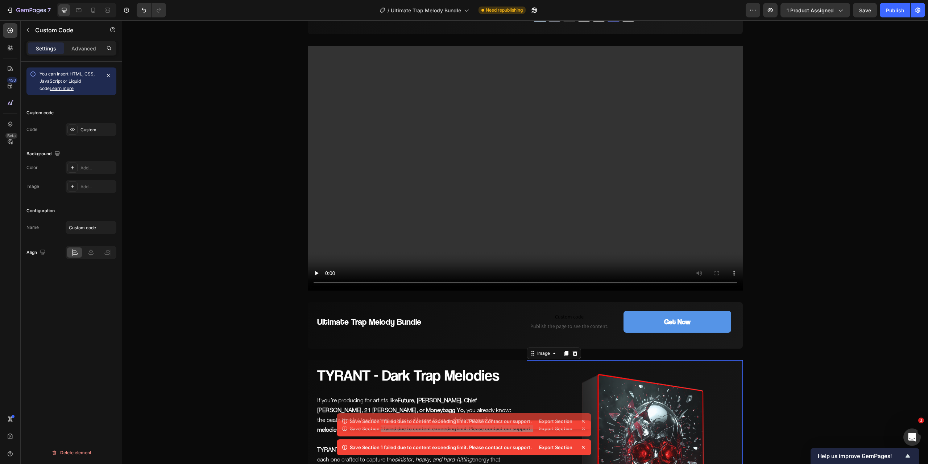
click at [583, 408] on img at bounding box center [635, 468] width 216 height 216
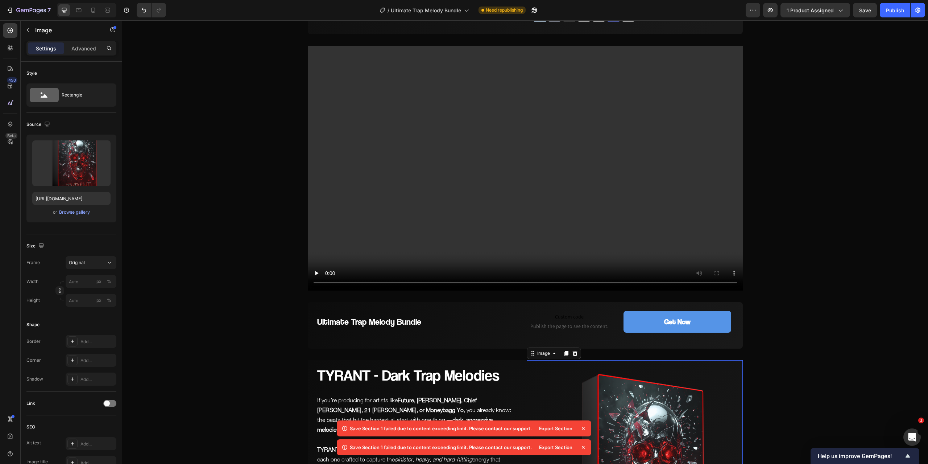
click at [582, 427] on icon at bounding box center [583, 427] width 7 height 7
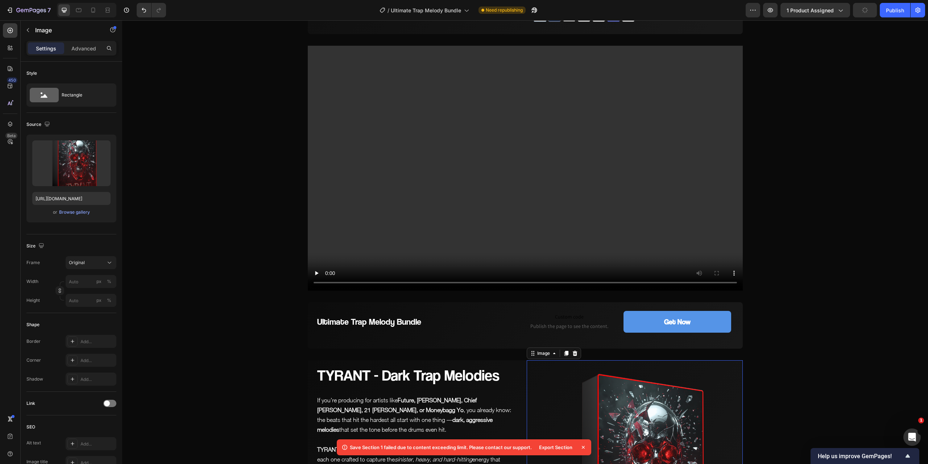
click at [584, 447] on icon at bounding box center [583, 446] width 7 height 7
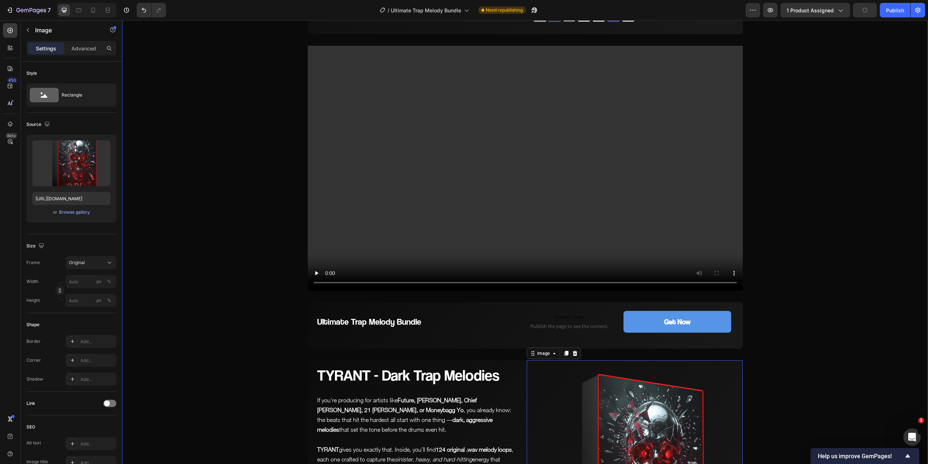
drag, startPoint x: 801, startPoint y: 337, endPoint x: 849, endPoint y: 216, distance: 129.9
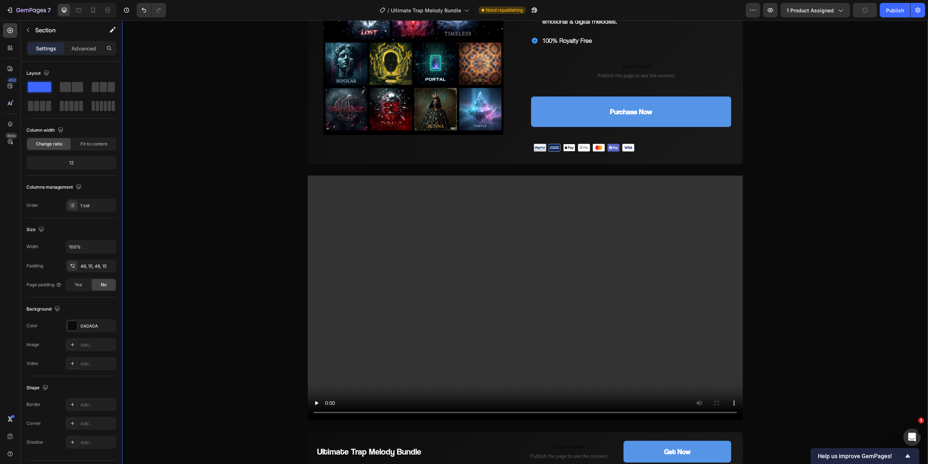
scroll to position [51, 0]
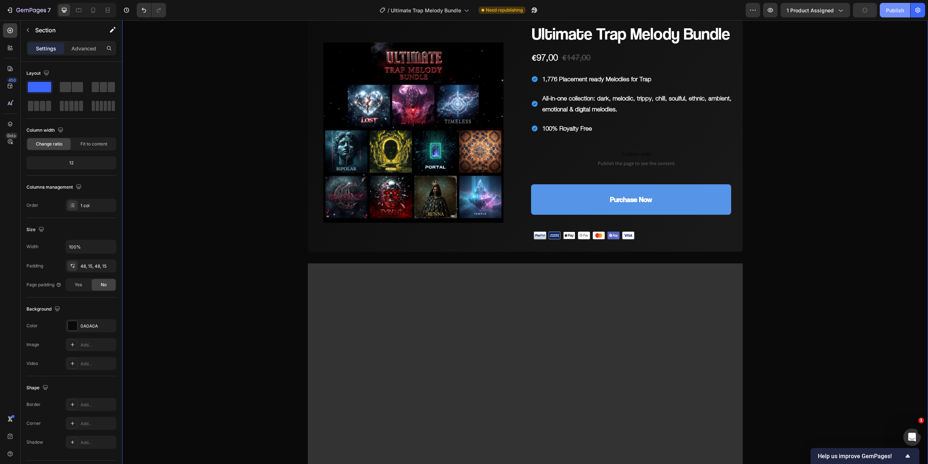
click at [893, 8] on div "Publish" at bounding box center [895, 11] width 18 height 8
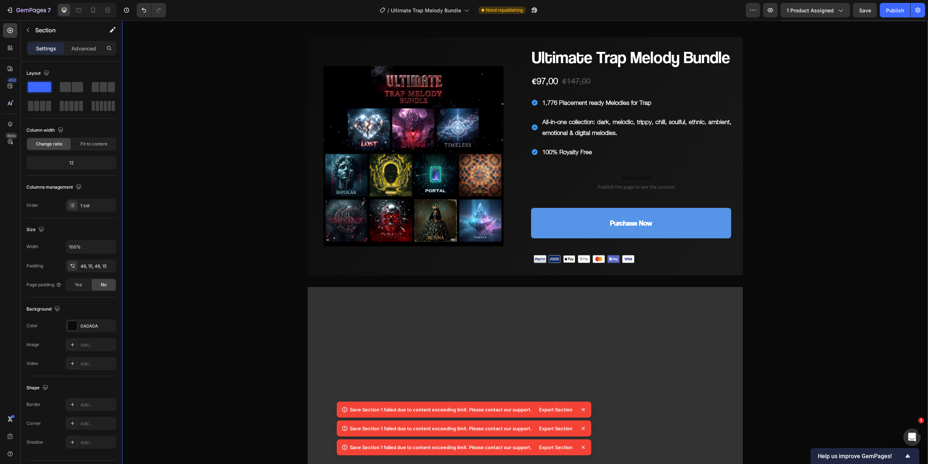
scroll to position [0, 0]
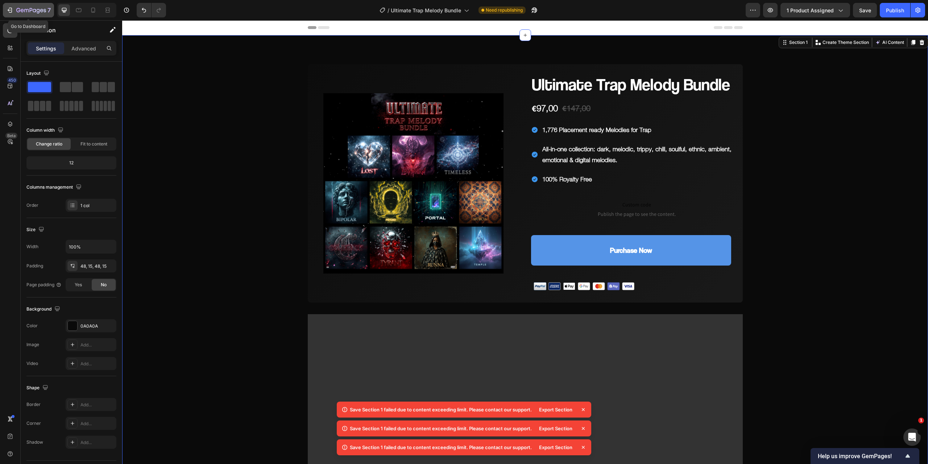
click at [20, 9] on icon "button" at bounding box center [18, 10] width 4 height 4
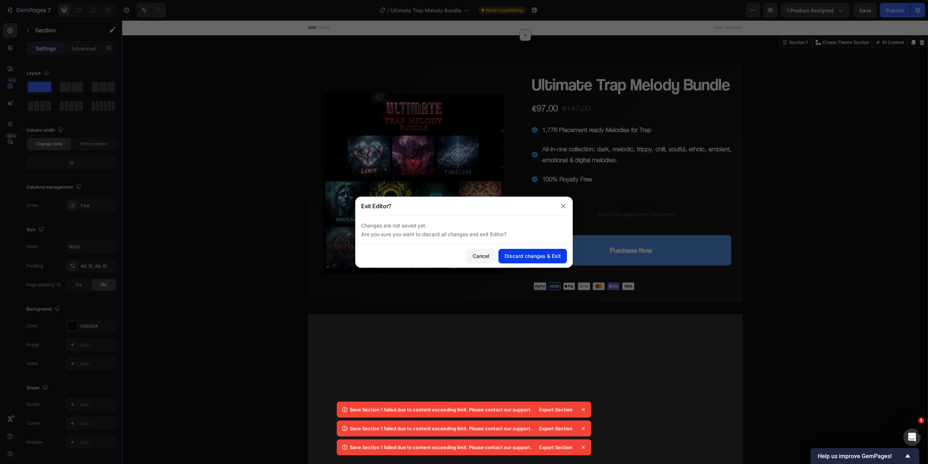
click at [531, 253] on div "Discard changes & Exit" at bounding box center [533, 256] width 56 height 8
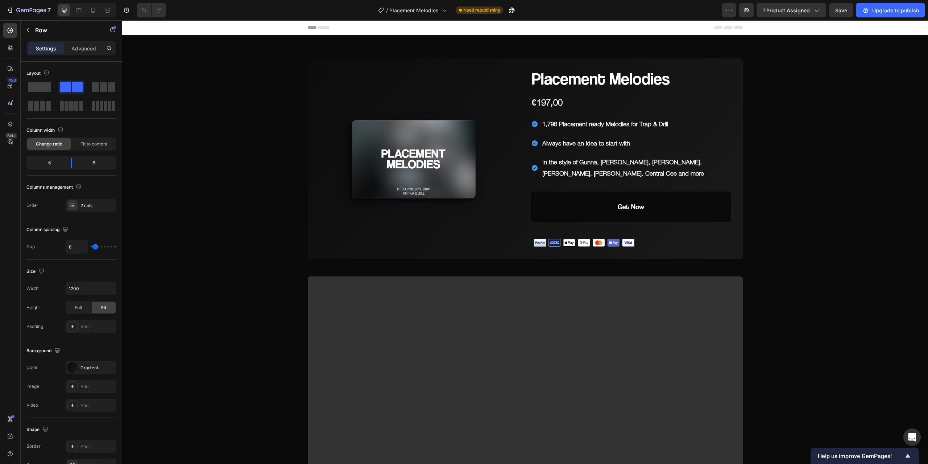
scroll to position [942, 0]
